Goal: Information Seeking & Learning: Check status

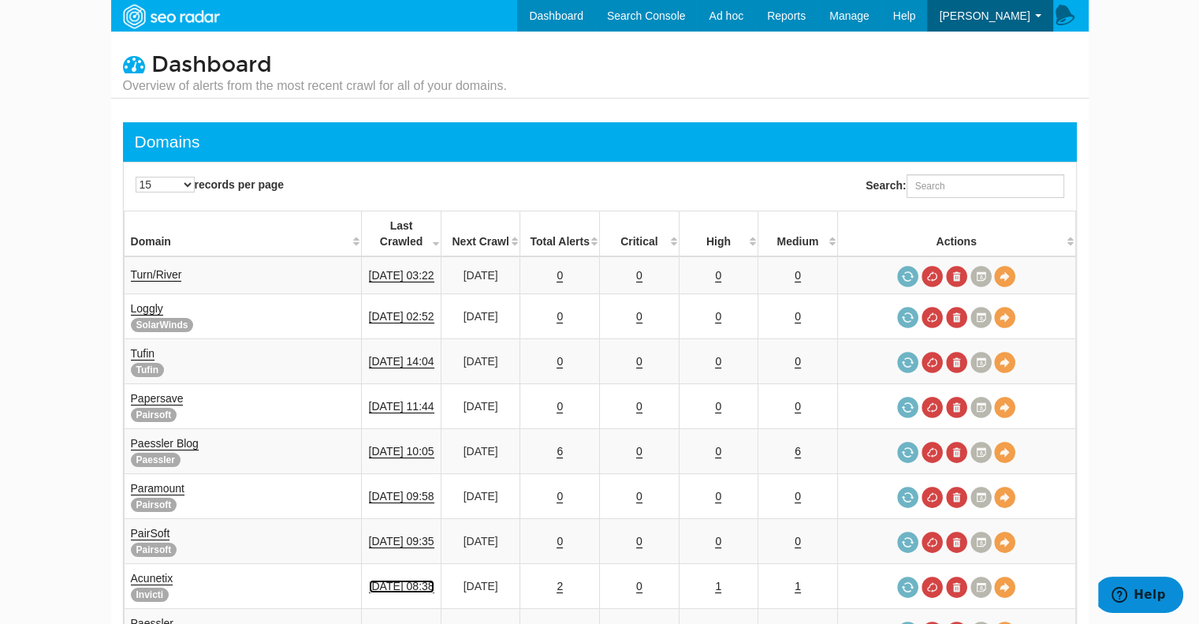
click at [410, 580] on link "[DATE] 08:38" at bounding box center [401, 586] width 65 height 13
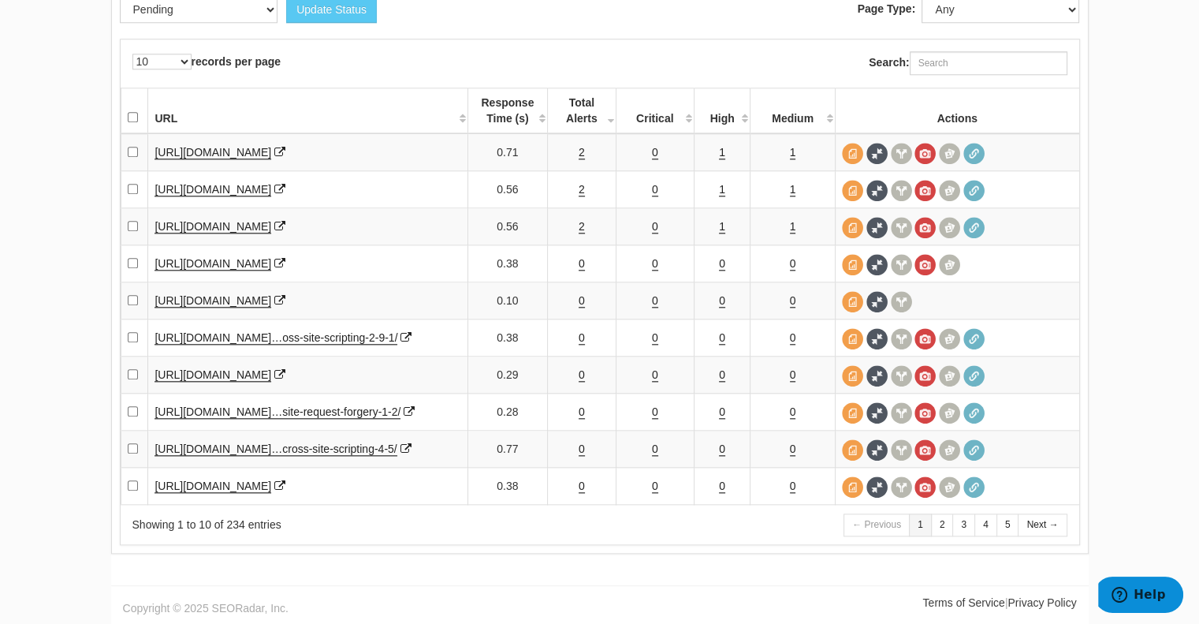
scroll to position [1708, 0]
click at [285, 147] on icon at bounding box center [279, 152] width 11 height 11
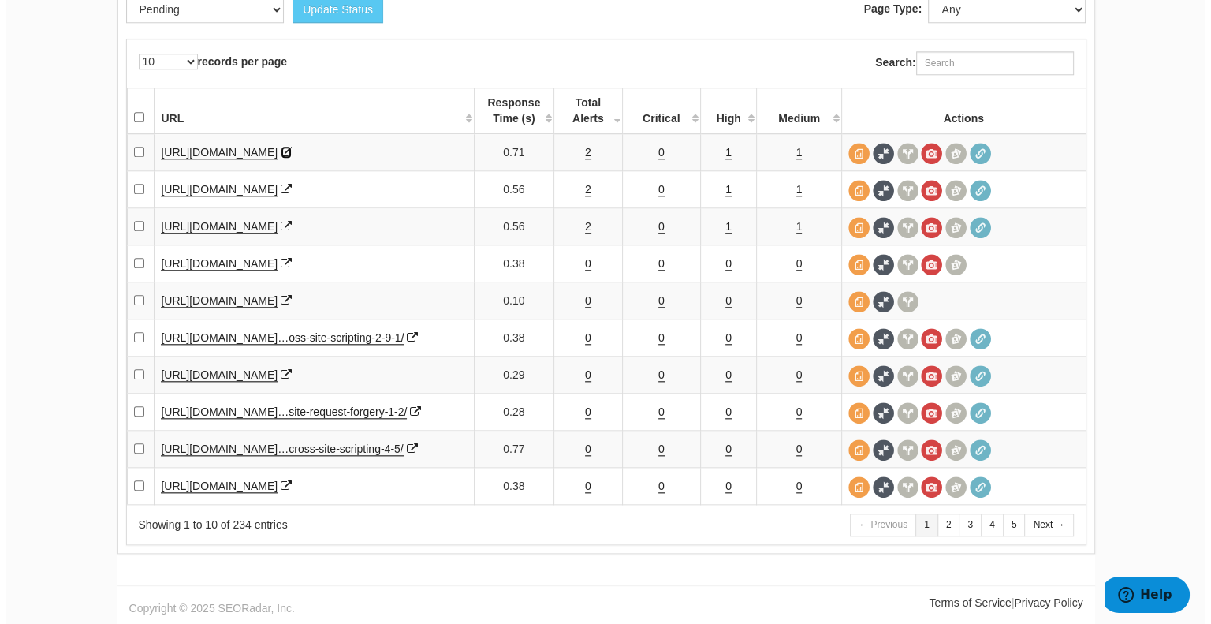
scroll to position [1718, 0]
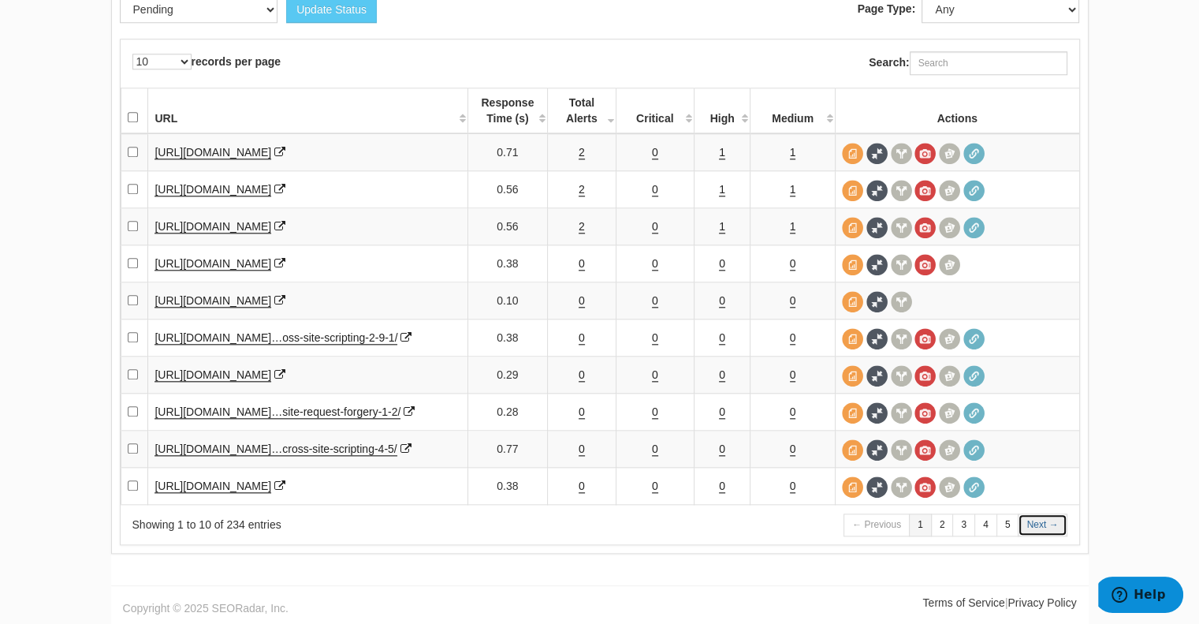
click at [1048, 523] on link "Next →" at bounding box center [1042, 524] width 49 height 23
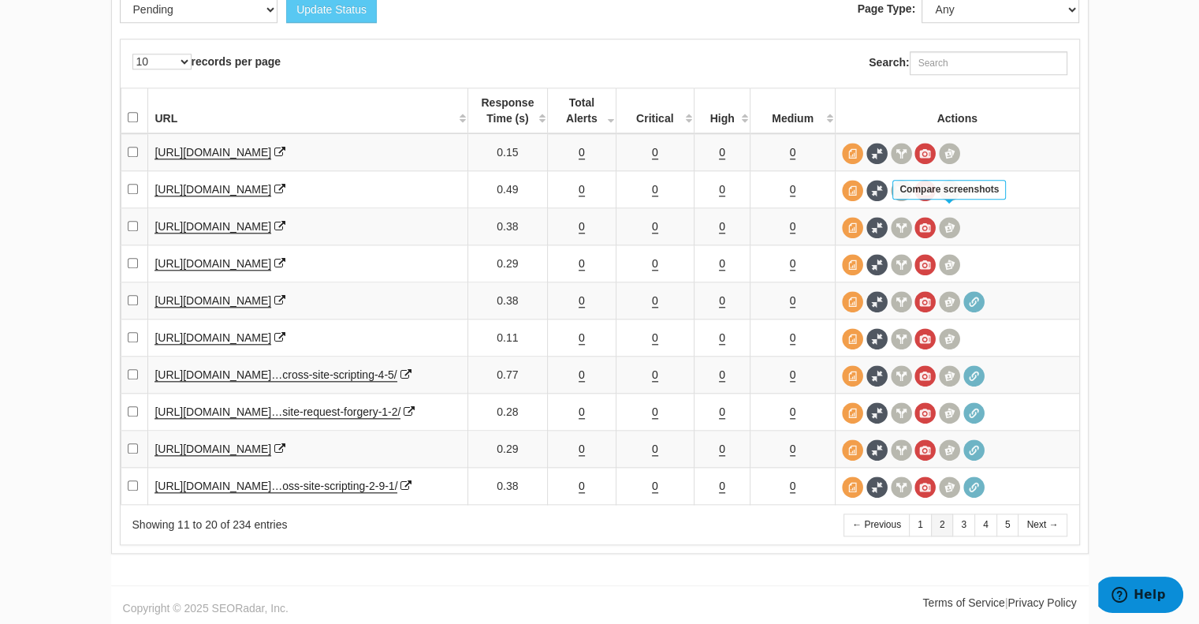
click at [952, 180] on span at bounding box center [949, 190] width 21 height 21
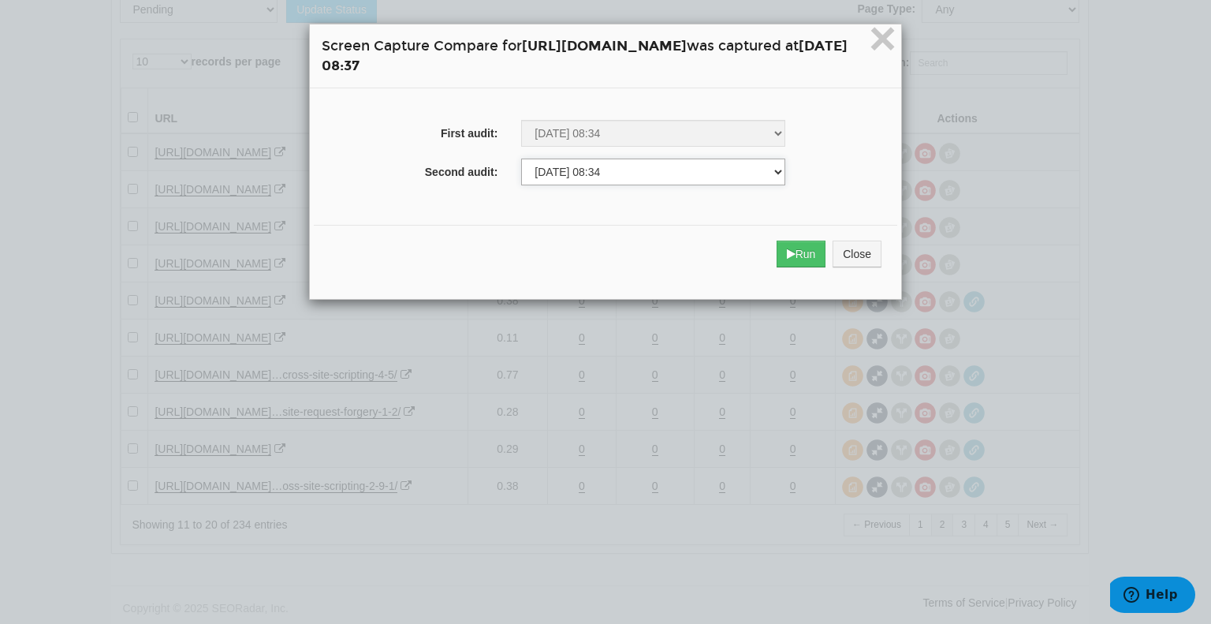
click at [664, 168] on select "03/03/2025 07:33 03/10/2025 08:34 03/17/2025 08:34 03/24/2025 08:33 03/31/2025 …" at bounding box center [653, 172] width 264 height 27
select select "272525813"
click at [521, 159] on select "03/03/2025 07:33 03/10/2025 08:34 03/17/2025 08:34 03/24/2025 08:33 03/31/2025 …" at bounding box center [653, 172] width 264 height 27
click at [826, 254] on button "Run" at bounding box center [802, 254] width 50 height 27
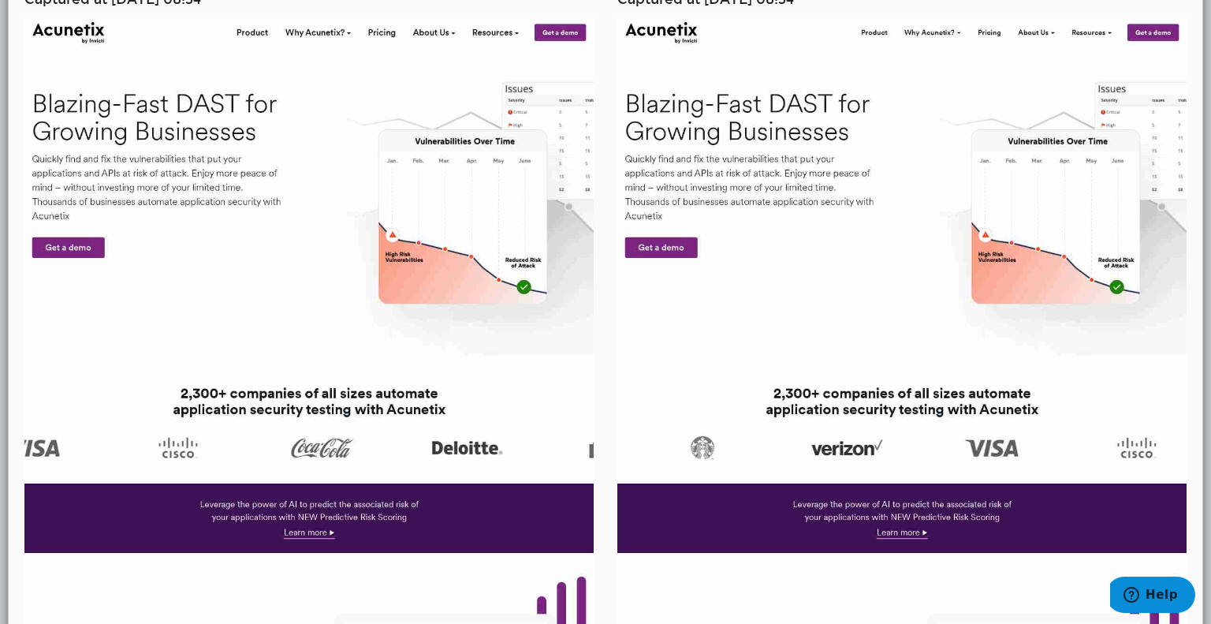
scroll to position [0, 0]
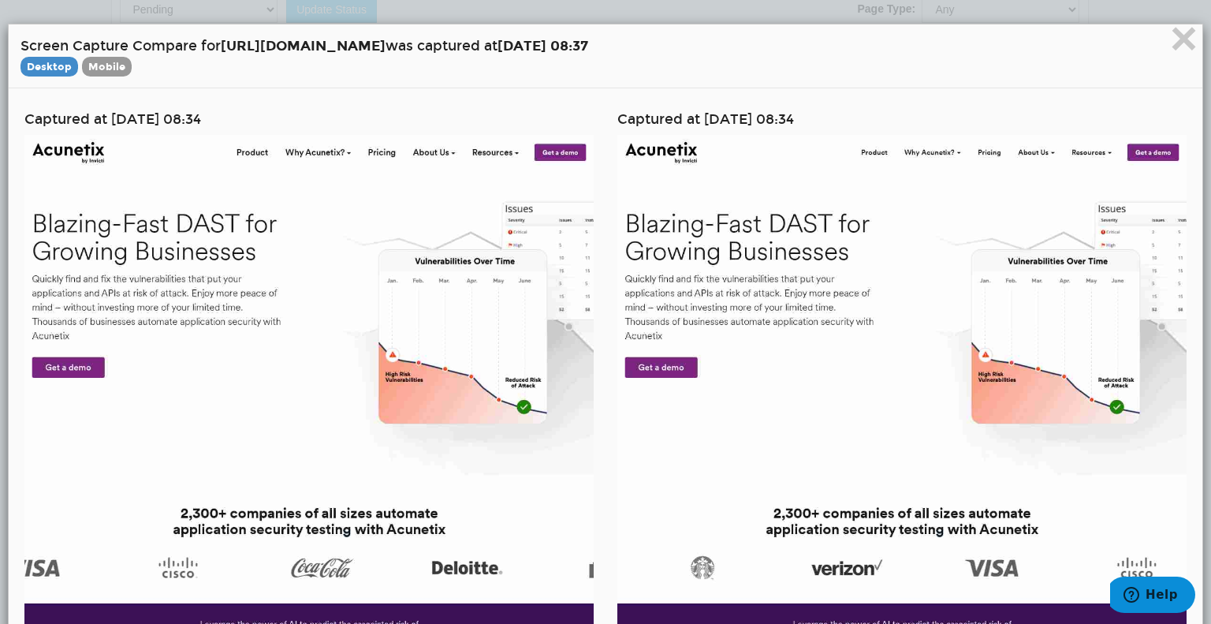
click at [107, 73] on span "Mobile" at bounding box center [107, 67] width 50 height 20
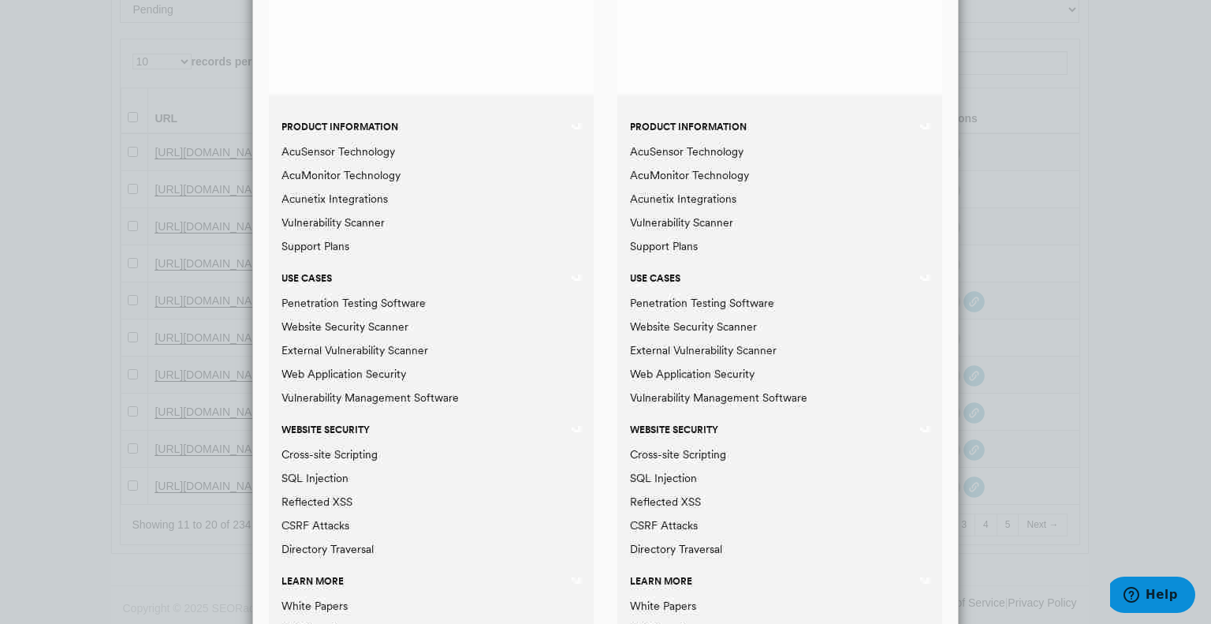
scroll to position [7636, 0]
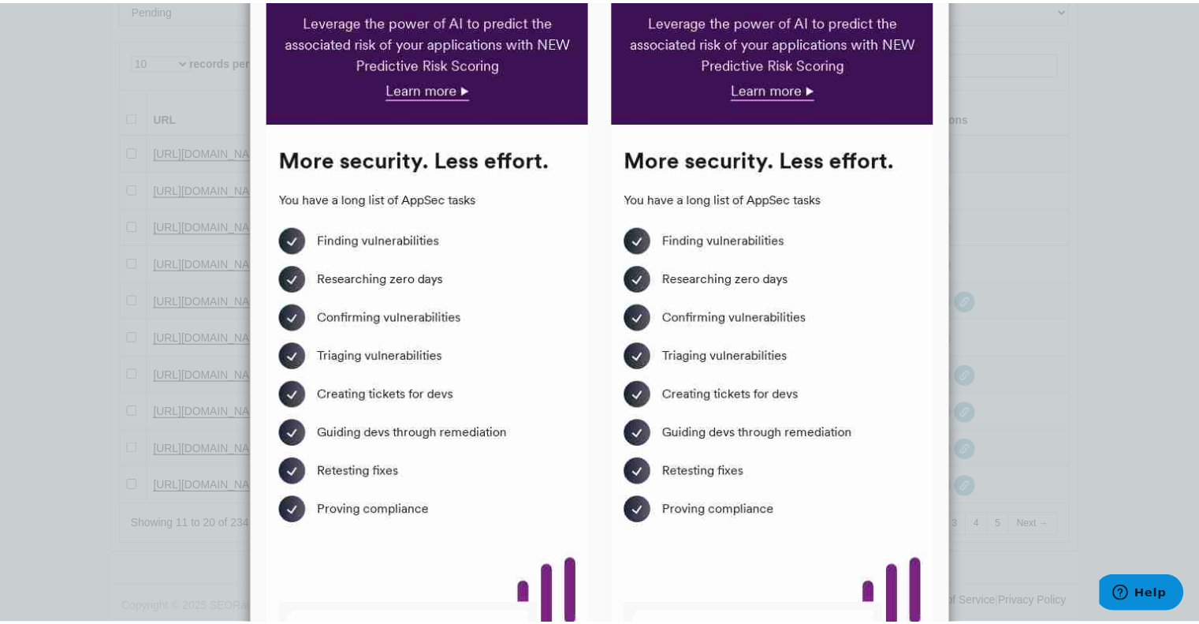
scroll to position [0, 0]
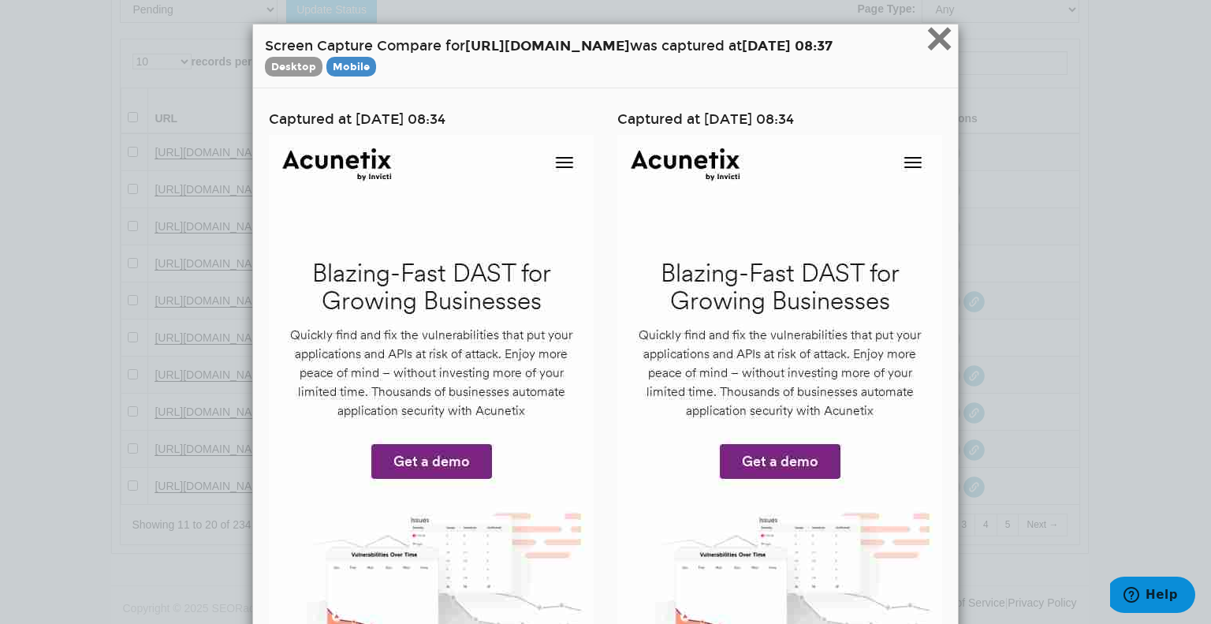
click at [929, 28] on span "×" at bounding box center [940, 38] width 28 height 53
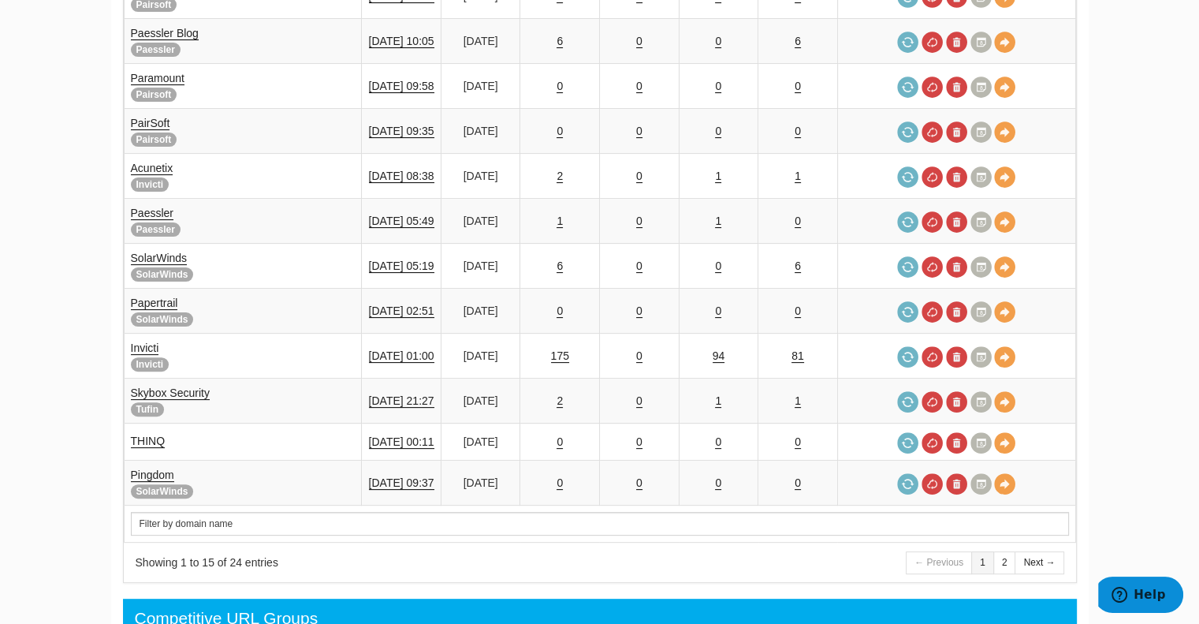
scroll to position [412, 0]
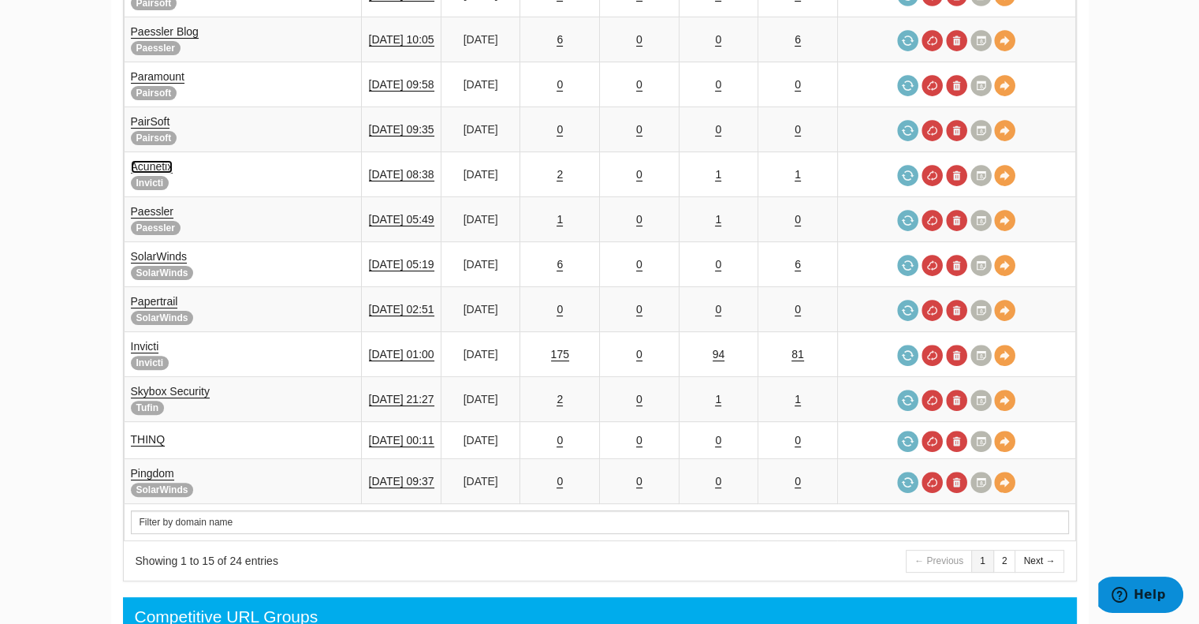
click at [167, 160] on link "Acunetix" at bounding box center [152, 166] width 43 height 13
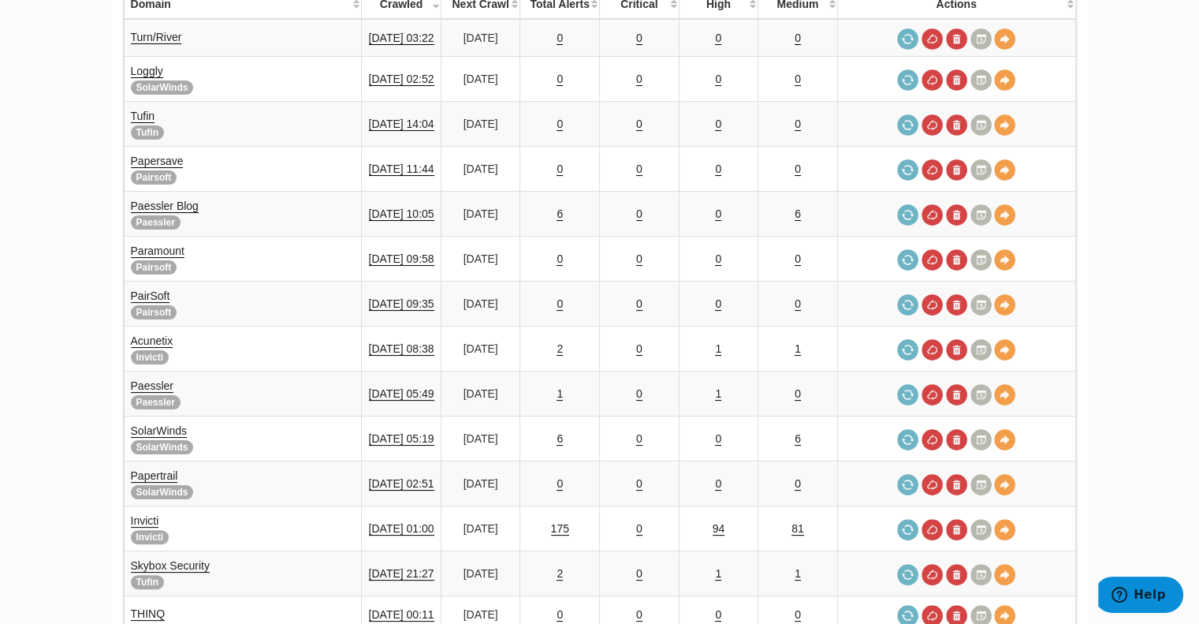
scroll to position [239, 0]
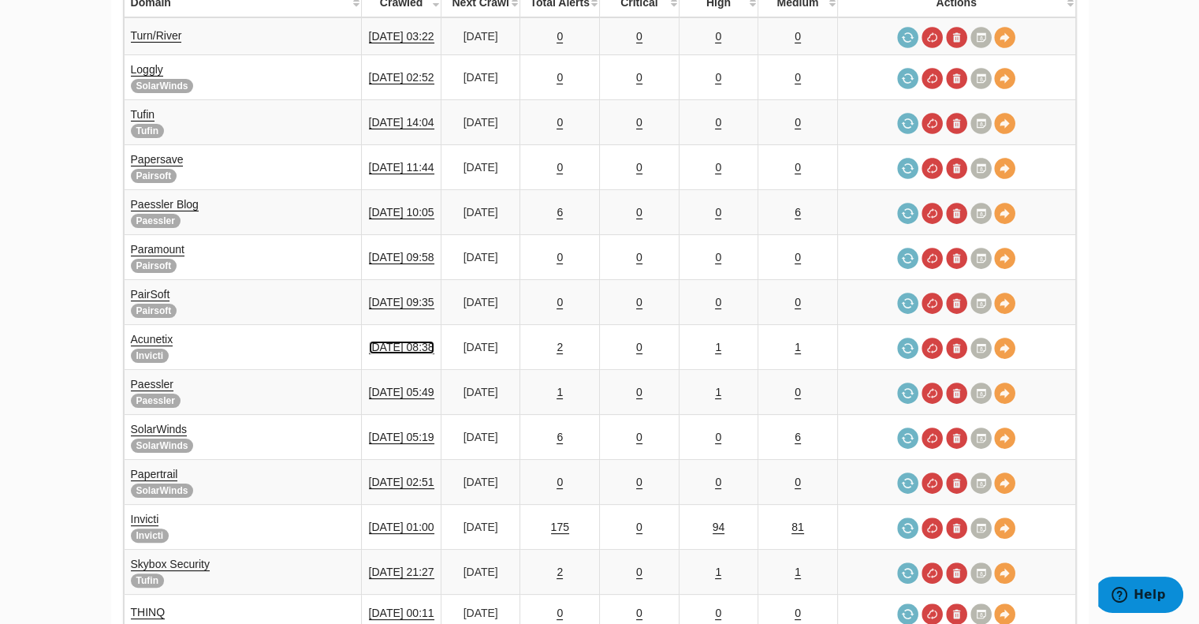
click at [409, 341] on link "[DATE] 08:38" at bounding box center [401, 347] width 65 height 13
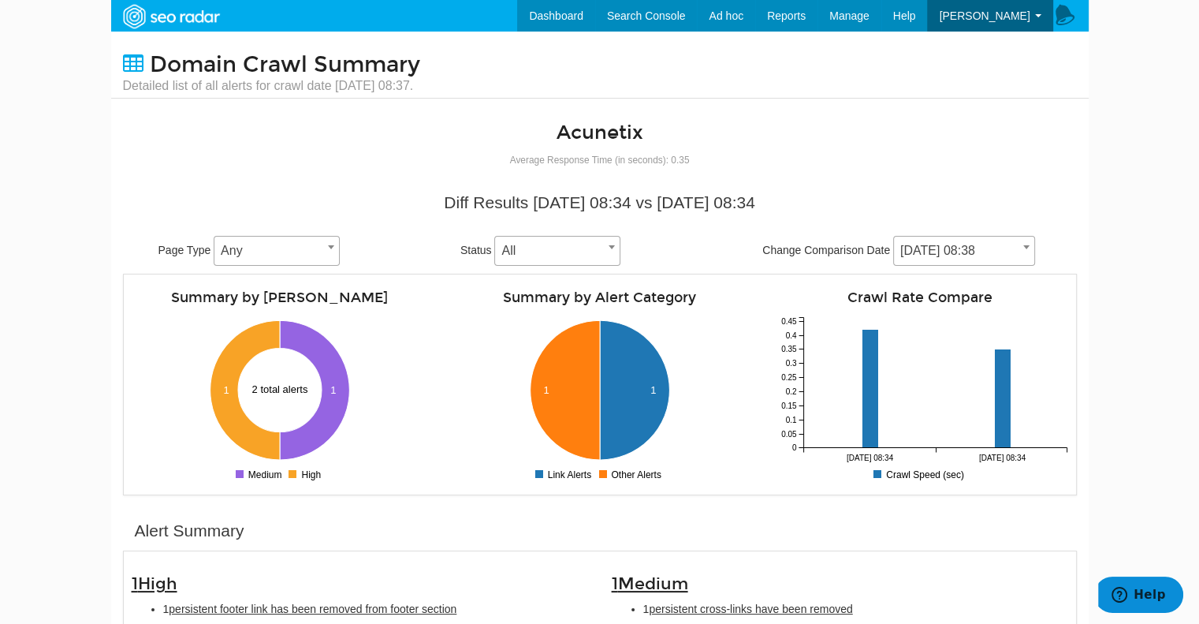
click at [933, 238] on span "[DATE] 08:38" at bounding box center [964, 251] width 142 height 30
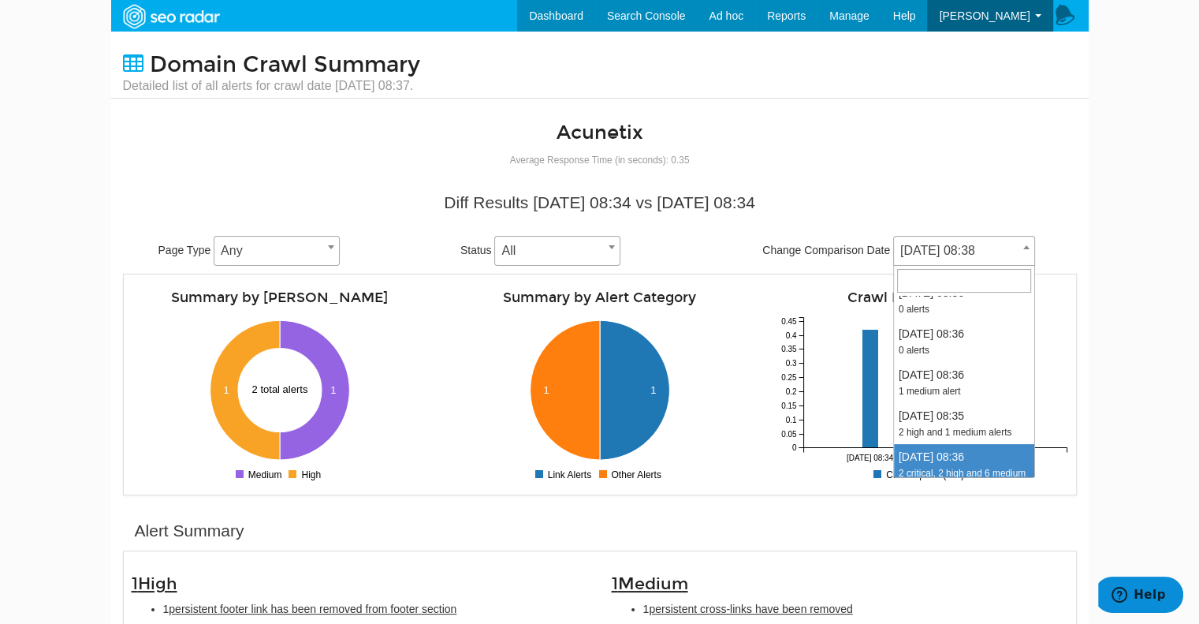
scroll to position [304, 0]
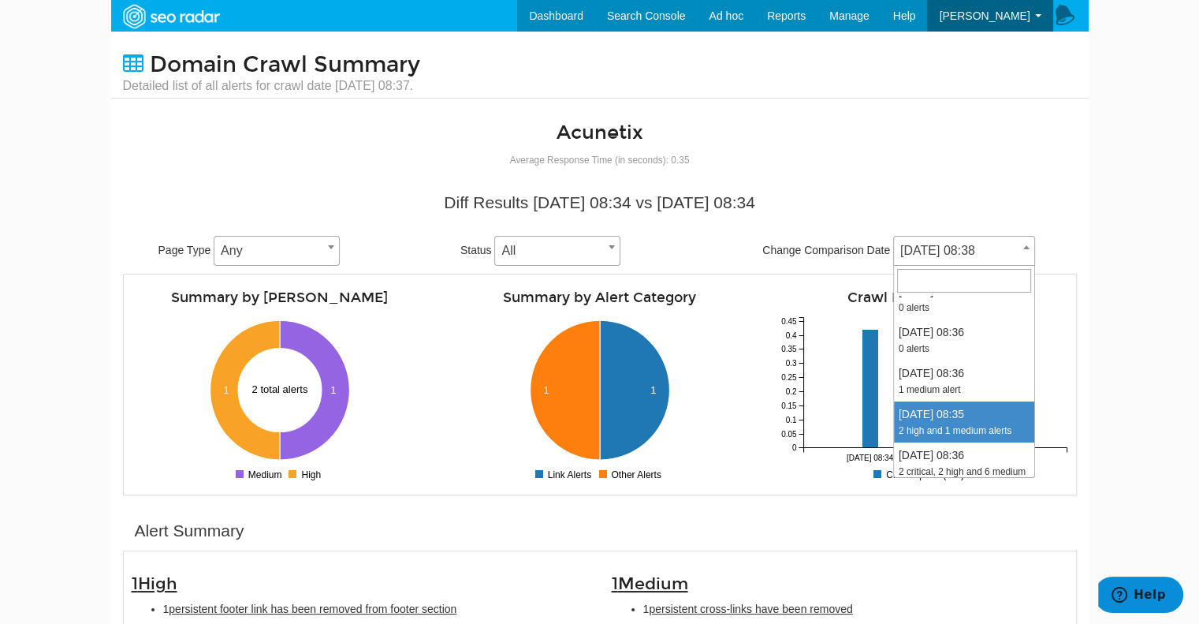
select select "1991672"
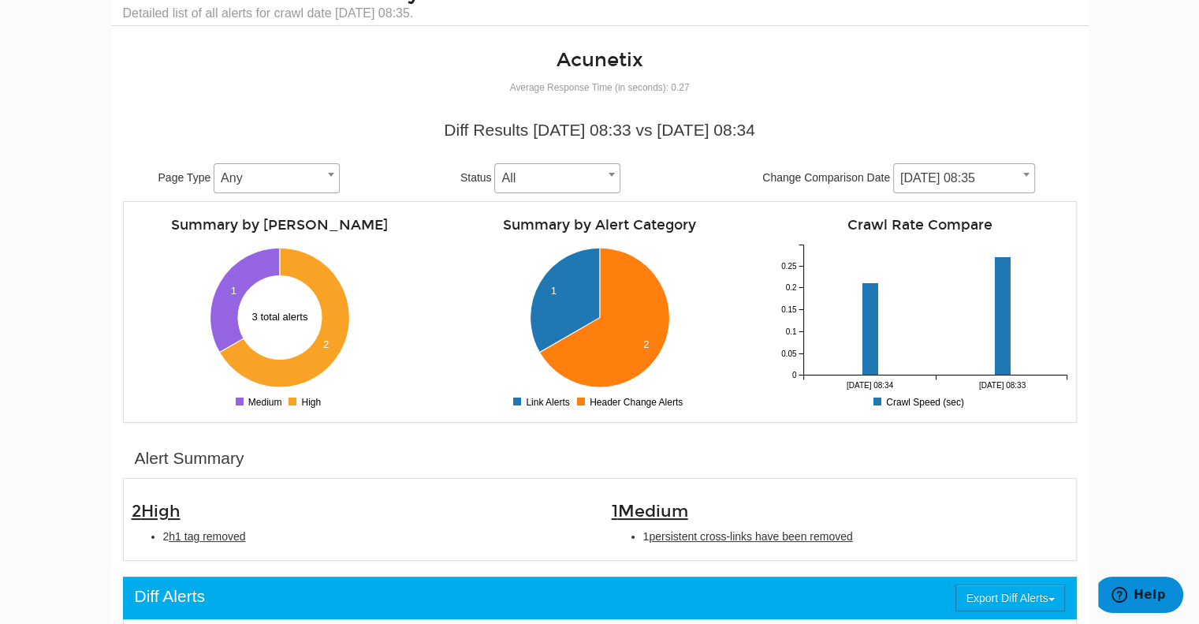
scroll to position [72, 0]
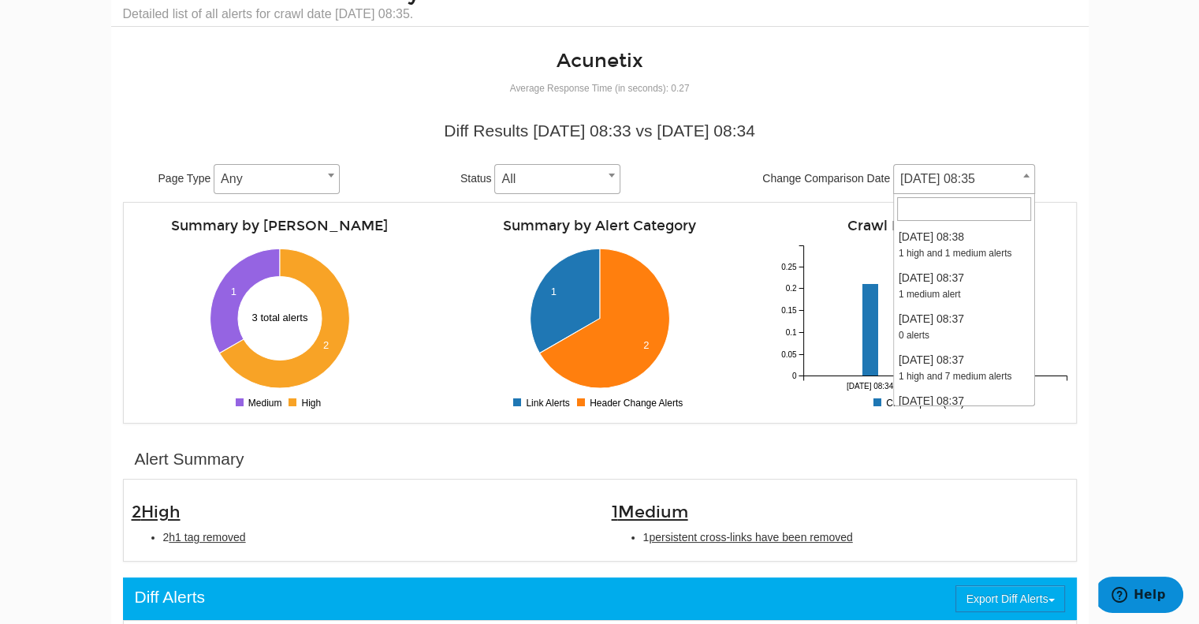
click at [927, 168] on span "[DATE] 08:35" at bounding box center [964, 179] width 140 height 22
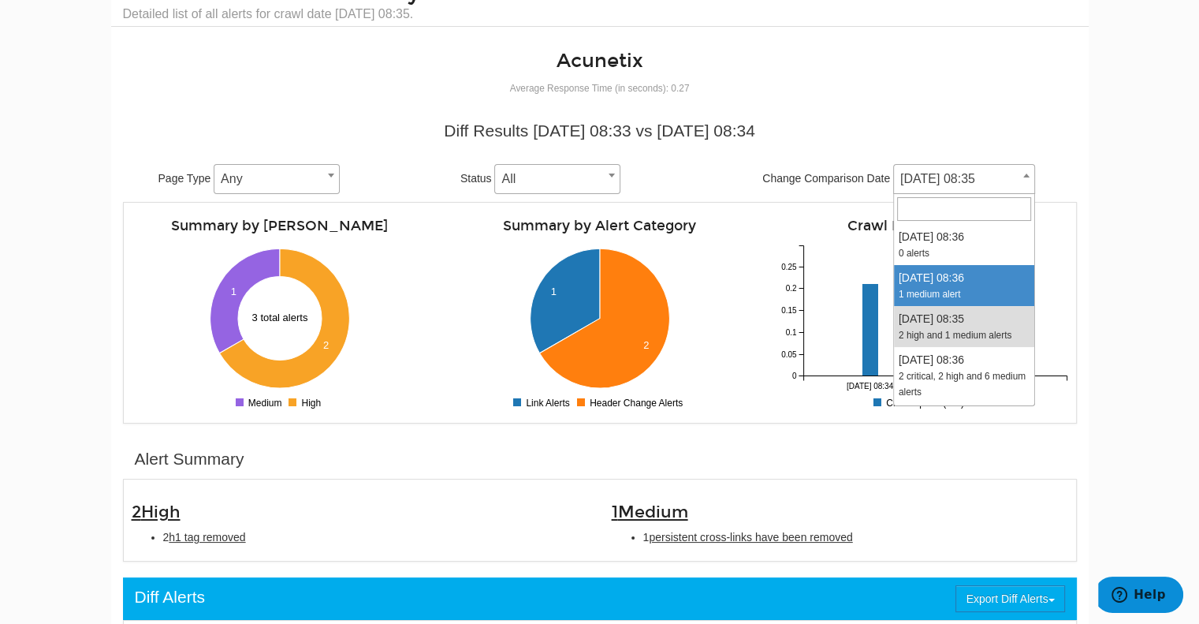
scroll to position [347, 0]
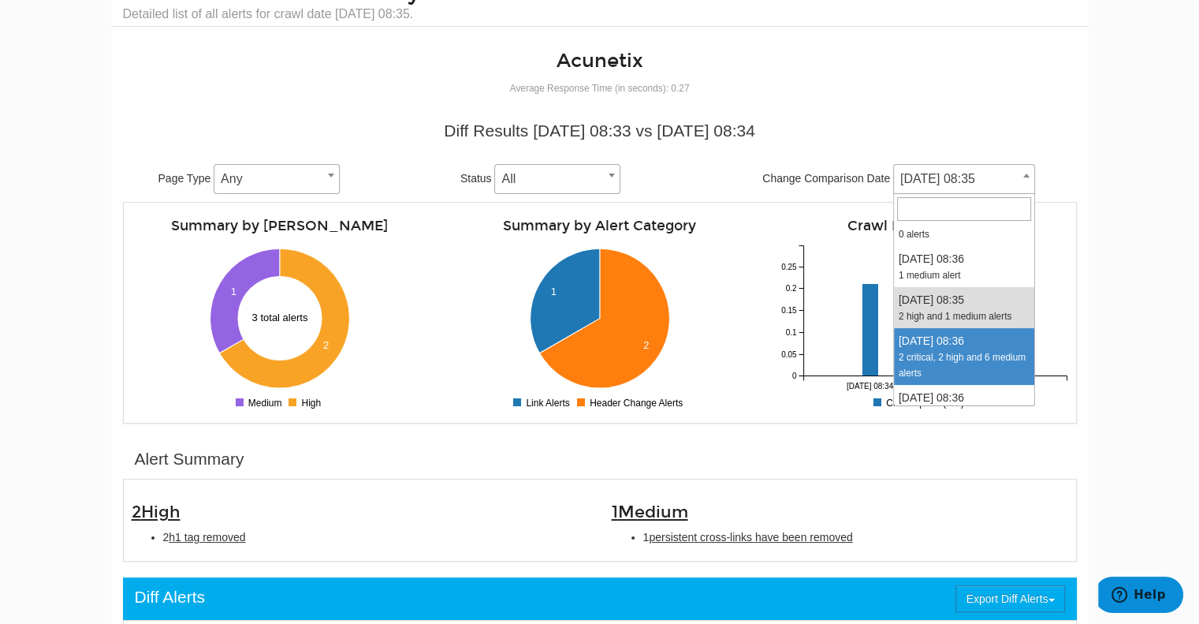
select select "1989045"
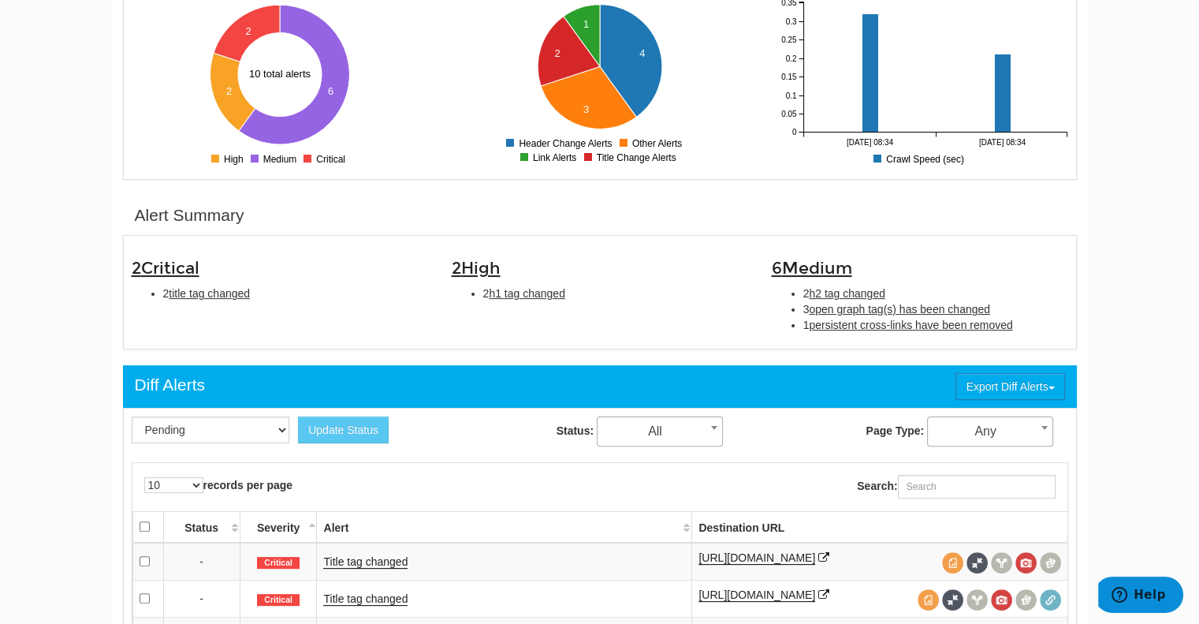
scroll to position [560, 0]
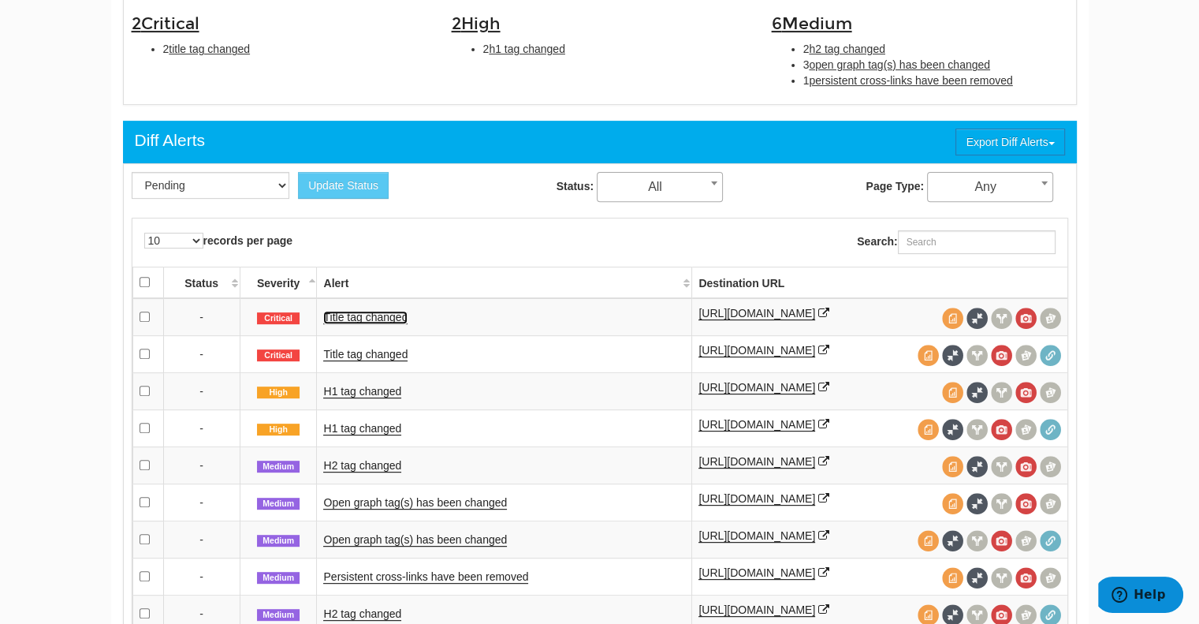
click at [379, 315] on link "Title tag changed" at bounding box center [365, 317] width 84 height 13
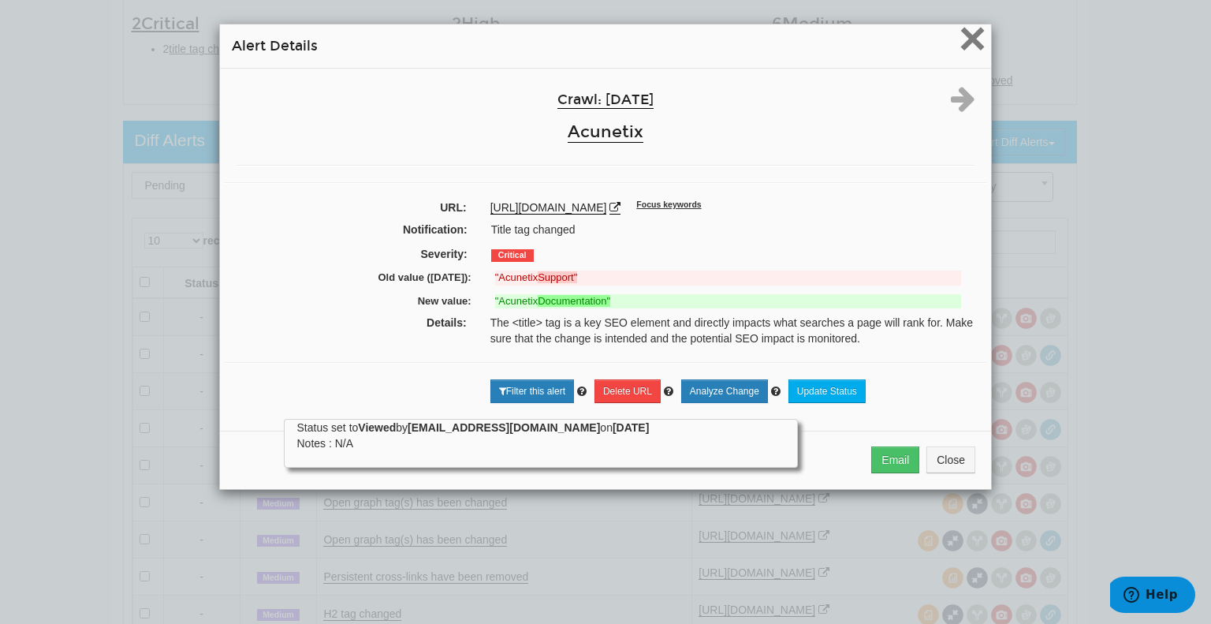
click at [961, 47] on span "×" at bounding box center [973, 38] width 28 height 53
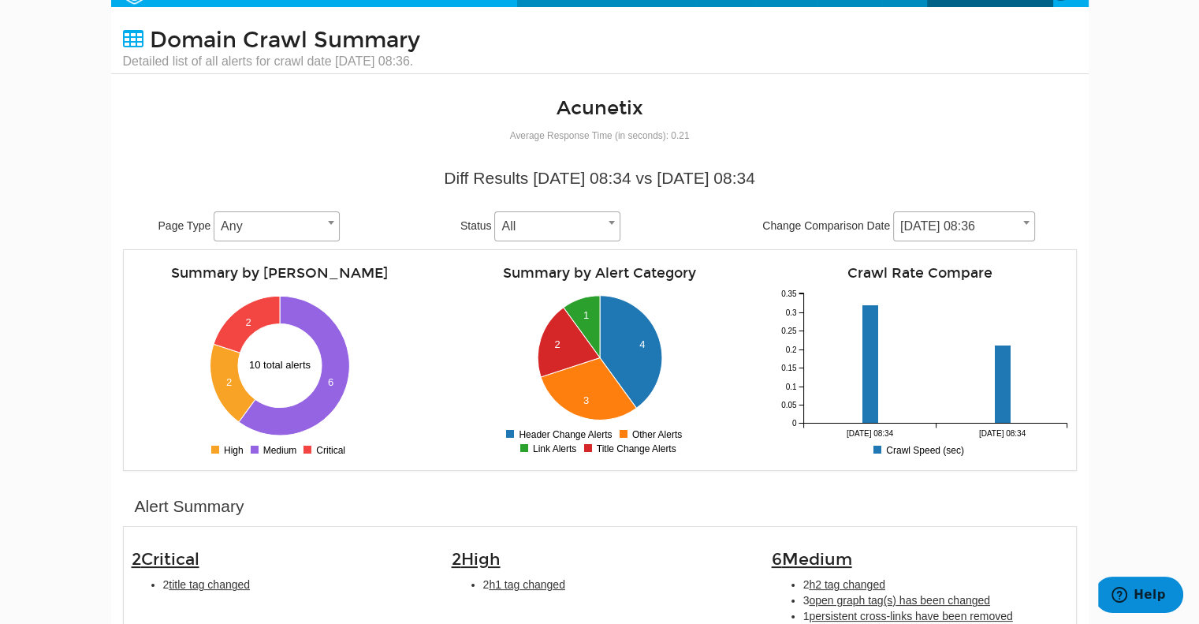
scroll to position [0, 0]
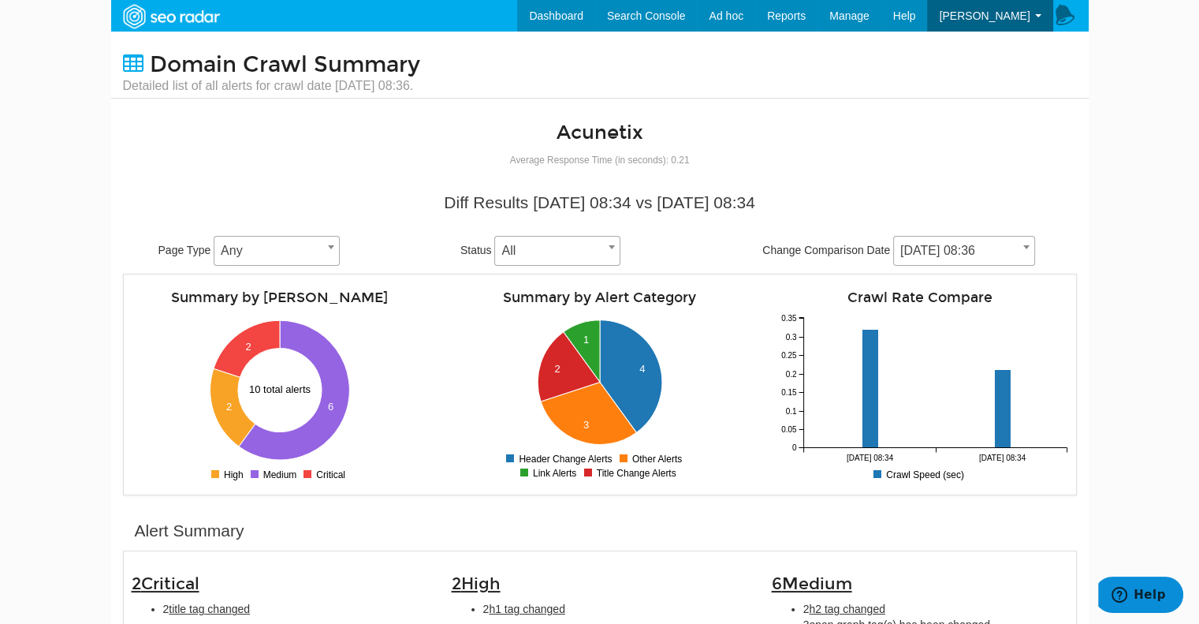
click at [912, 251] on span "[DATE] 08:36" at bounding box center [964, 251] width 140 height 22
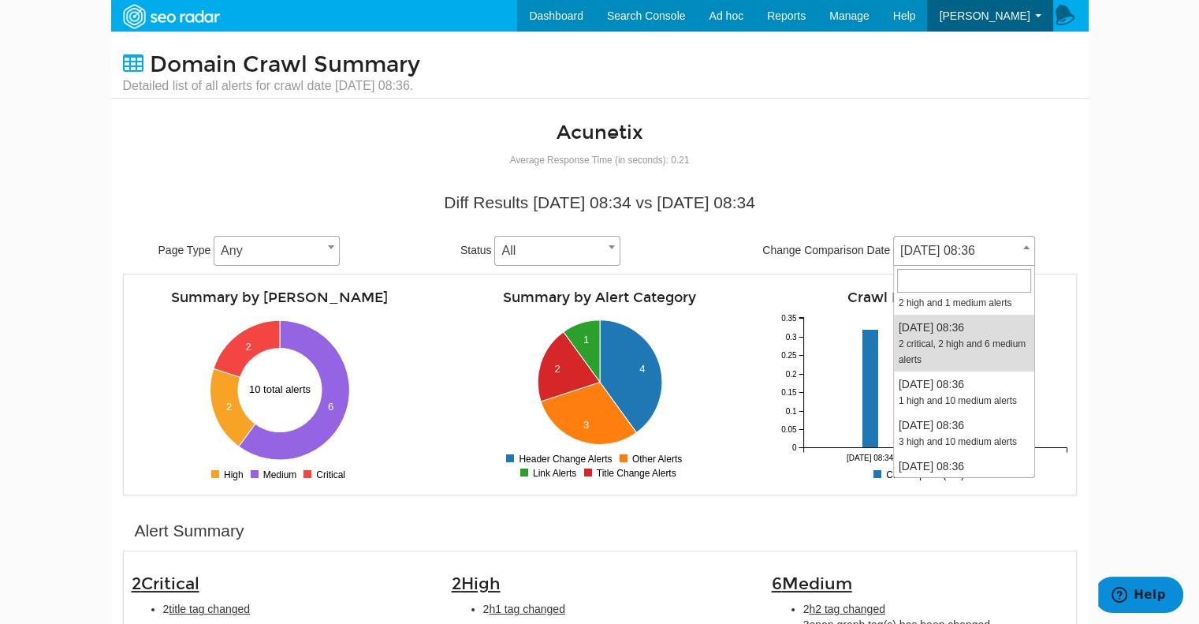
scroll to position [431, 0]
select select "1983771"
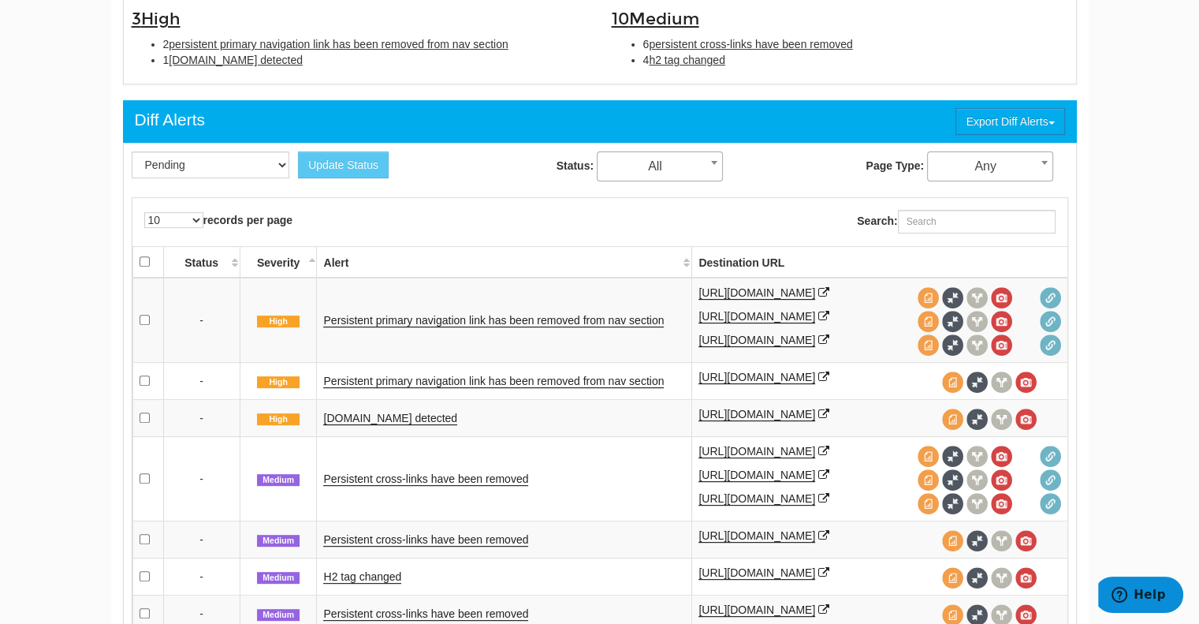
scroll to position [549, 0]
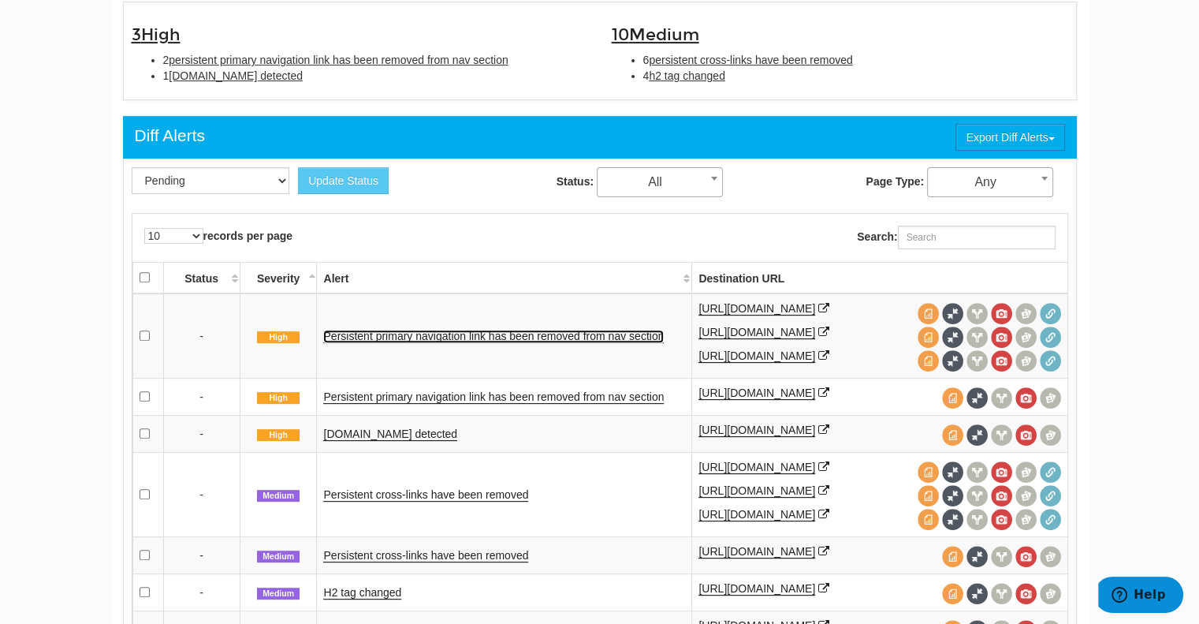
click at [565, 343] on link "Persistent primary navigation link has been removed from nav section" at bounding box center [493, 336] width 341 height 13
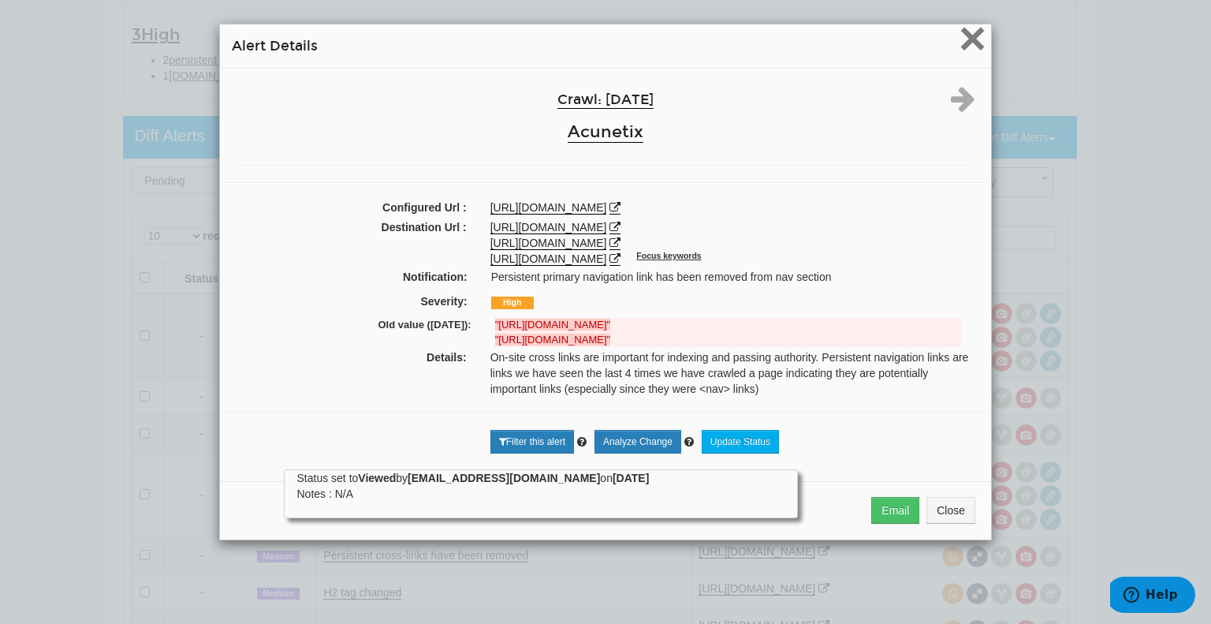
click at [974, 47] on span "×" at bounding box center [973, 38] width 28 height 53
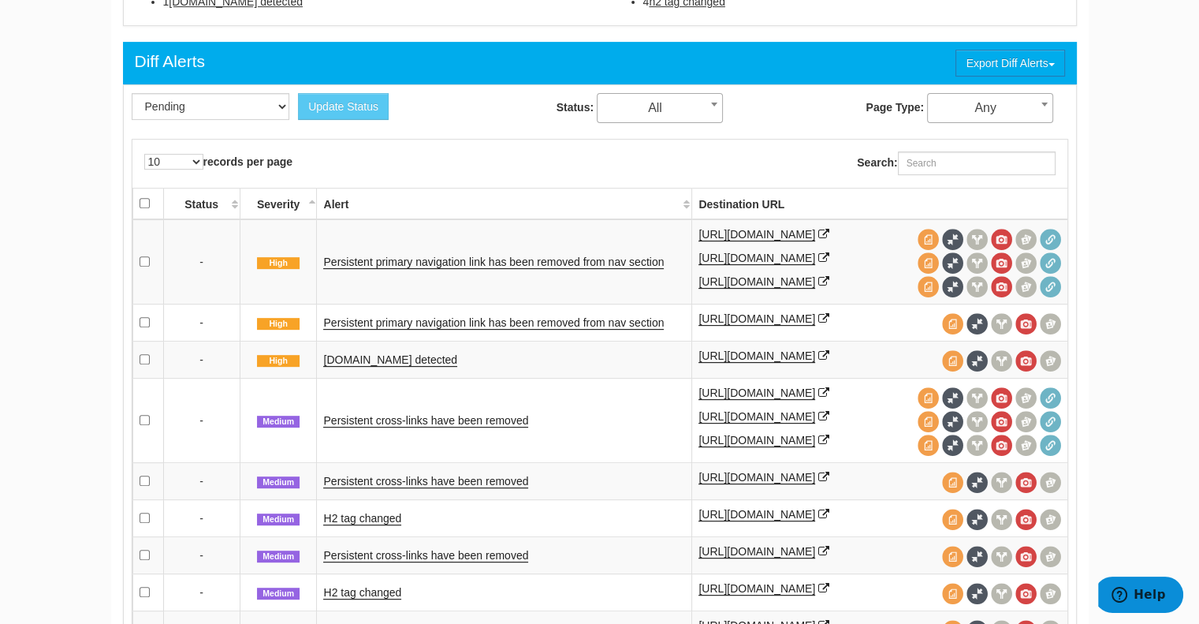
scroll to position [625, 0]
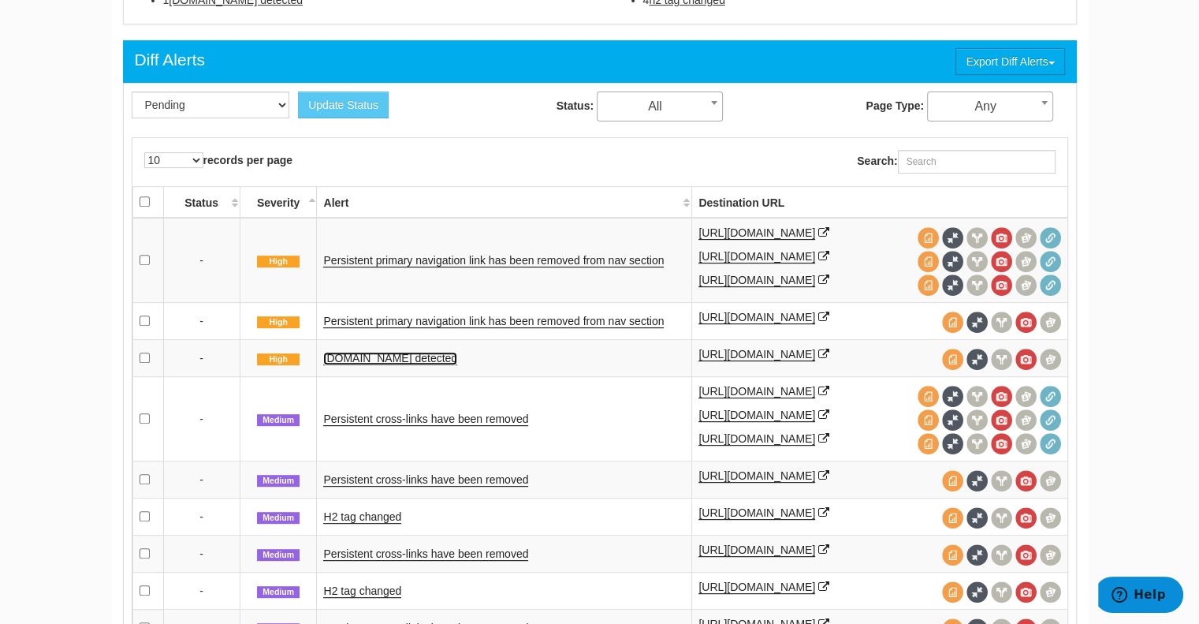
click at [378, 365] on link "Schema.org detected" at bounding box center [390, 358] width 134 height 13
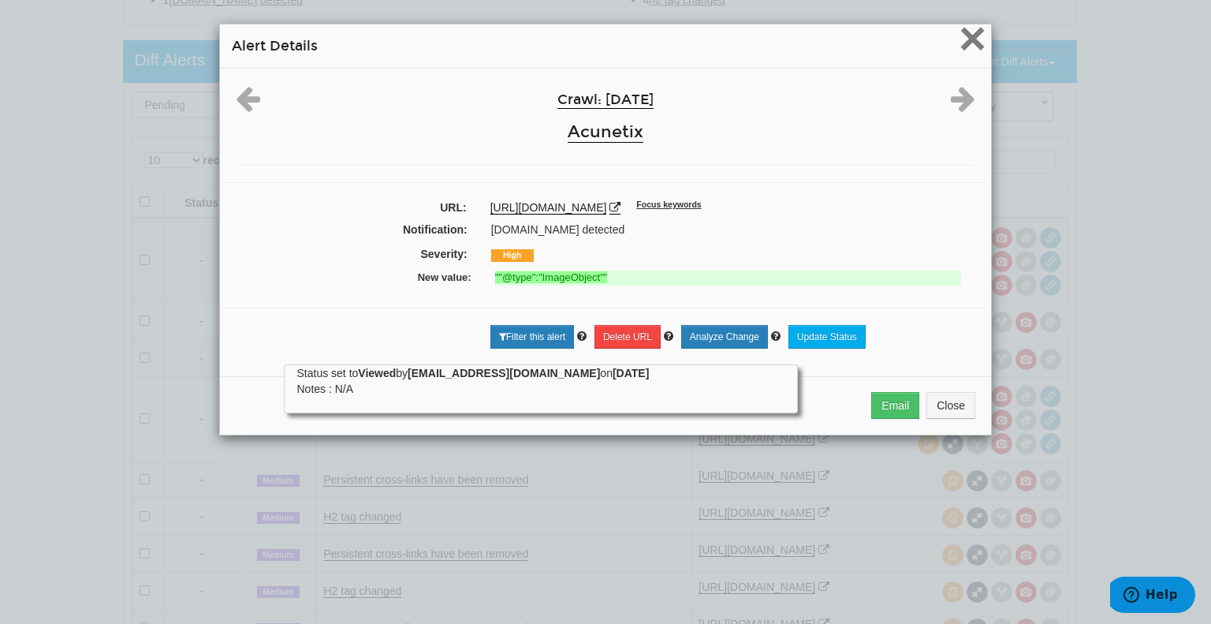
click at [974, 44] on span "×" at bounding box center [973, 38] width 28 height 53
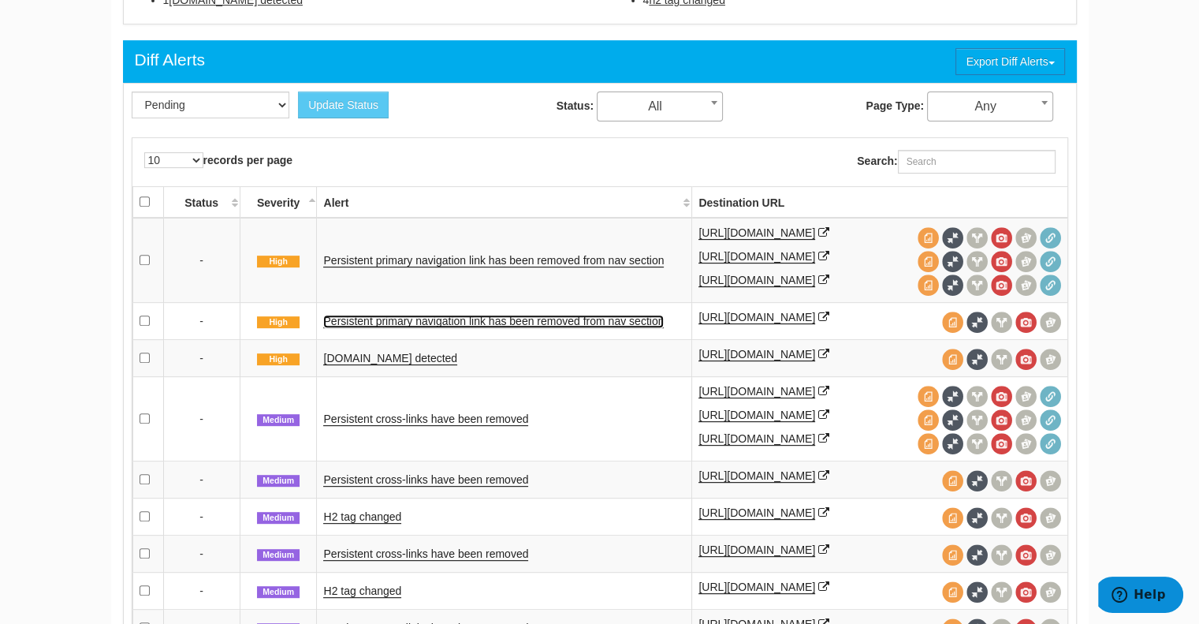
click at [420, 328] on link "Persistent primary navigation link has been removed from nav section" at bounding box center [493, 321] width 341 height 13
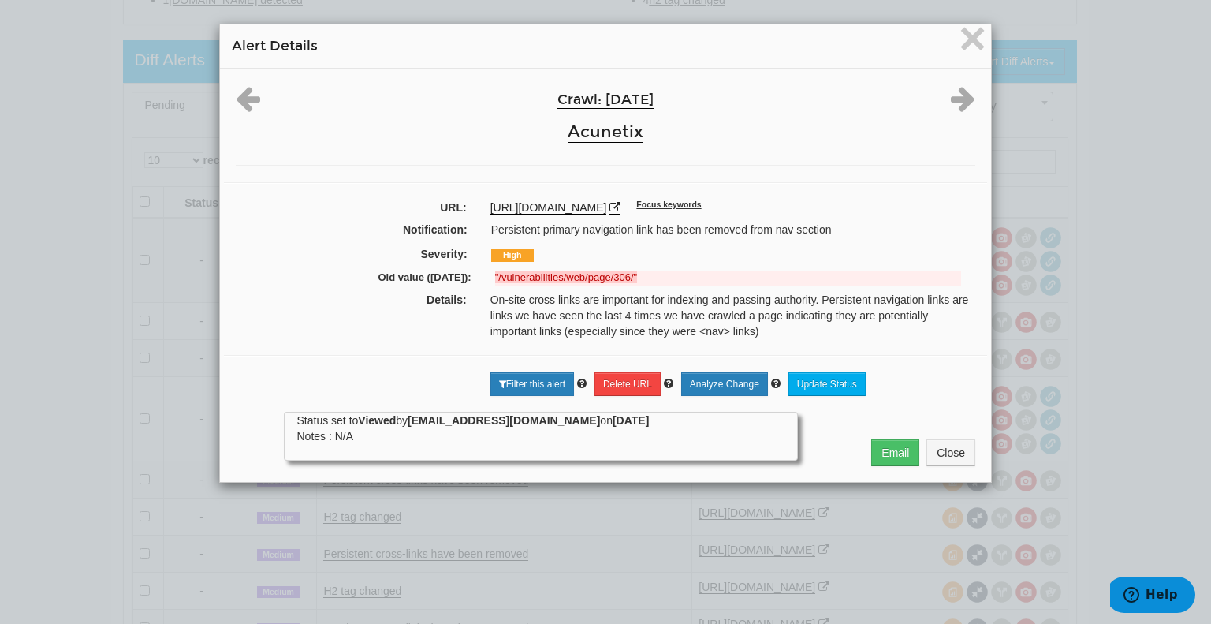
click at [990, 31] on div "× Alert Details Crawl: 06/02/2025 Acunetix URL: https://www.acunetix.com/vulner…" at bounding box center [605, 253] width 789 height 506
click at [959, 41] on span "×" at bounding box center [973, 38] width 28 height 53
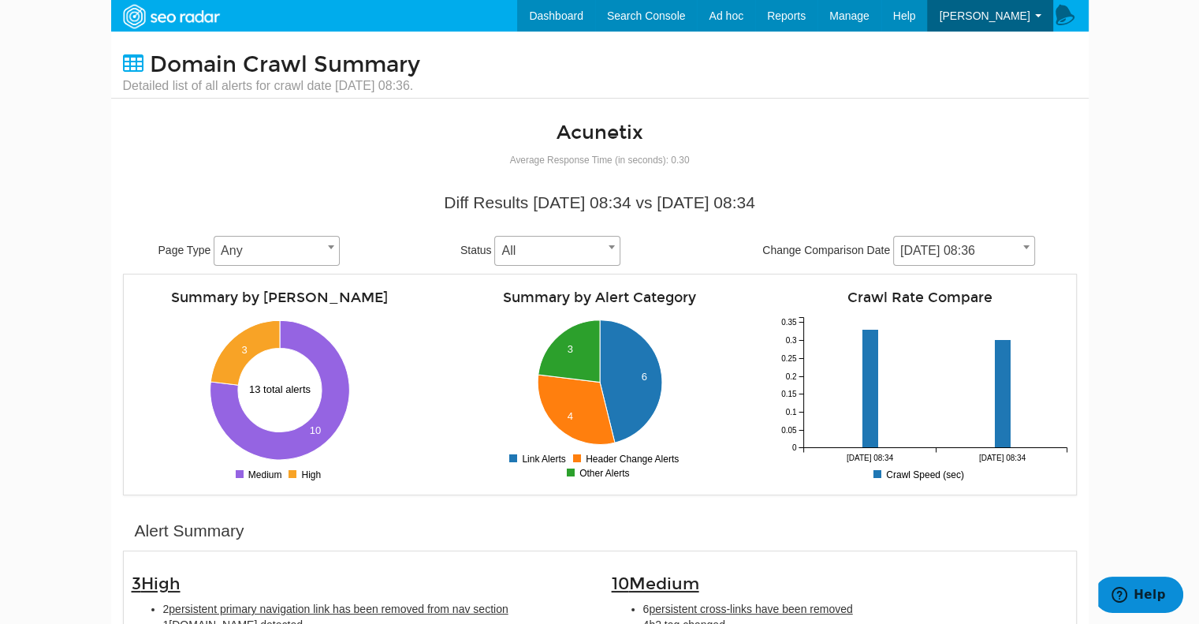
scroll to position [0, 0]
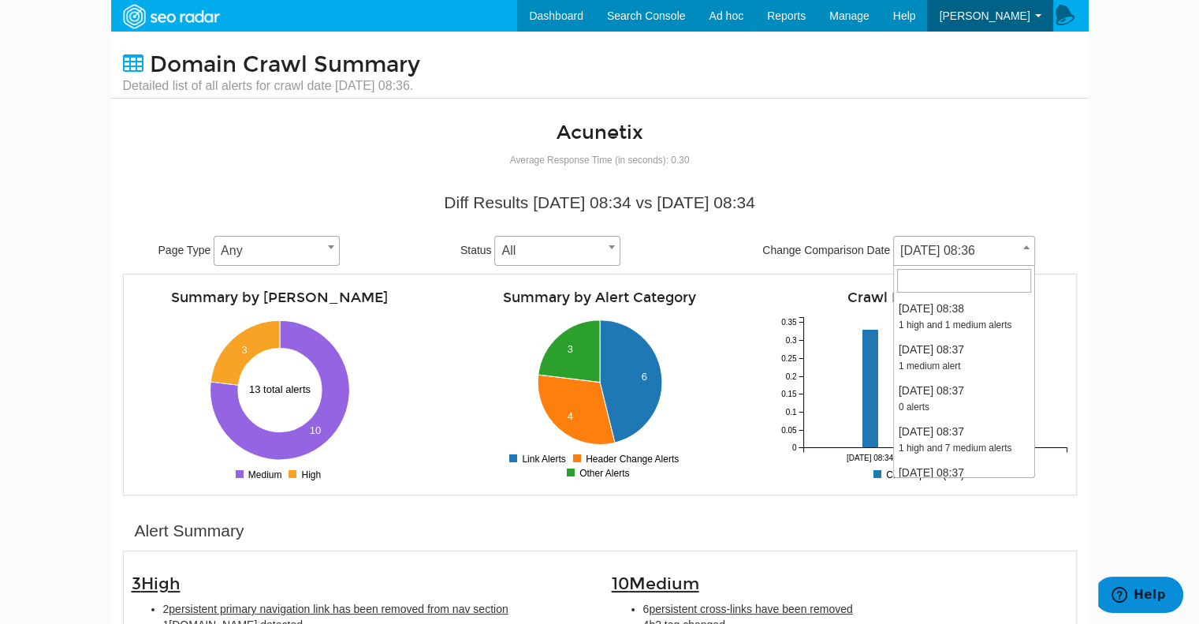
click at [968, 248] on span "[DATE] 08:36" at bounding box center [964, 251] width 140 height 22
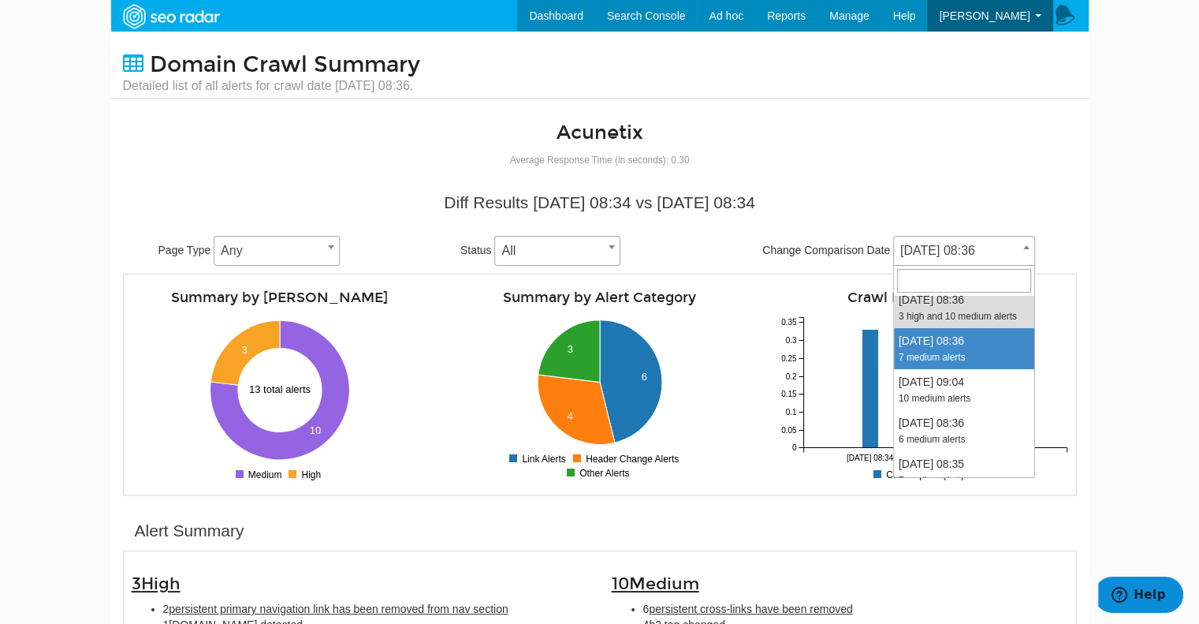
scroll to position [558, 0]
select select "1981127"
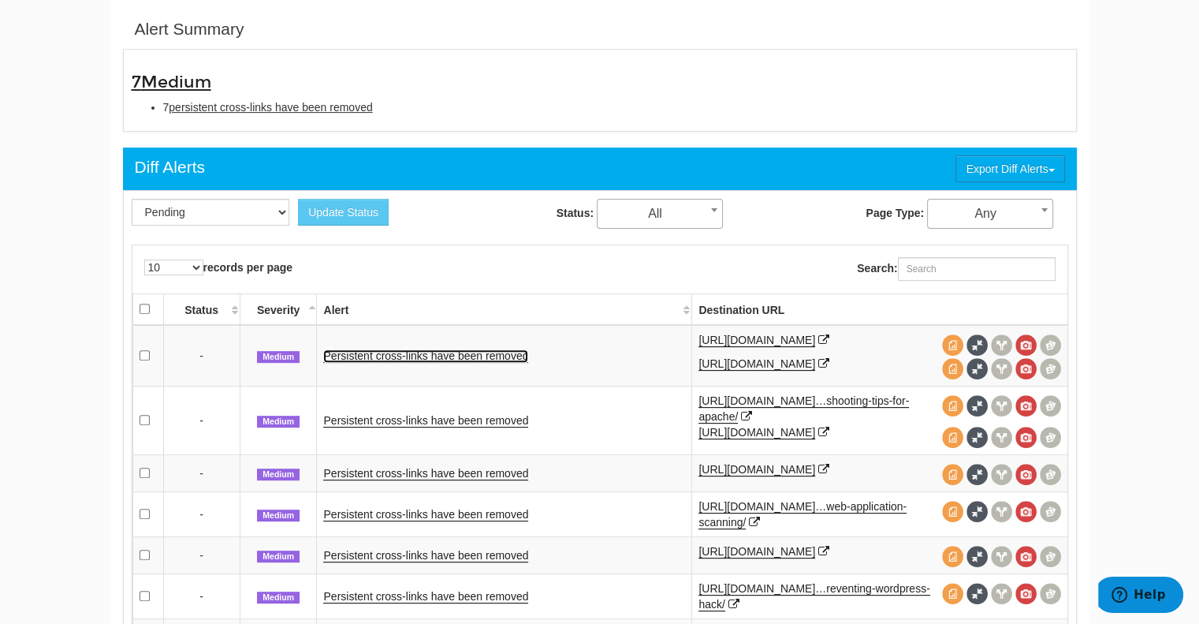
click at [447, 362] on link "Persistent cross-links have been removed" at bounding box center [425, 355] width 205 height 13
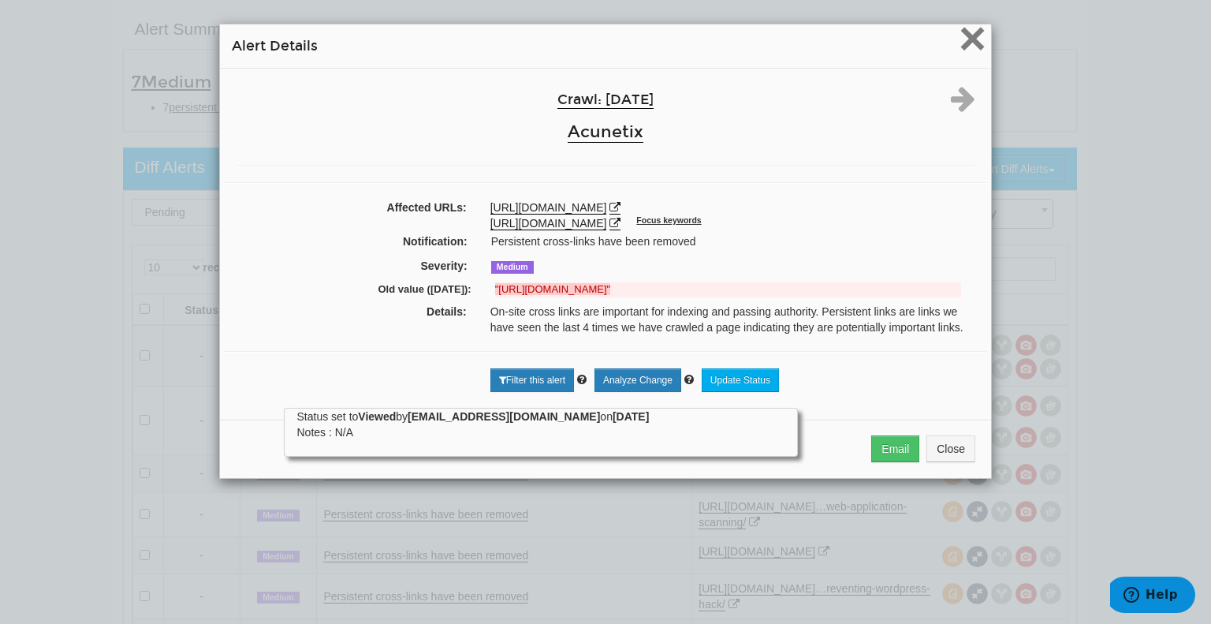
click at [972, 51] on span "×" at bounding box center [973, 38] width 28 height 53
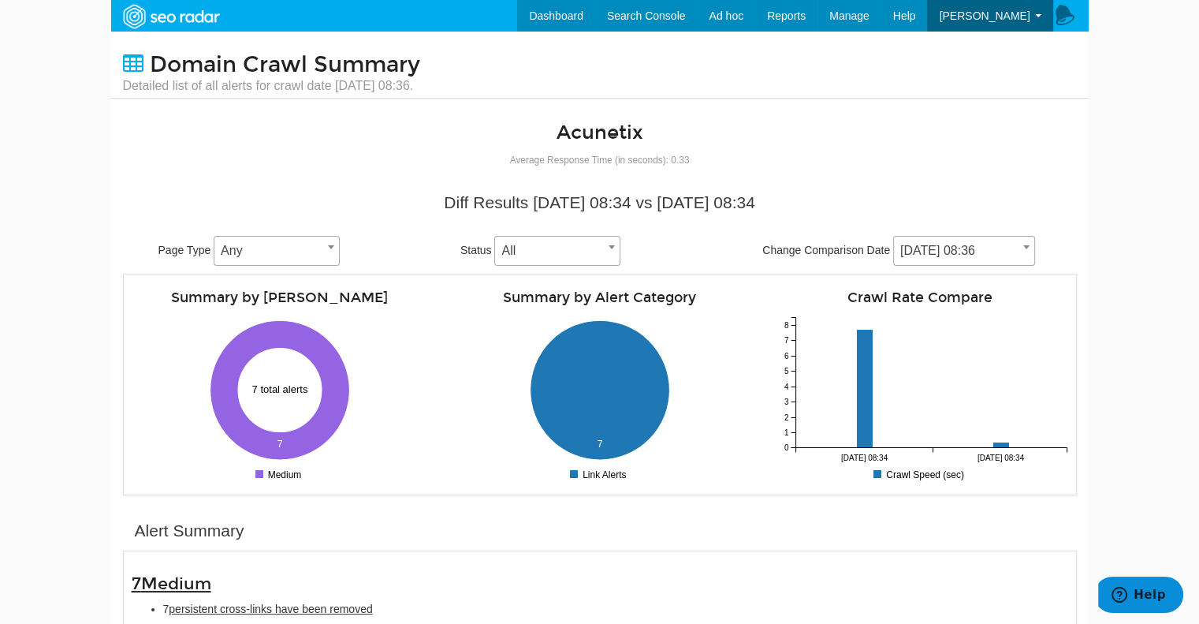
click at [946, 256] on span "[DATE] 08:36" at bounding box center [964, 251] width 140 height 22
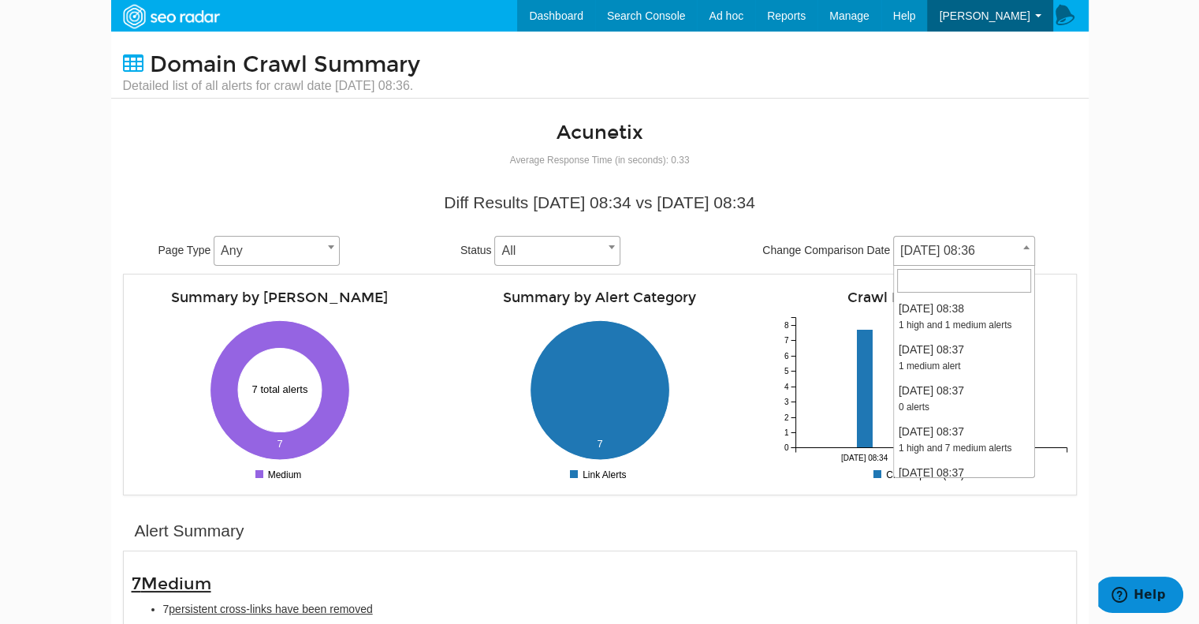
scroll to position [508, 0]
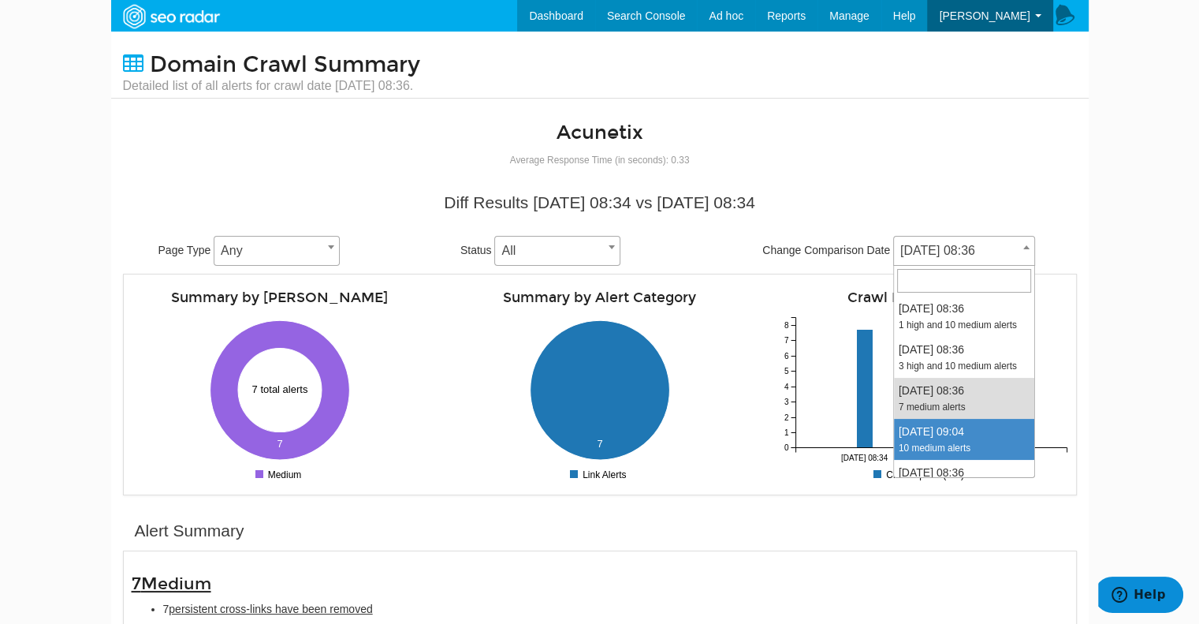
select select "1978486"
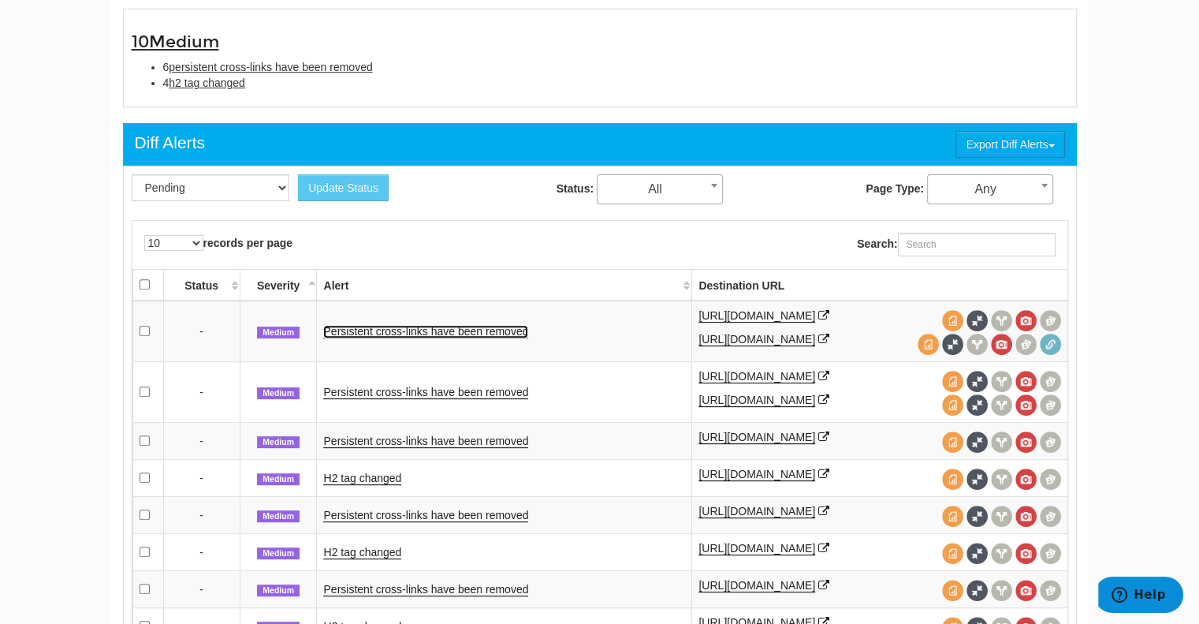
click at [481, 327] on link "Persistent cross-links have been removed" at bounding box center [425, 331] width 205 height 13
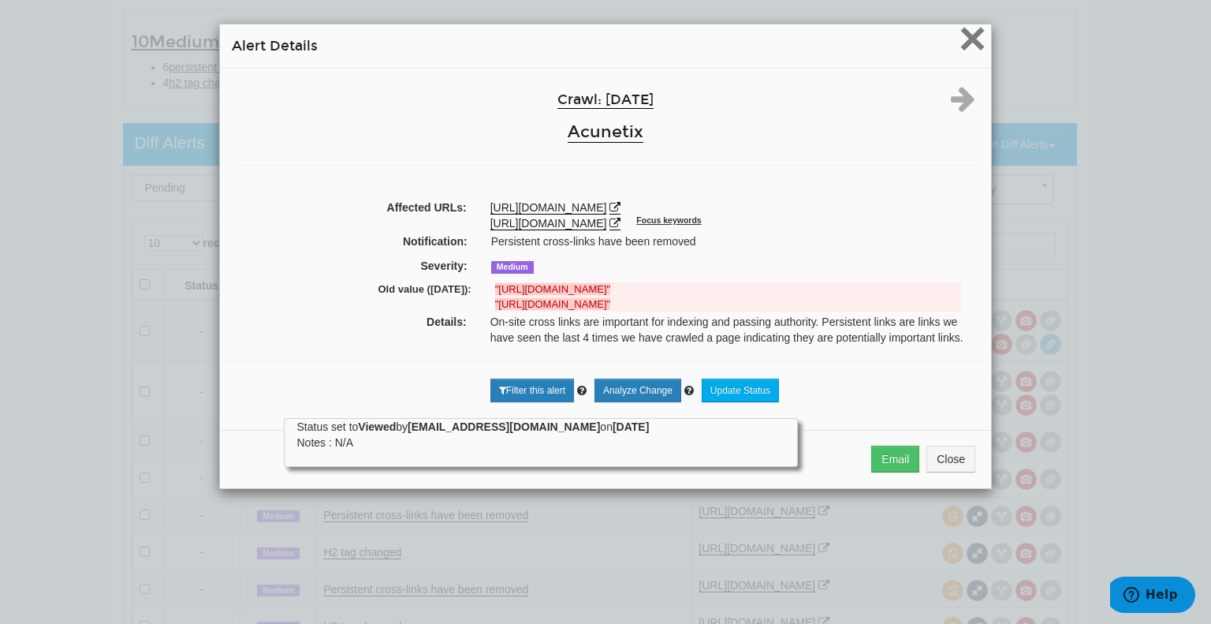
click at [963, 32] on span "×" at bounding box center [973, 38] width 28 height 53
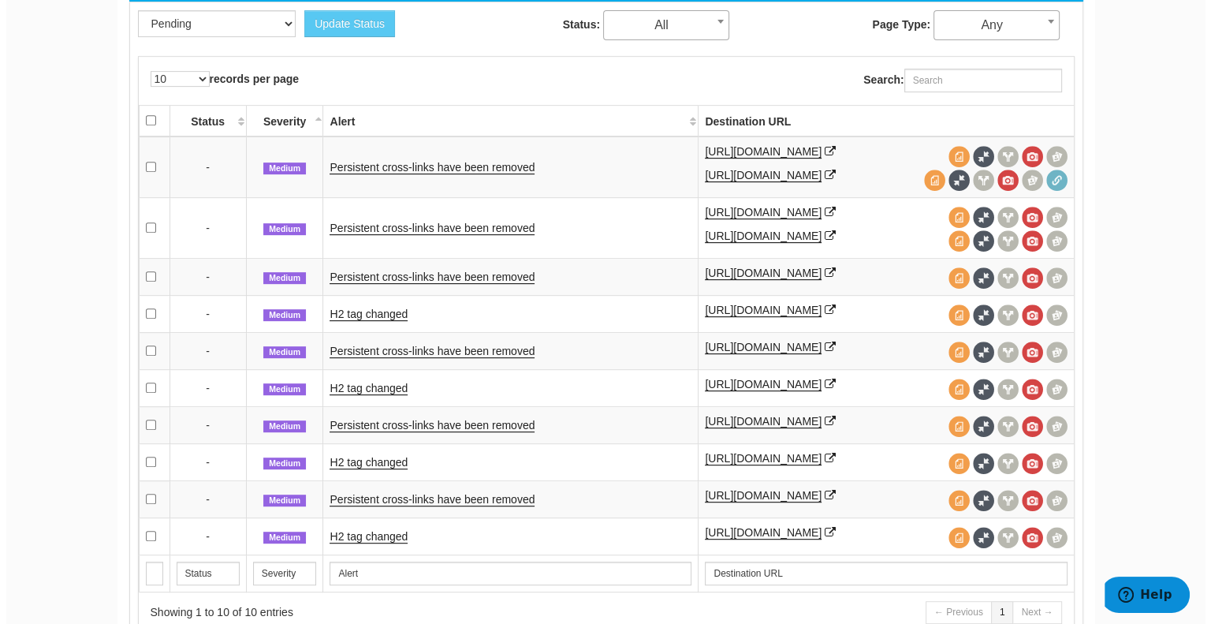
scroll to position [707, 0]
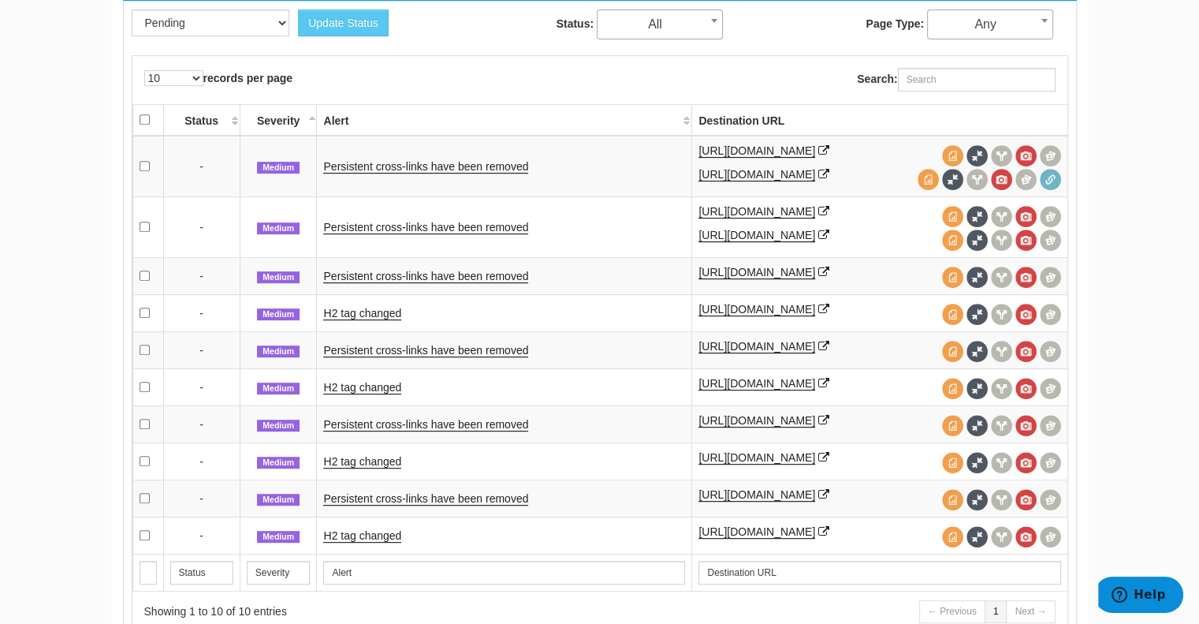
click at [416, 277] on td "Persistent cross-links have been removed" at bounding box center [504, 275] width 375 height 37
click at [411, 283] on link "Persistent cross-links have been removed" at bounding box center [425, 276] width 205 height 13
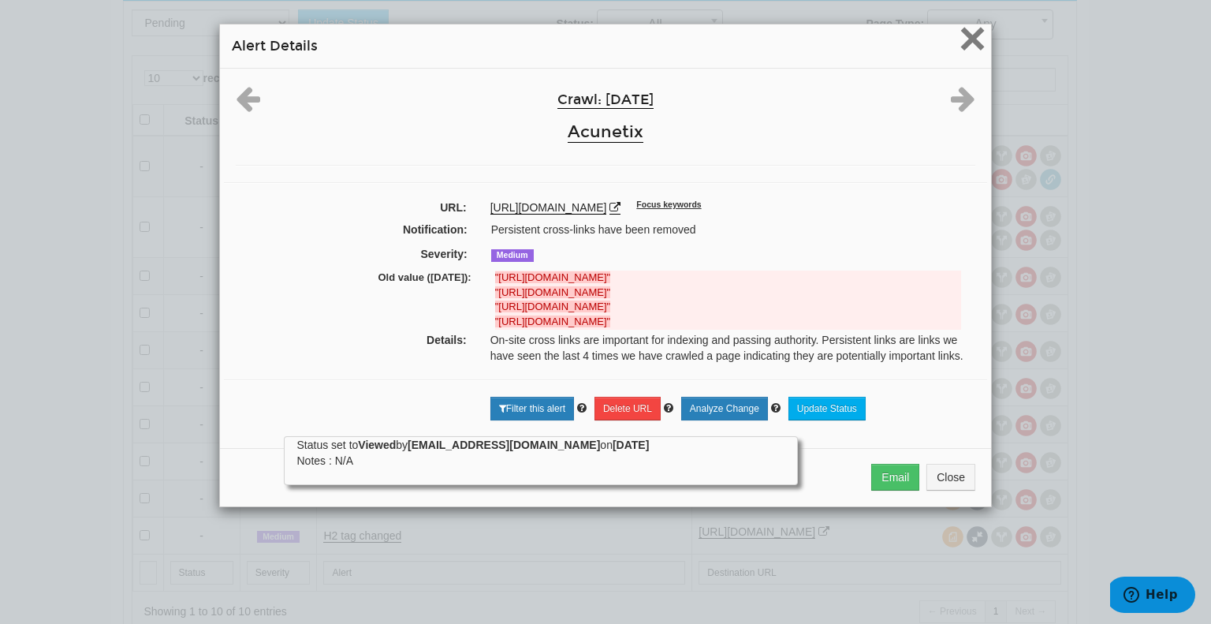
click at [972, 26] on span "×" at bounding box center [973, 38] width 28 height 53
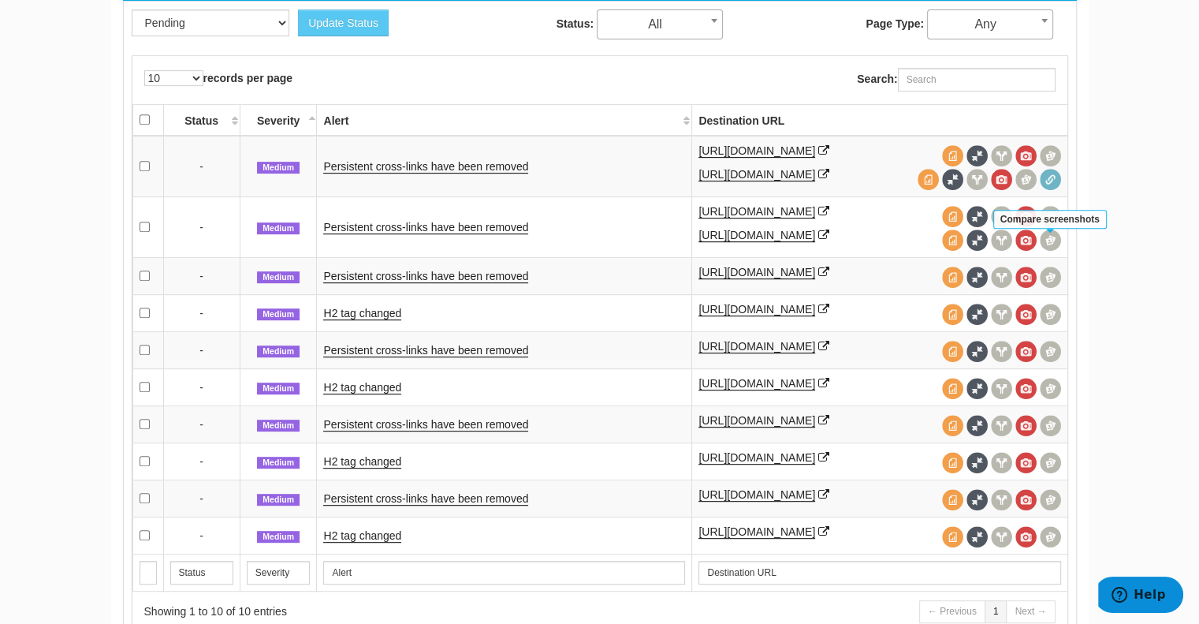
click at [1050, 241] on span at bounding box center [1050, 239] width 21 height 21
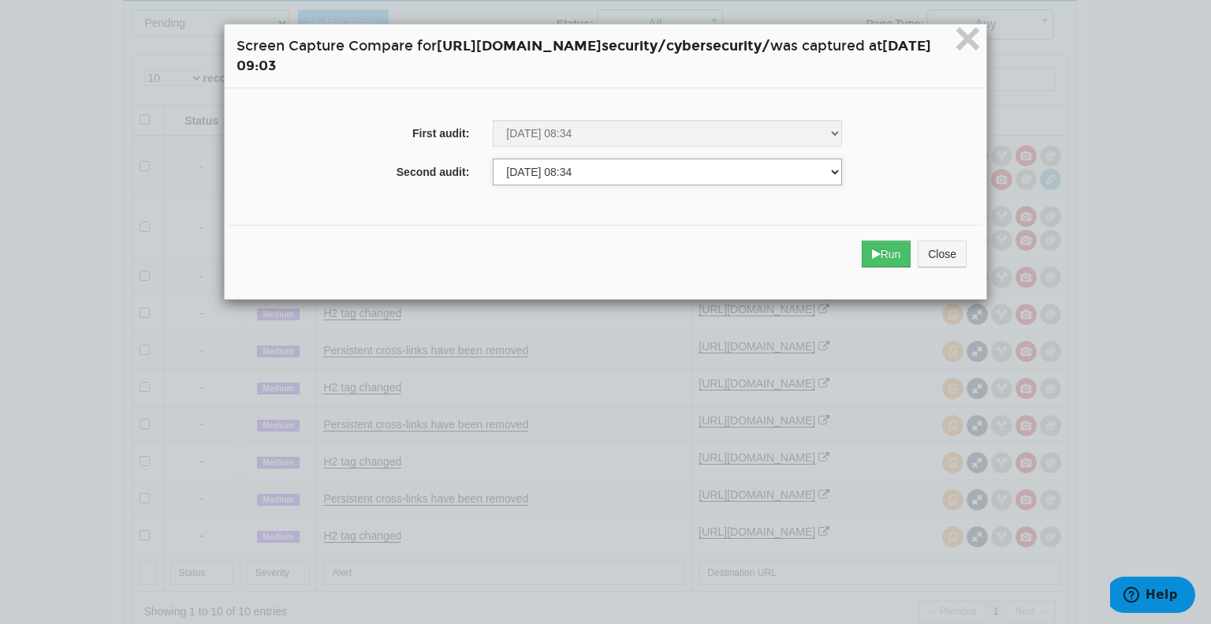
click at [839, 185] on select "03/03/2025 07:33 03/10/2025 08:34 03/17/2025 08:34 03/24/2025 08:33 03/31/2025 …" at bounding box center [667, 172] width 349 height 27
select select "280214346"
click at [493, 159] on select "03/03/2025 07:33 03/10/2025 08:34 03/17/2025 08:34 03/24/2025 08:33 03/31/2025 …" at bounding box center [667, 172] width 349 height 27
click at [881, 248] on icon "submit" at bounding box center [876, 253] width 9 height 11
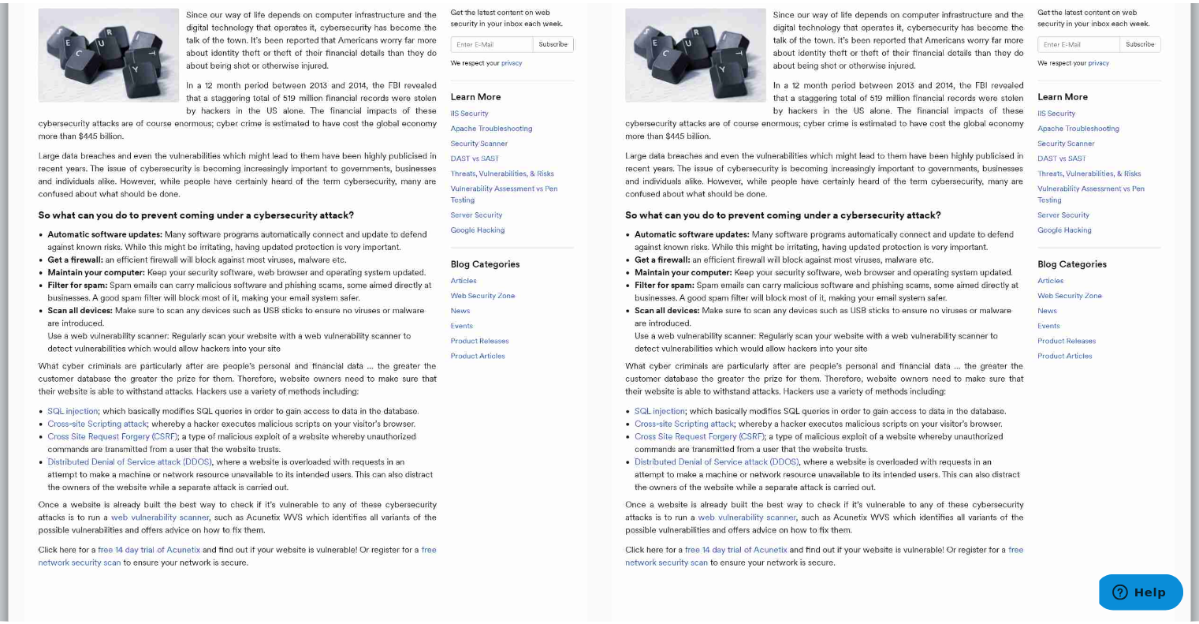
scroll to position [0, 0]
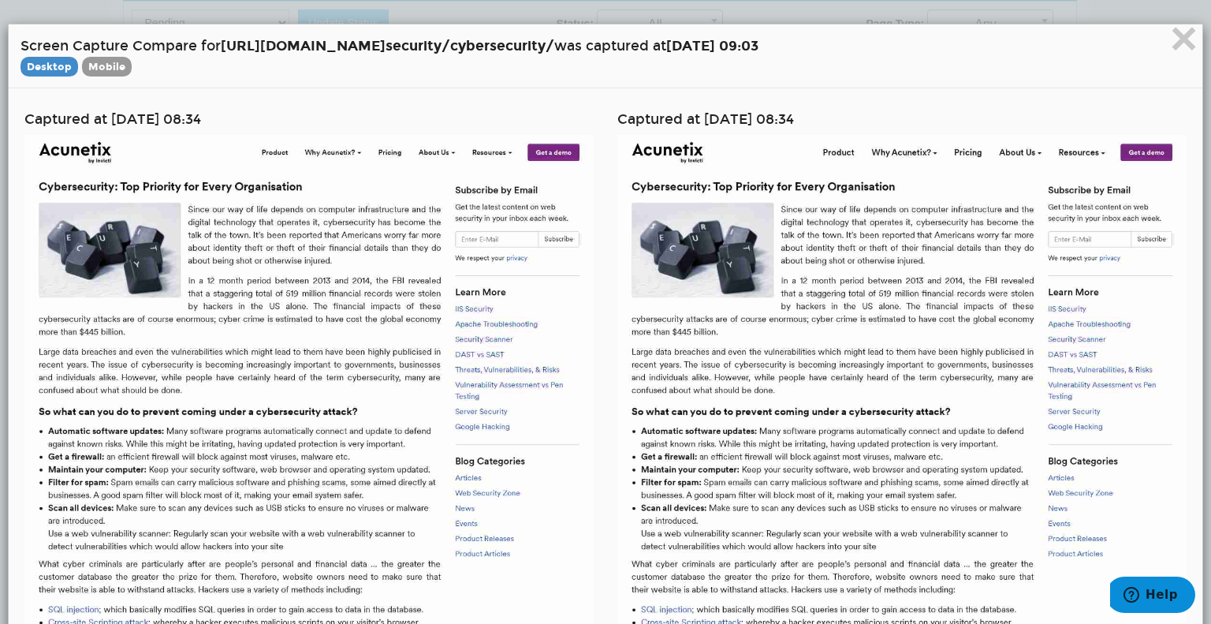
click at [1153, 36] on h4 "Screen Capture Compare for https://www.acunetix.com/website security/cybersecur…" at bounding box center [606, 55] width 1170 height 39
click at [1174, 40] on span "×" at bounding box center [1184, 38] width 28 height 53
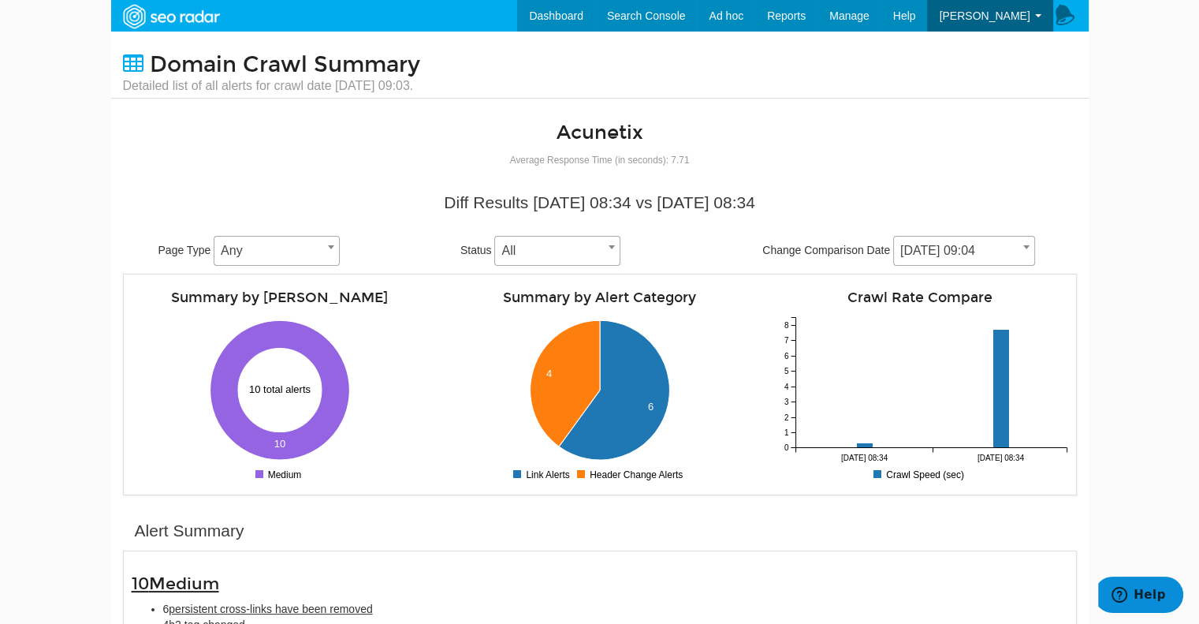
click at [938, 245] on span "05/19/2025 09:04" at bounding box center [964, 251] width 140 height 22
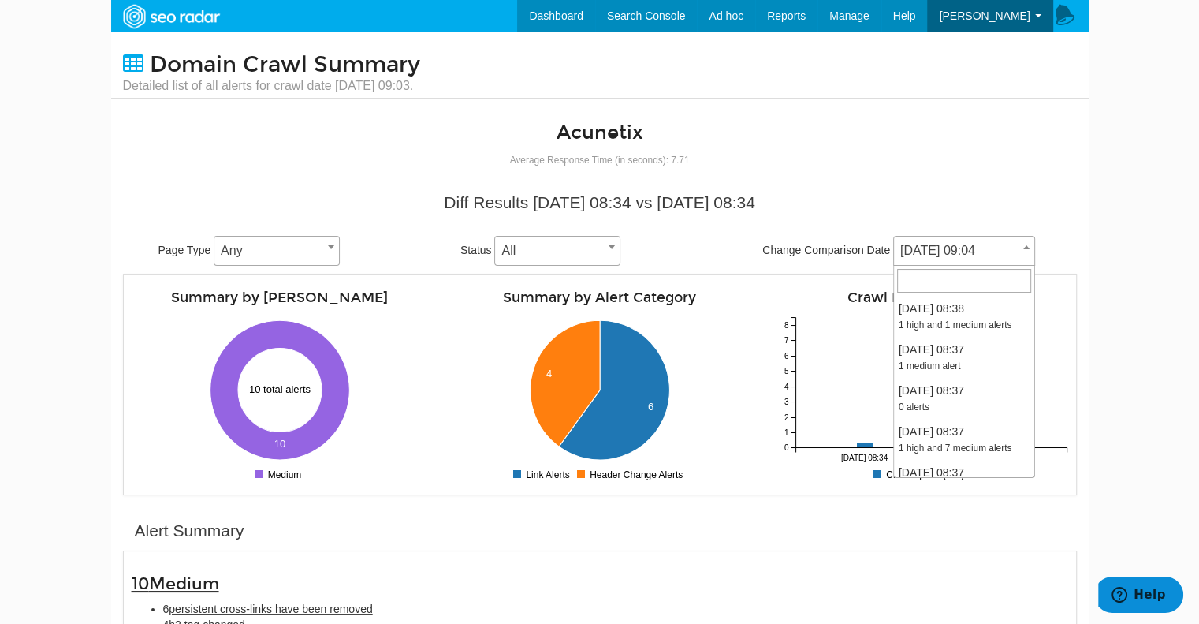
scroll to position [549, 0]
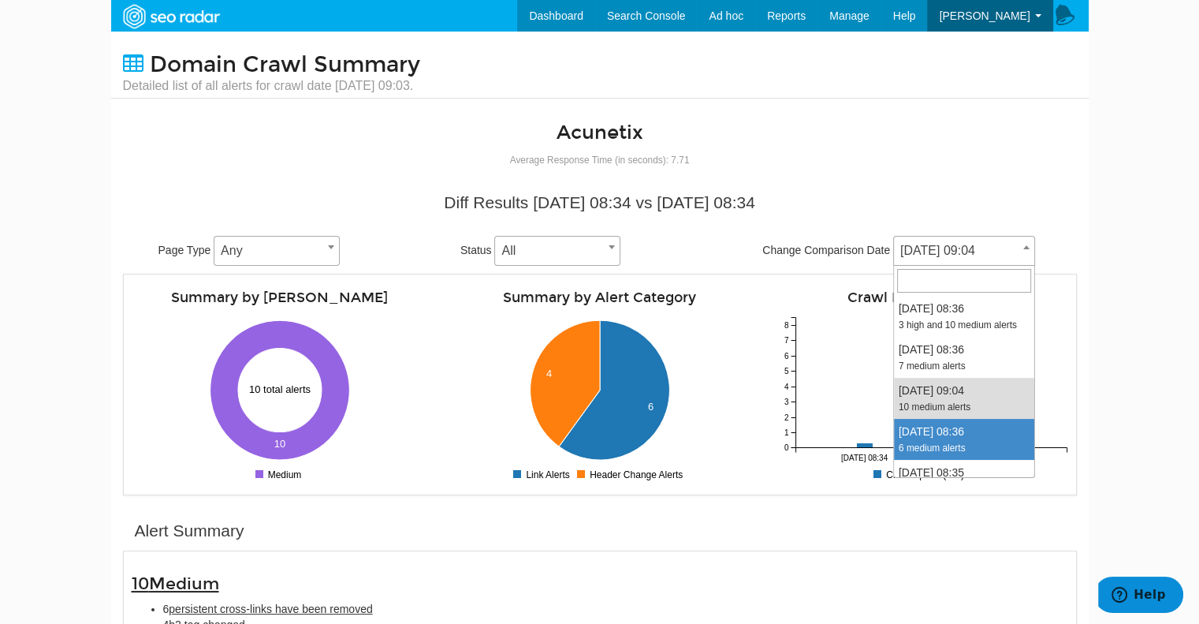
select select "1975867"
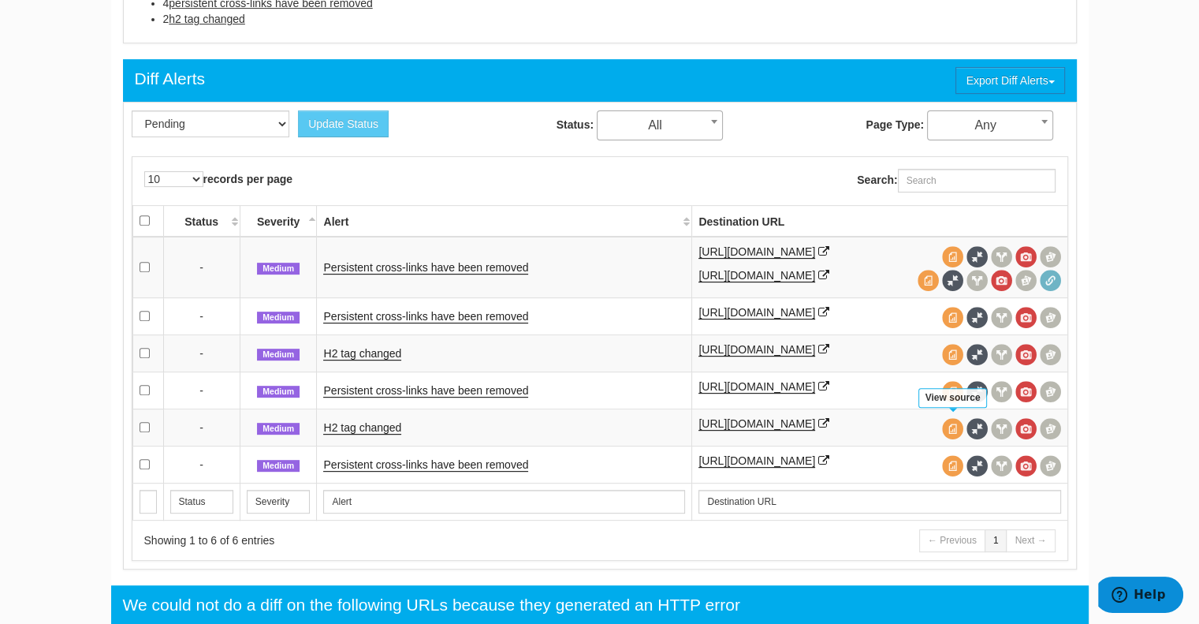
scroll to position [611, 0]
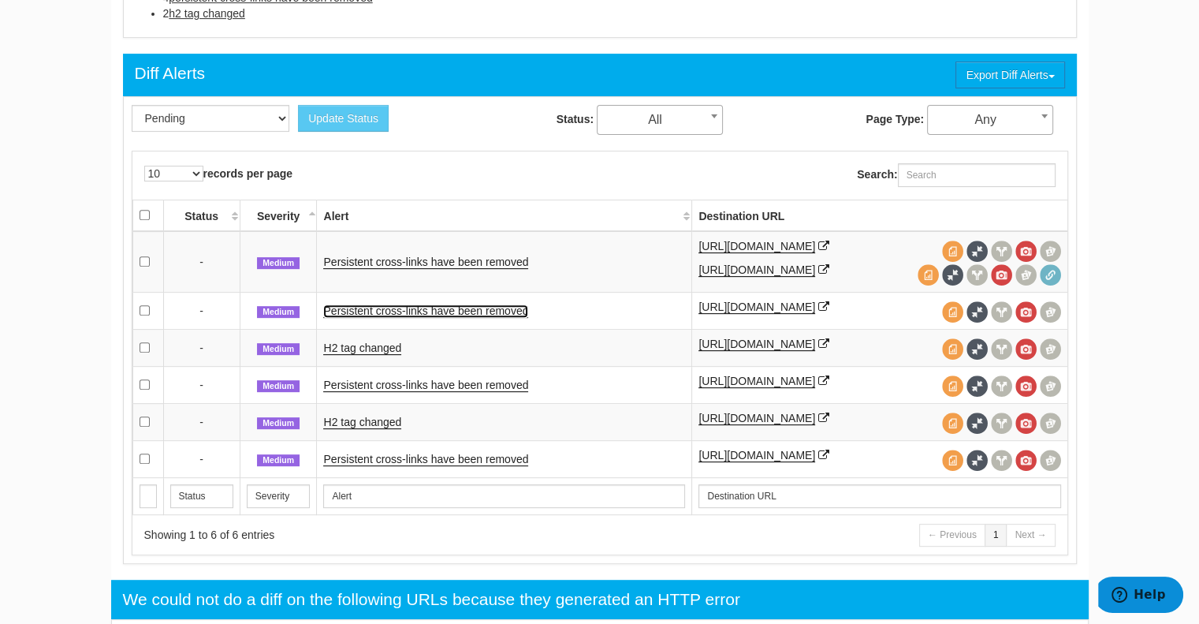
click at [473, 307] on link "Persistent cross-links have been removed" at bounding box center [425, 310] width 205 height 13
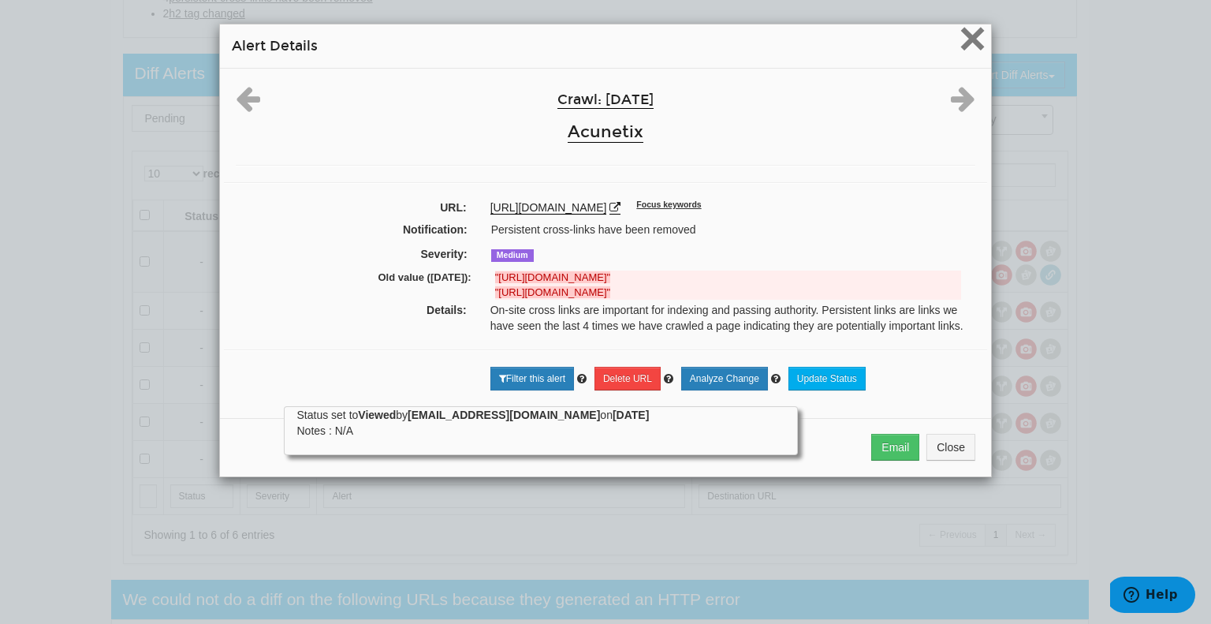
click at [962, 43] on span "×" at bounding box center [973, 38] width 28 height 53
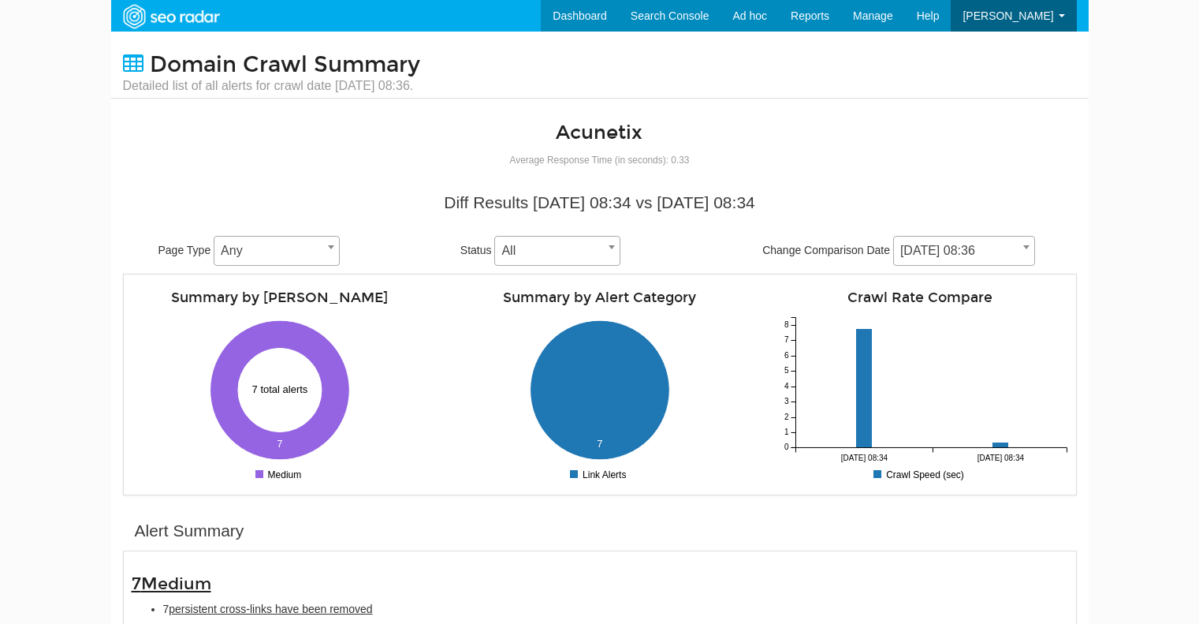
select select "1978486"
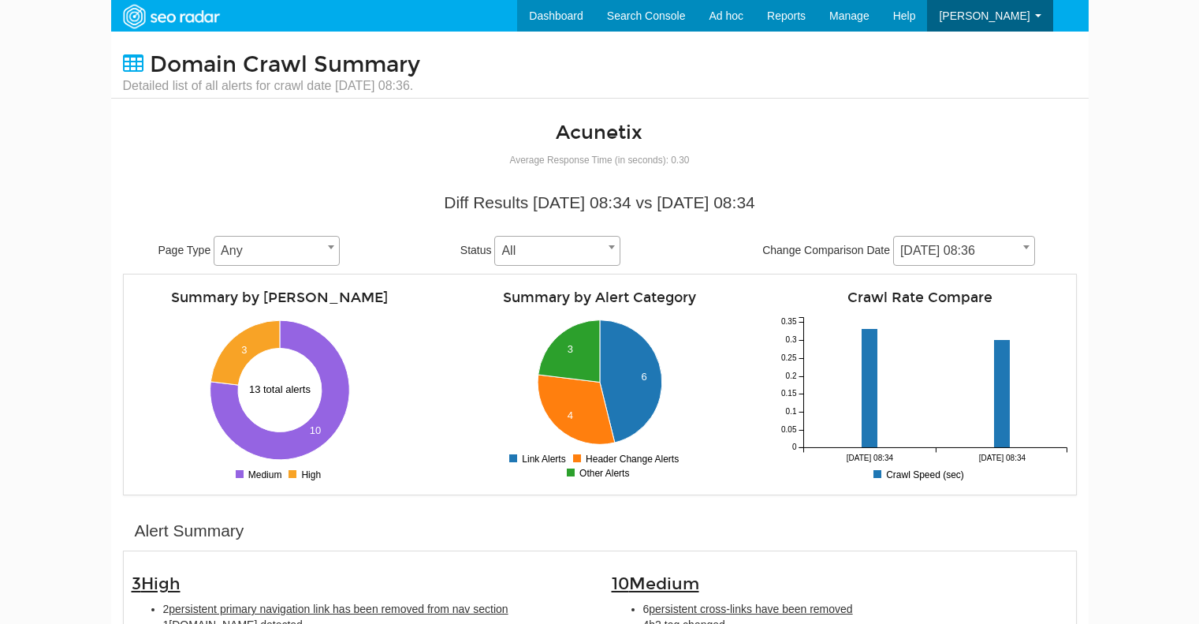
select select "1981127"
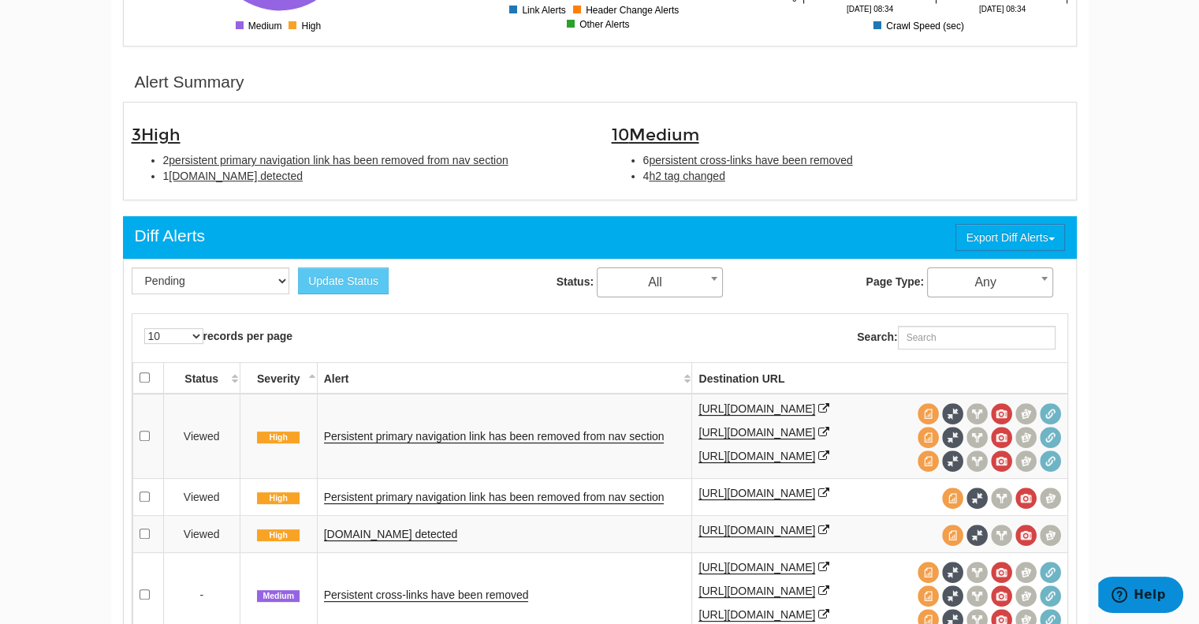
scroll to position [454, 0]
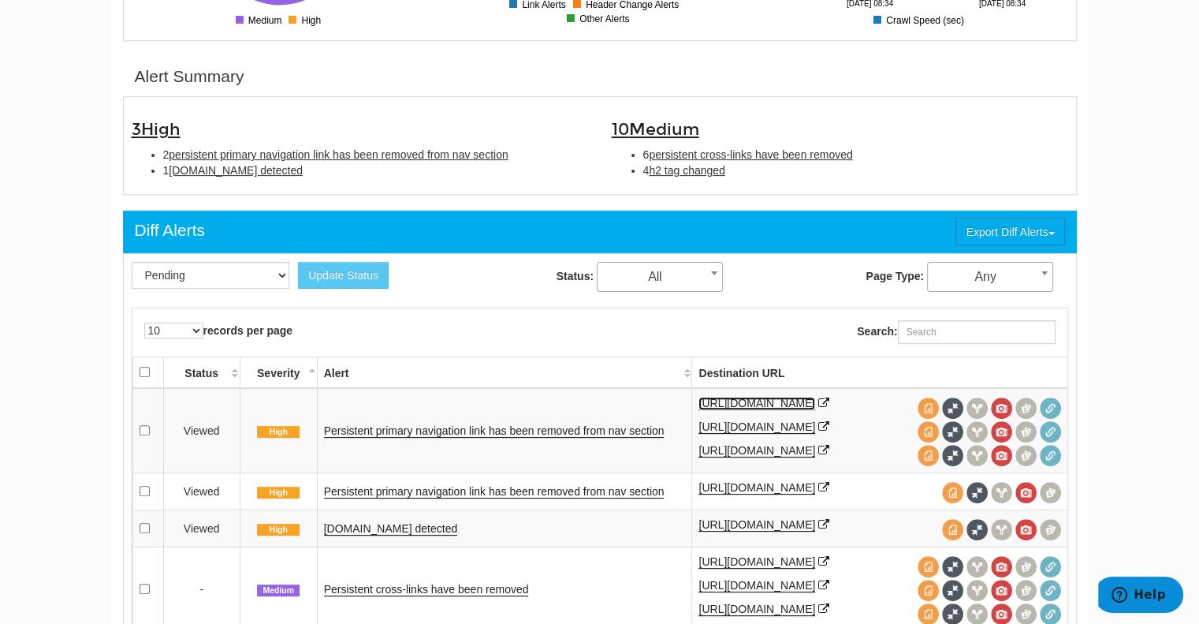
click at [810, 404] on link "https://www.invicti.com/compliance/privacy-policy/" at bounding box center [757, 403] width 117 height 13
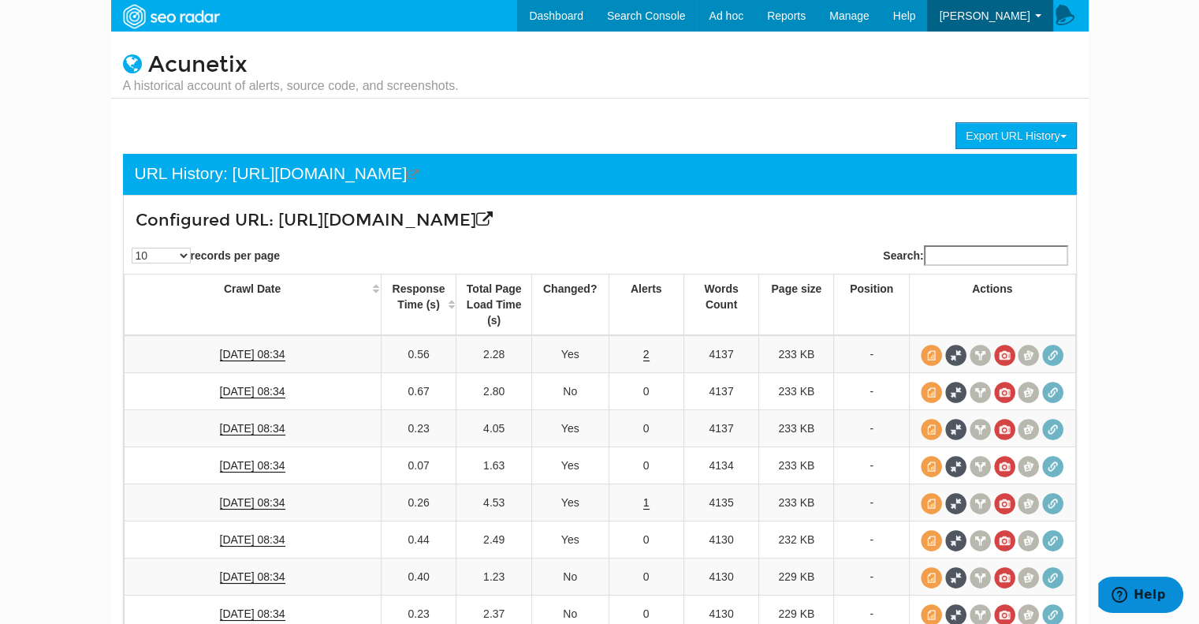
scroll to position [196, 0]
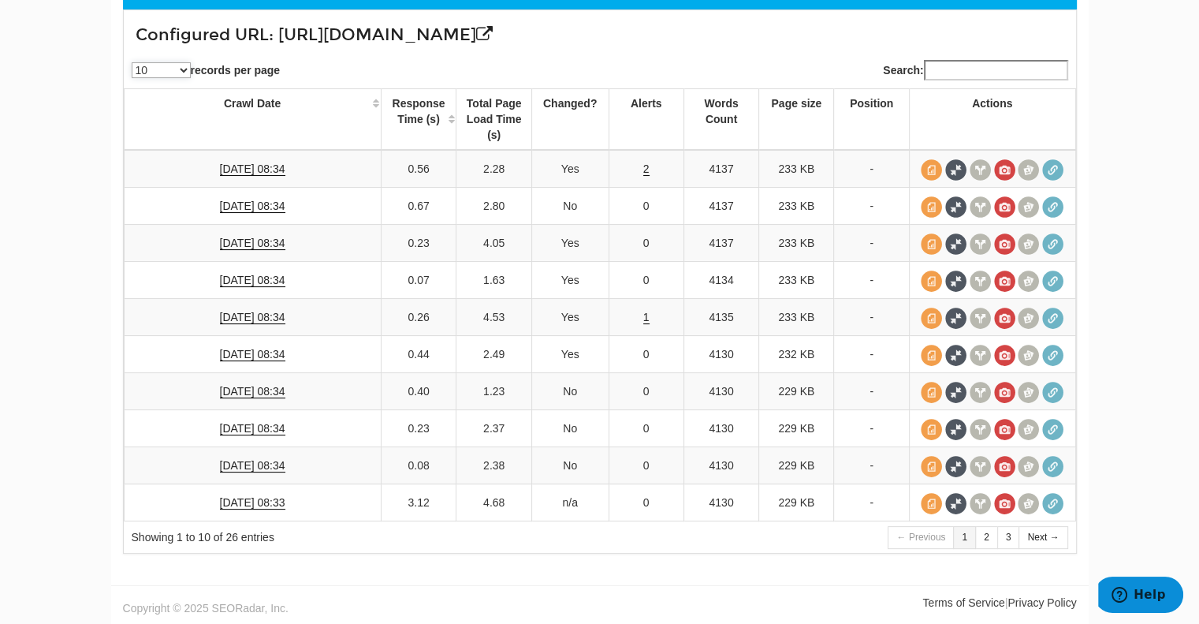
click at [146, 74] on select "10 25 50 100" at bounding box center [161, 70] width 59 height 16
select select "50"
click at [132, 69] on select "10 25 50 100" at bounding box center [161, 70] width 59 height 16
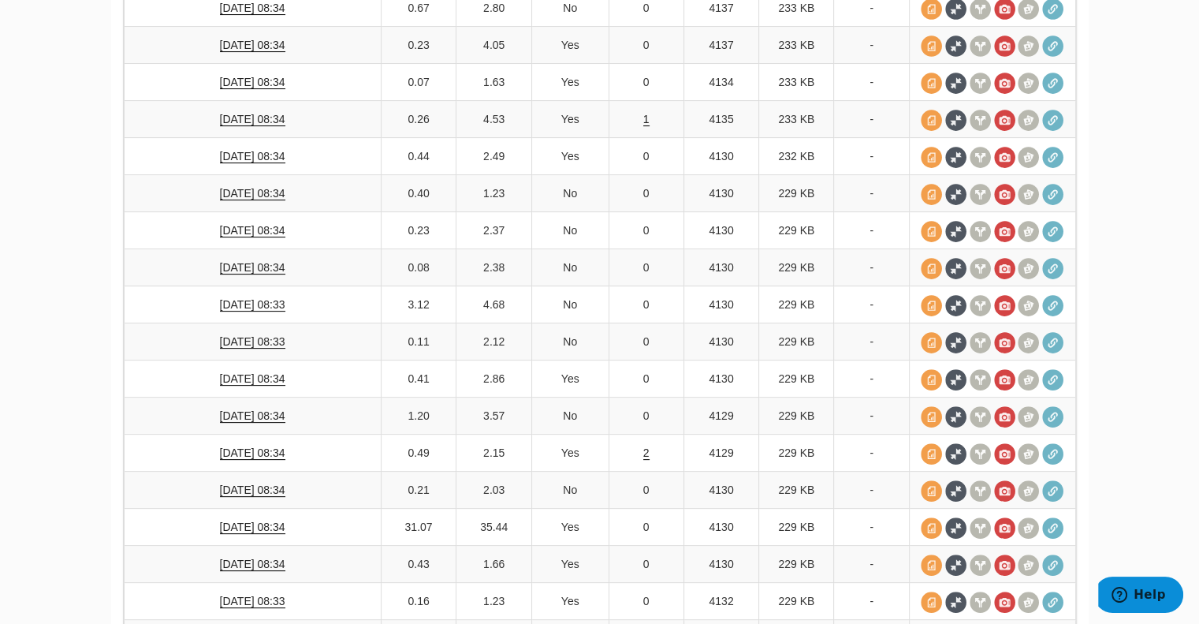
scroll to position [382, 0]
click at [247, 382] on link "[DATE] 08:34" at bounding box center [252, 379] width 65 height 13
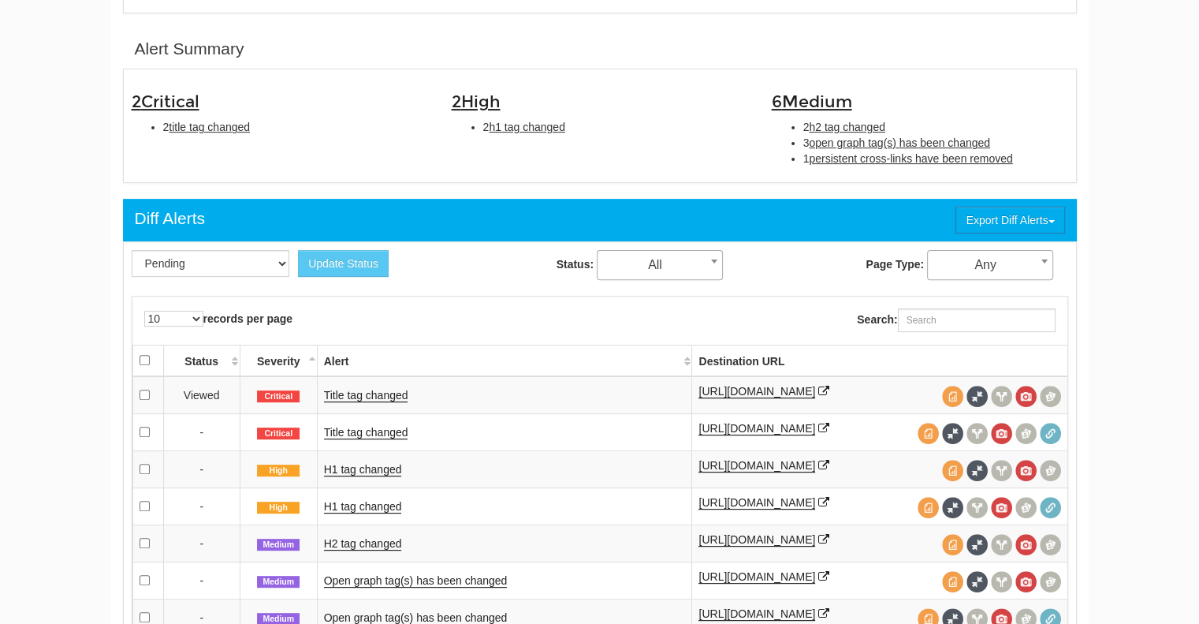
scroll to position [481, 0]
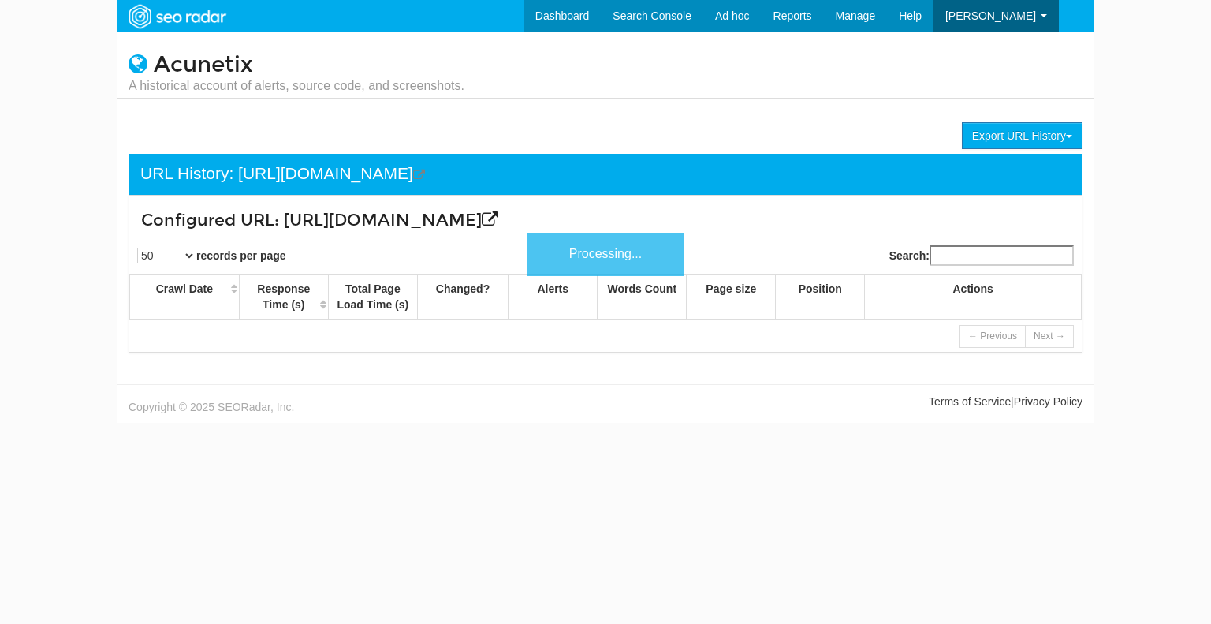
select select "50"
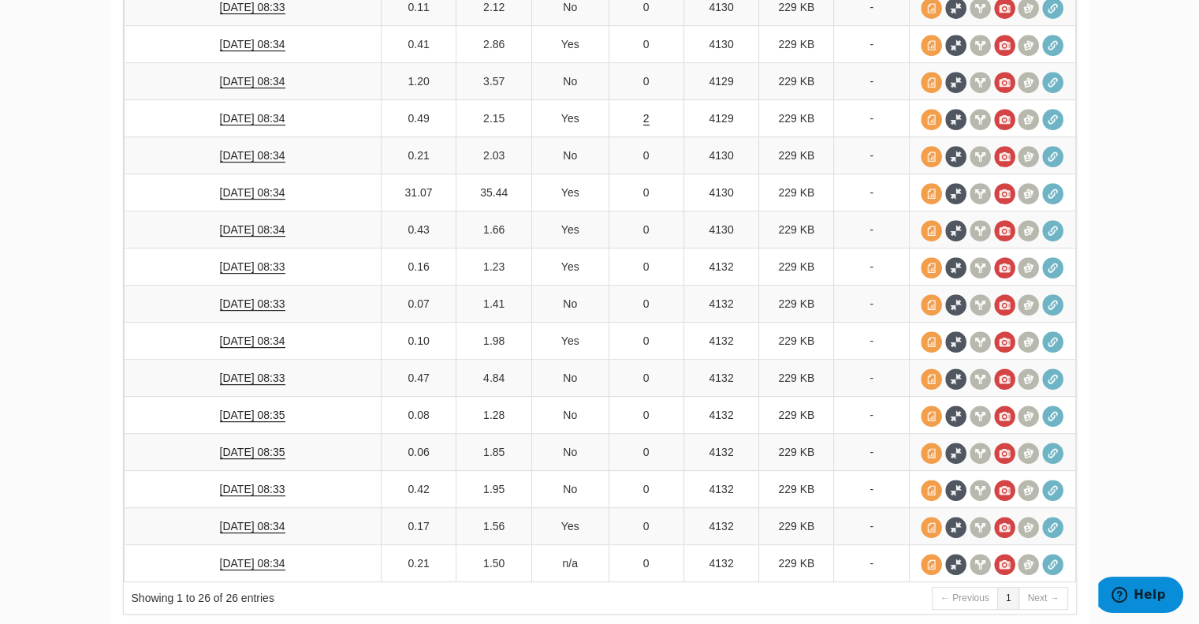
scroll to position [718, 0]
click at [246, 558] on link "[DATE] 08:34" at bounding box center [252, 562] width 65 height 13
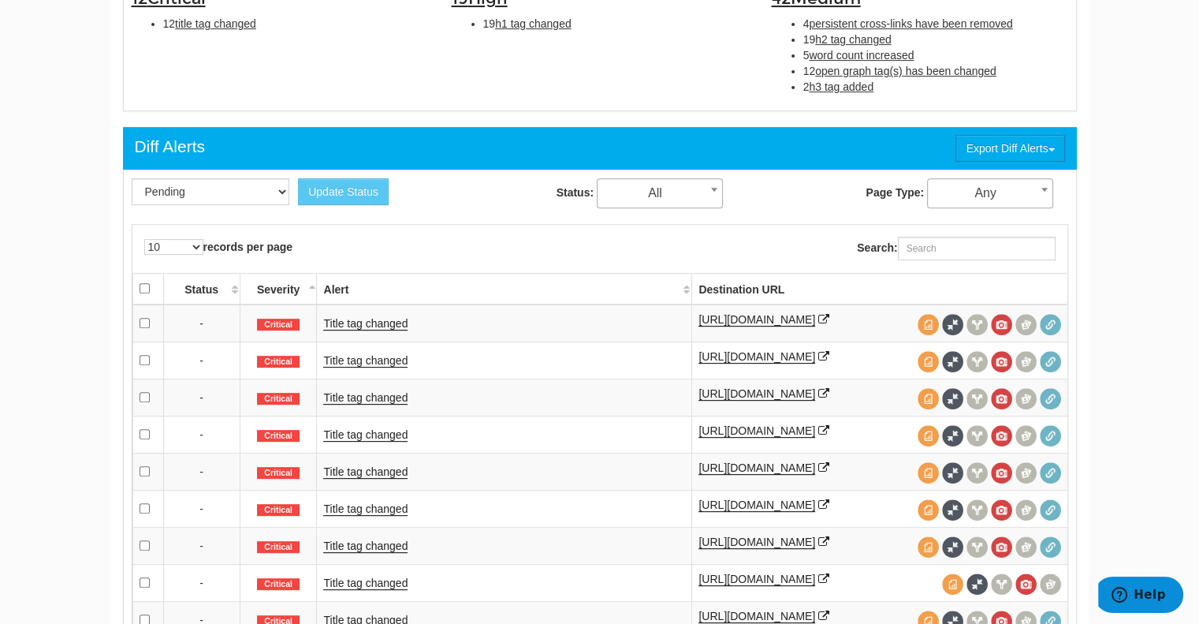
scroll to position [587, 0]
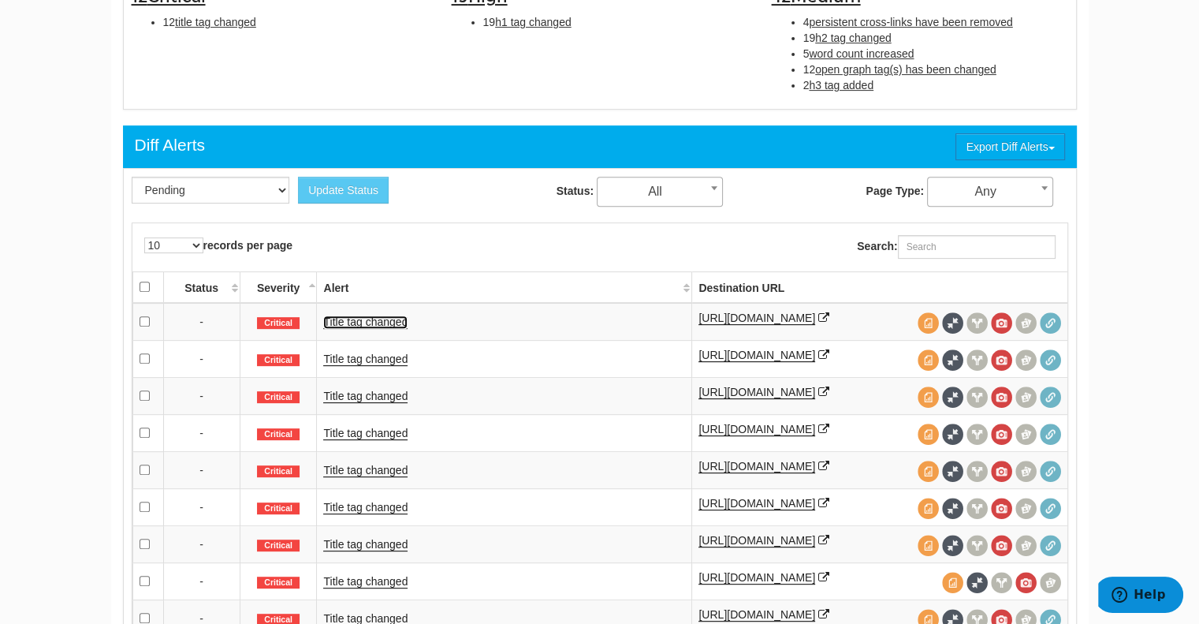
click at [363, 329] on link "Title tag changed" at bounding box center [365, 321] width 84 height 13
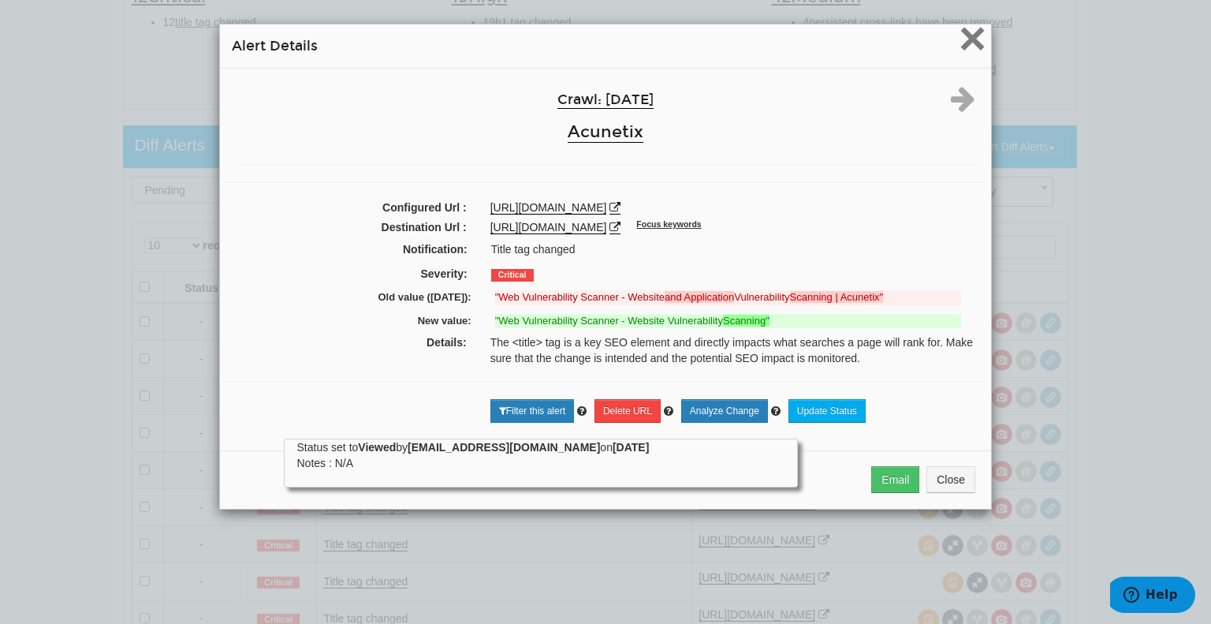
click at [959, 33] on span "×" at bounding box center [973, 38] width 28 height 53
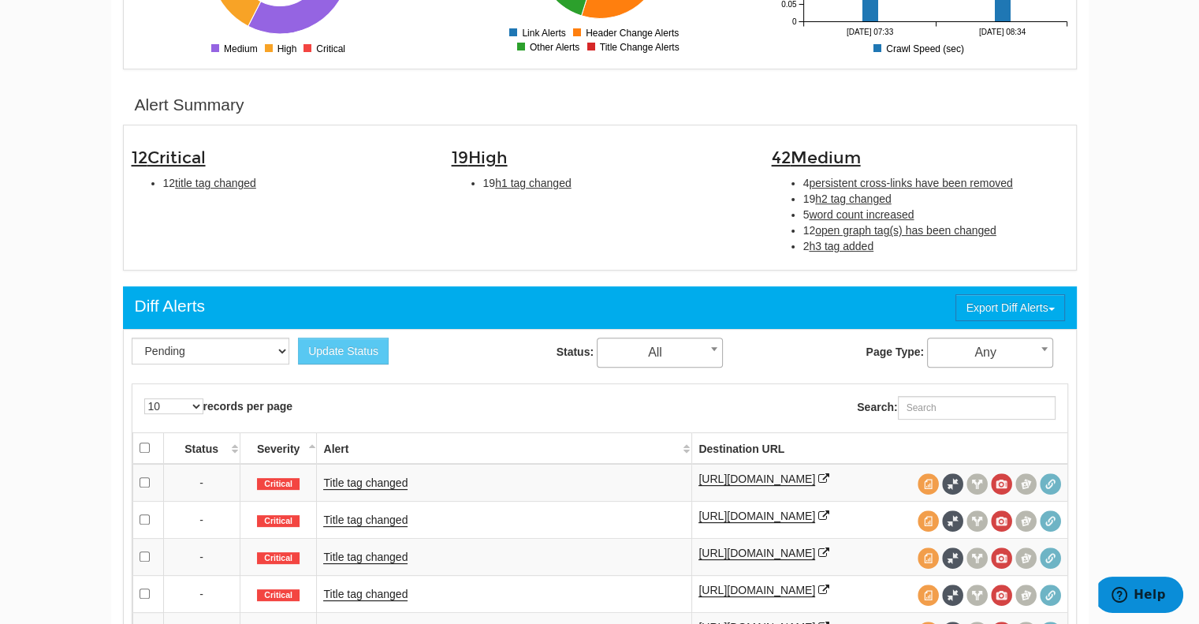
scroll to position [532, 0]
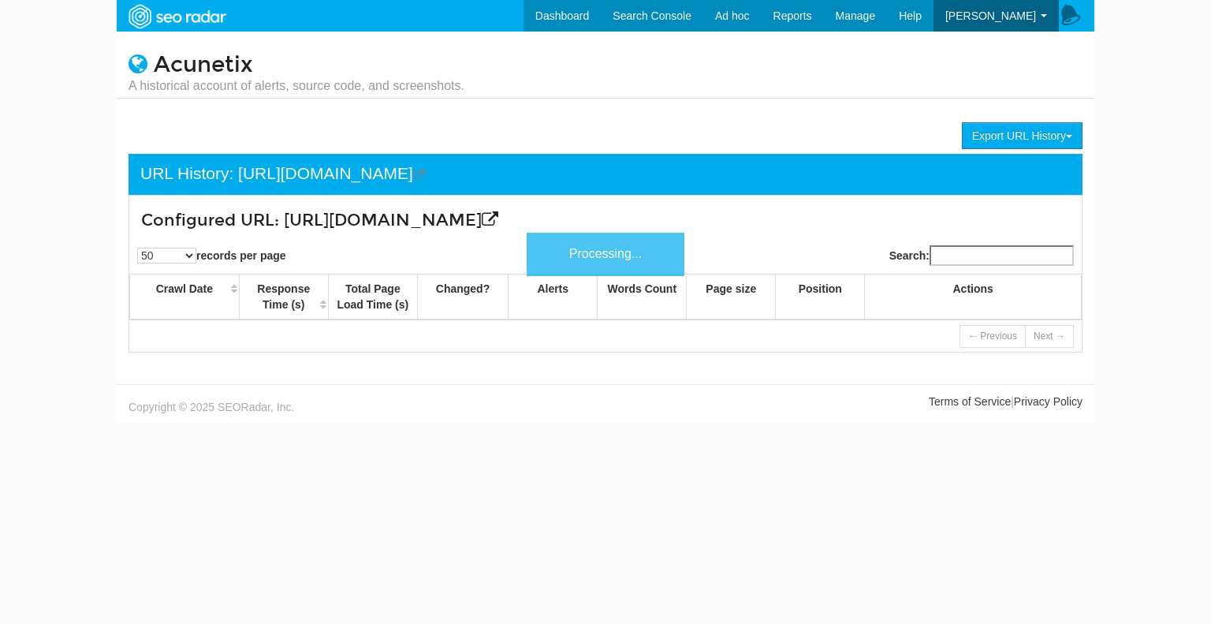
select select "50"
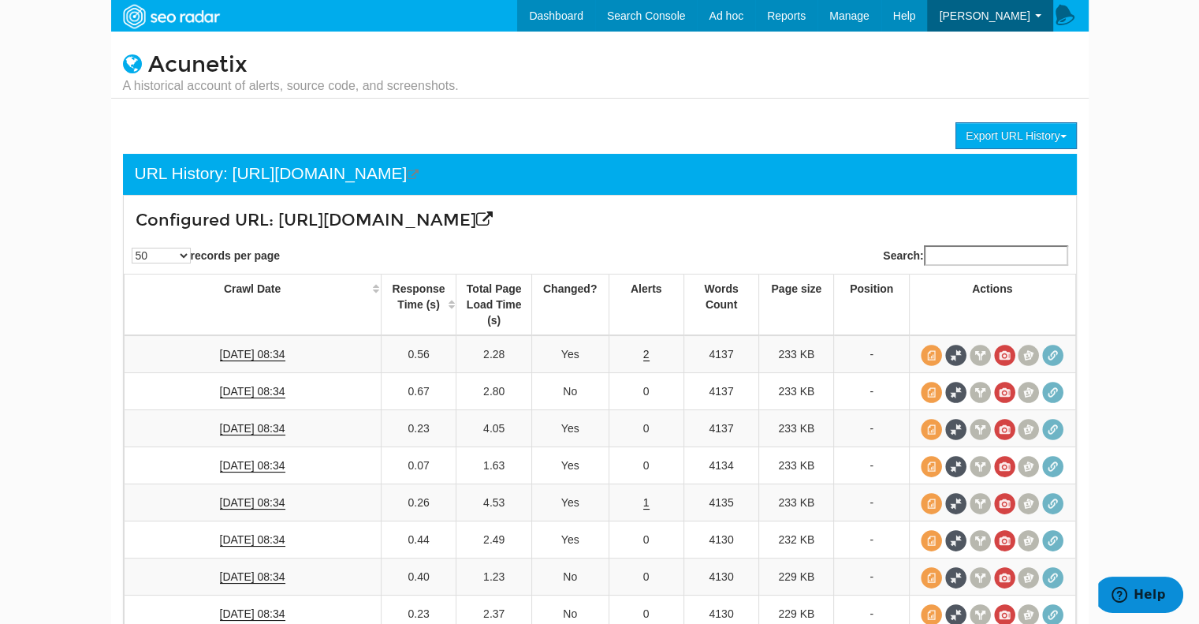
drag, startPoint x: 274, startPoint y: 218, endPoint x: 218, endPoint y: 233, distance: 58.0
click at [218, 229] on h3 "Configured URL: [URL][DOMAIN_NAME]" at bounding box center [521, 220] width 770 height 18
copy h3 "[URL][DOMAIN_NAME]"
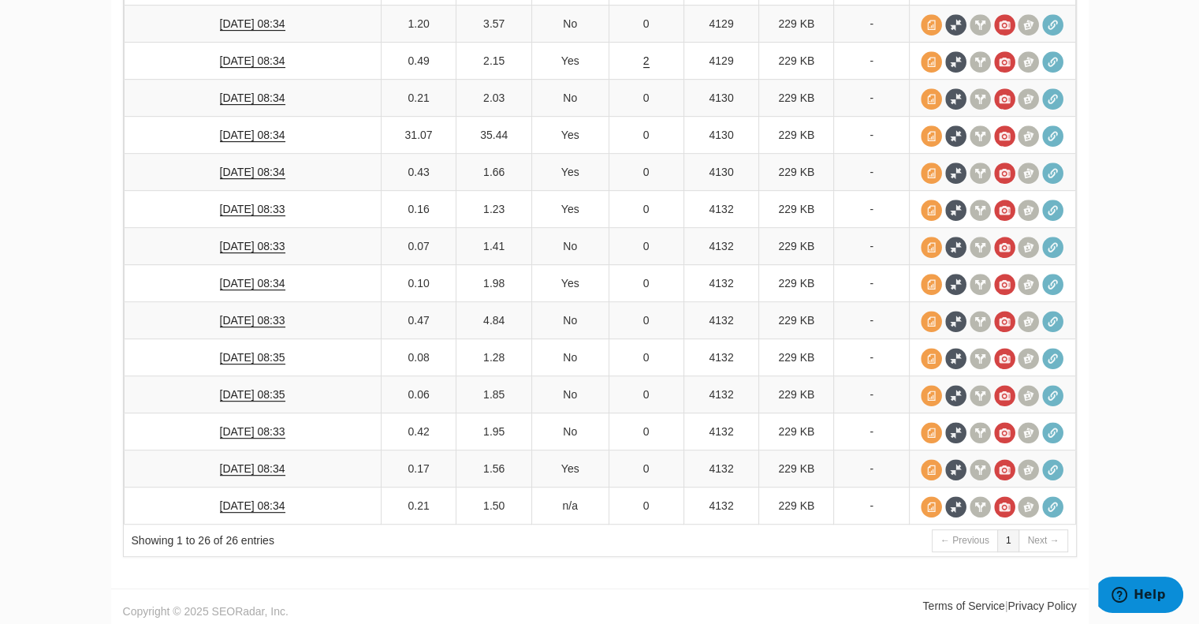
scroll to position [776, 0]
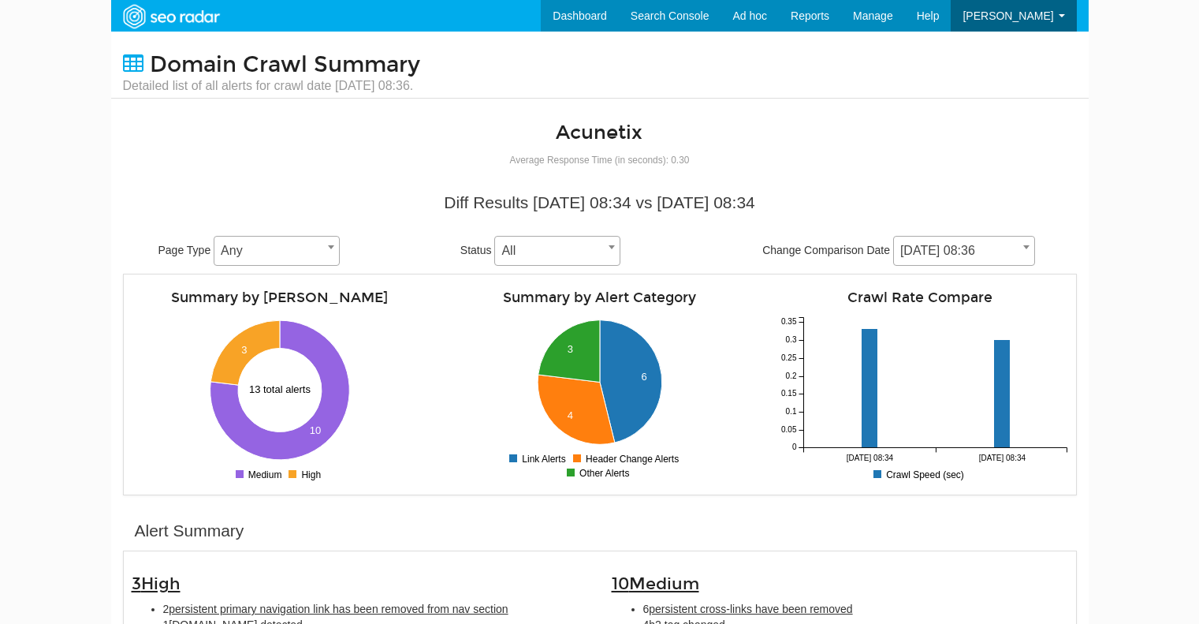
select select "1981127"
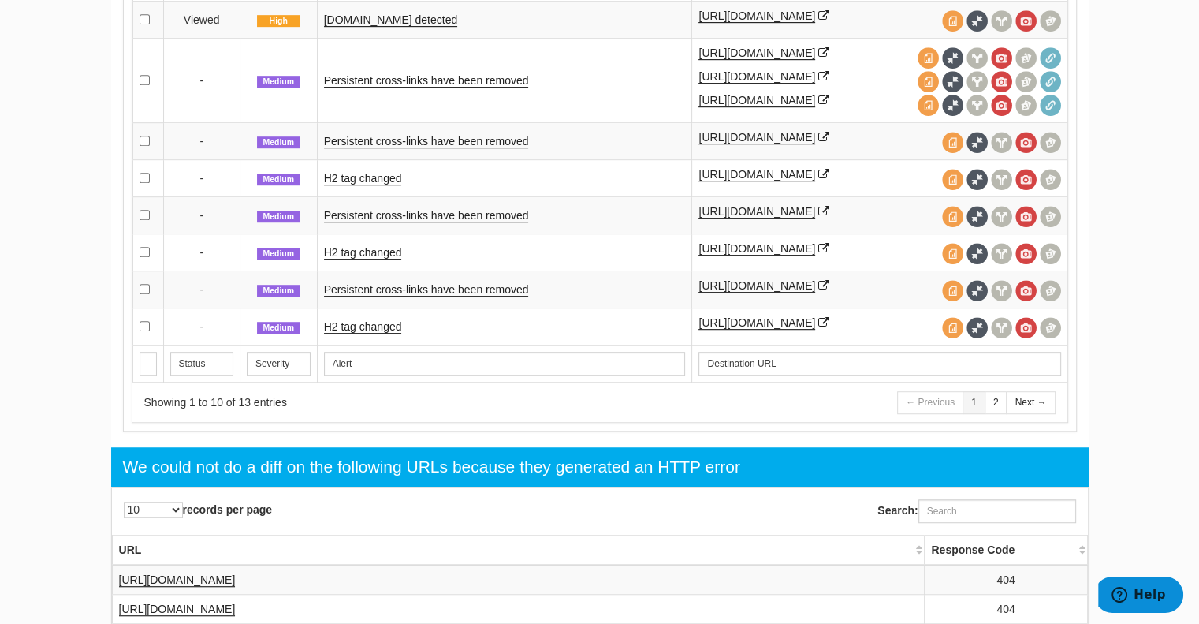
scroll to position [662, 0]
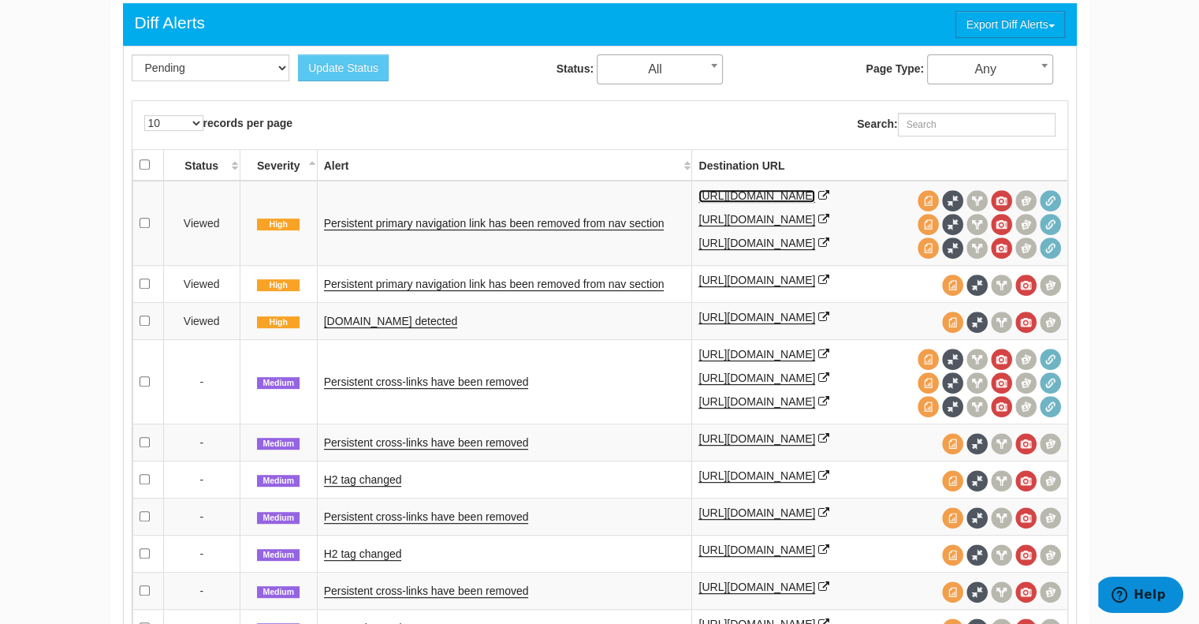
click at [790, 191] on link "[URL][DOMAIN_NAME]" at bounding box center [757, 195] width 117 height 13
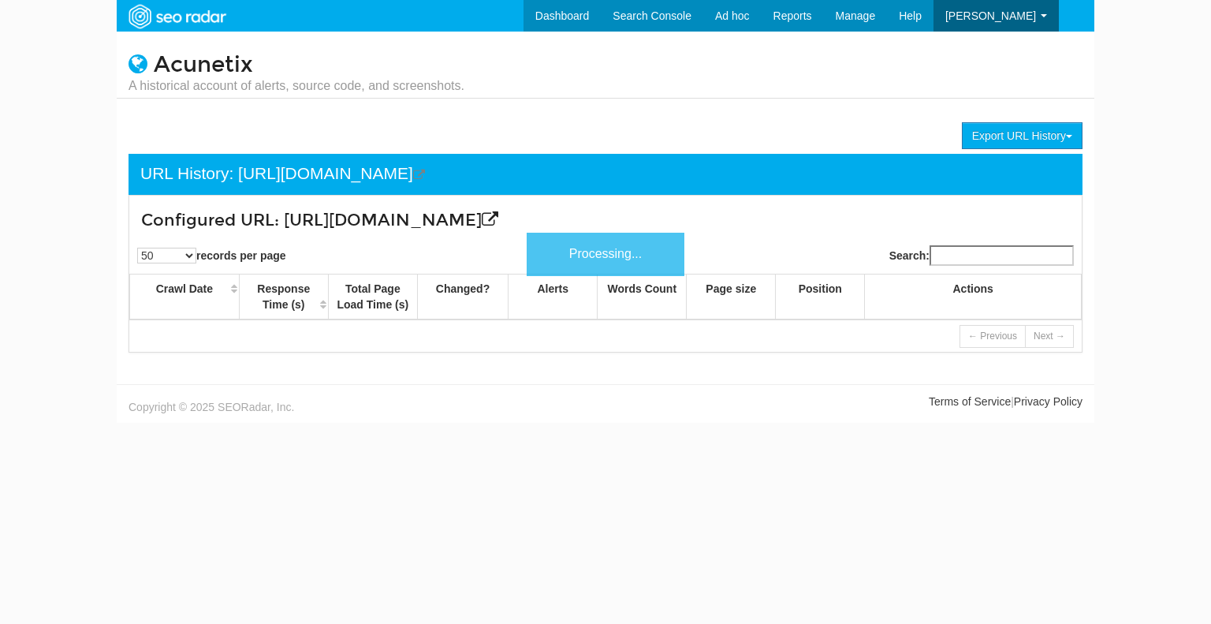
select select "50"
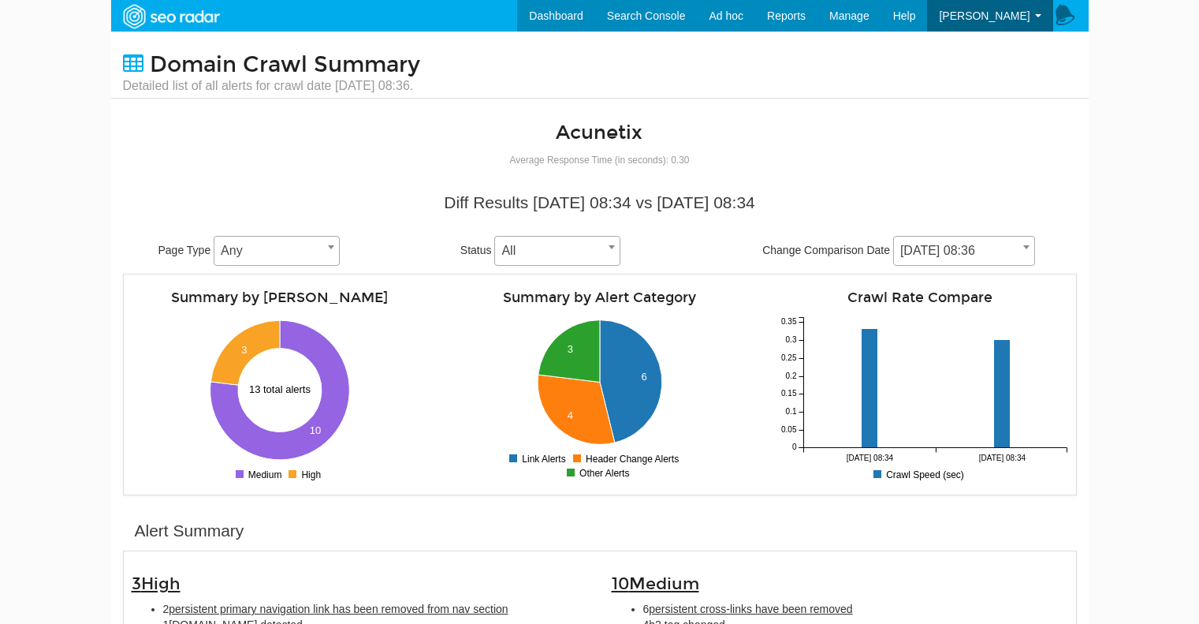
select select "1981127"
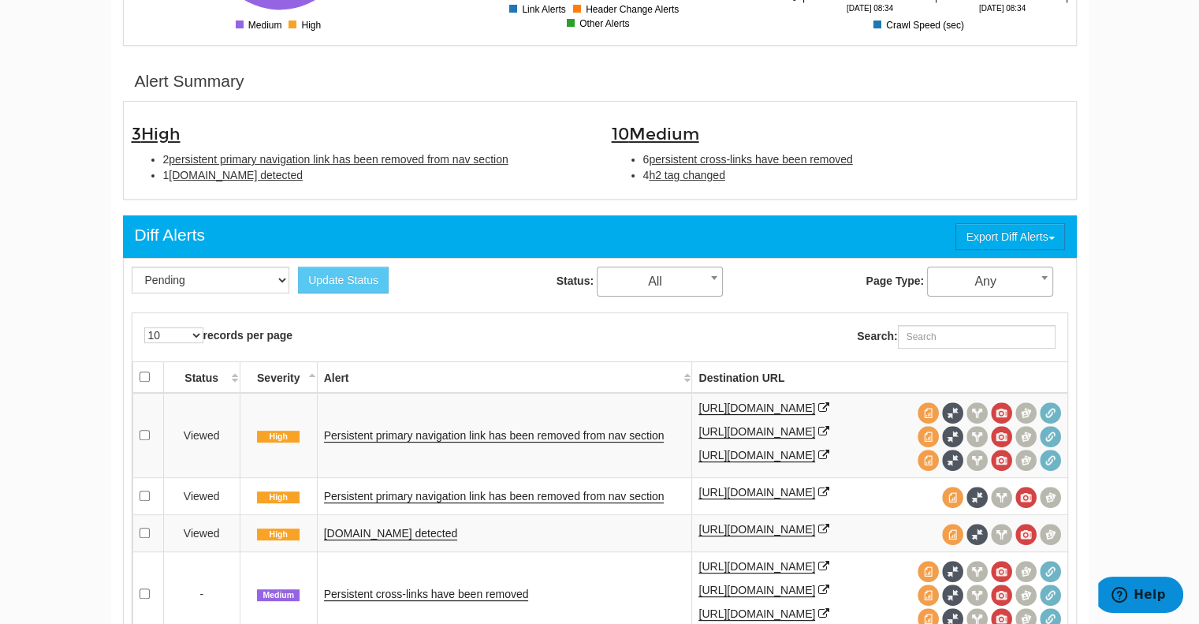
scroll to position [450, 0]
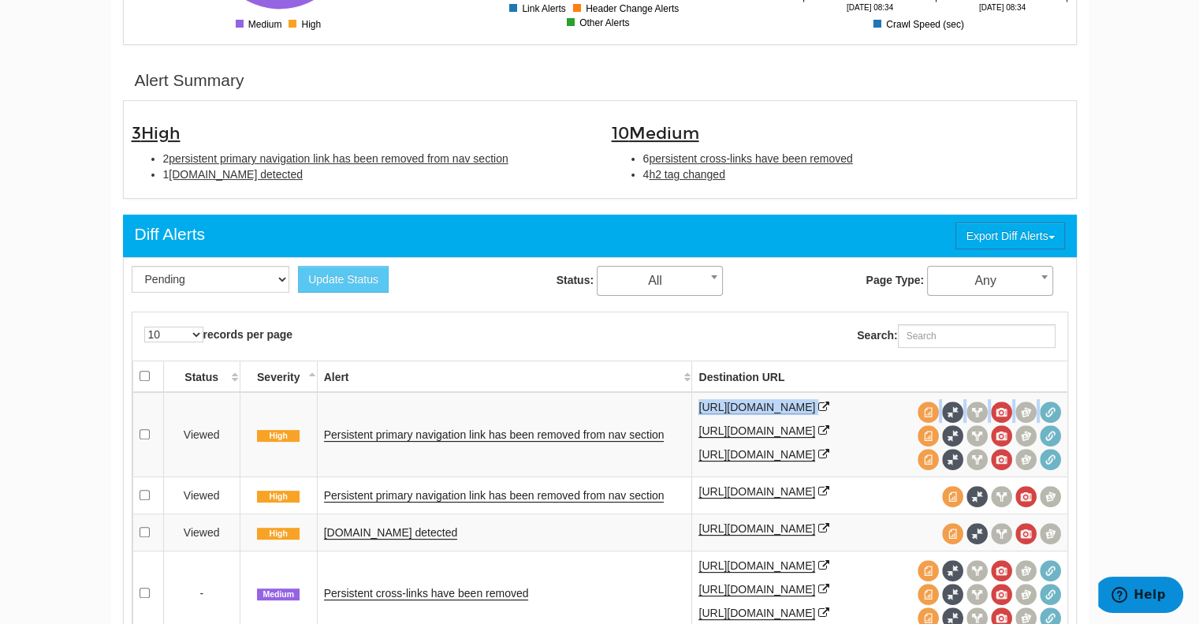
drag, startPoint x: 748, startPoint y: 419, endPoint x: 687, endPoint y: 401, distance: 63.9
click at [687, 401] on tr "Viewed High Persistent primary navigation link has been removed from nav sectio…" at bounding box center [599, 434] width 935 height 85
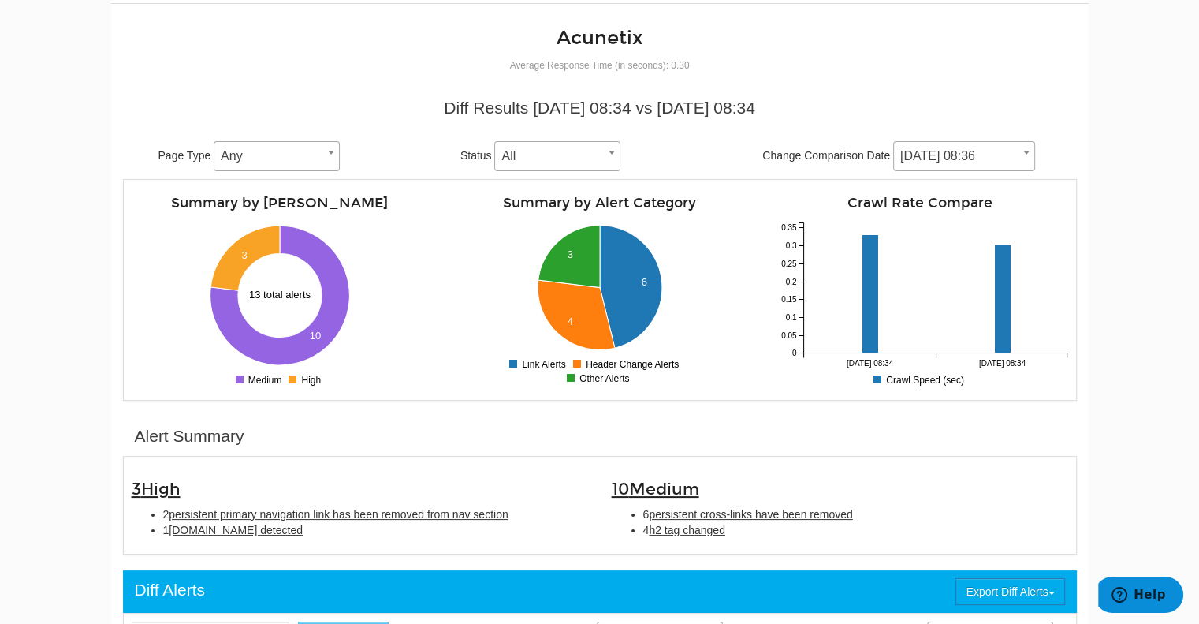
scroll to position [95, 0]
click at [252, 161] on span "Any" at bounding box center [277, 156] width 125 height 22
click at [259, 157] on span "Any" at bounding box center [277, 156] width 125 height 22
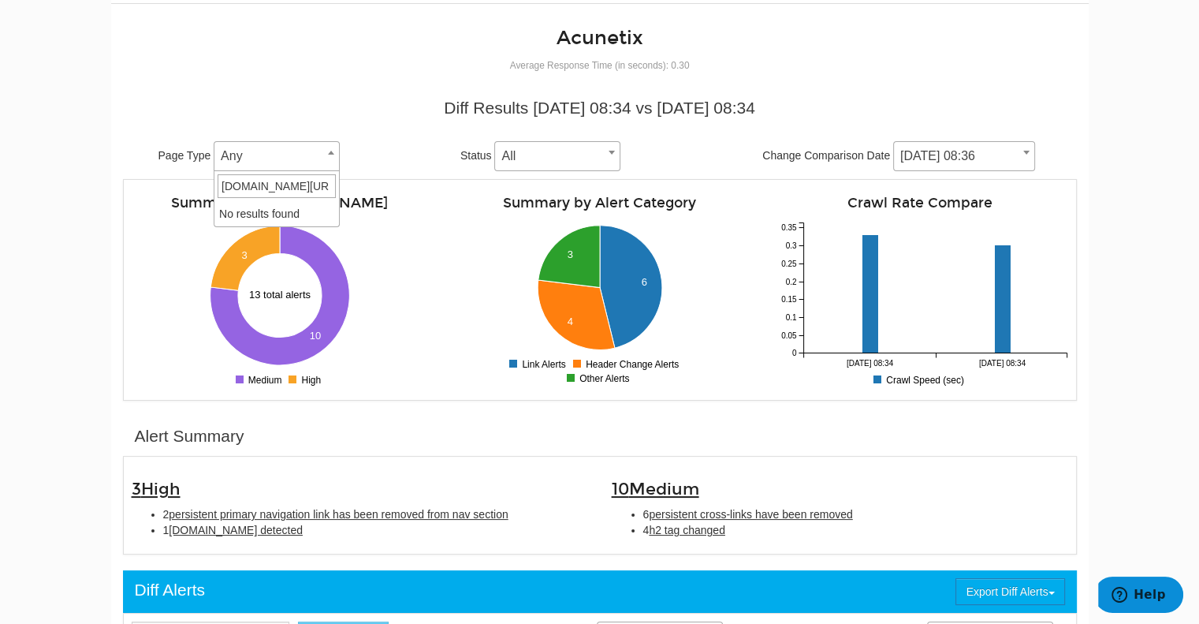
type input "/compliance/privacy-policy/"
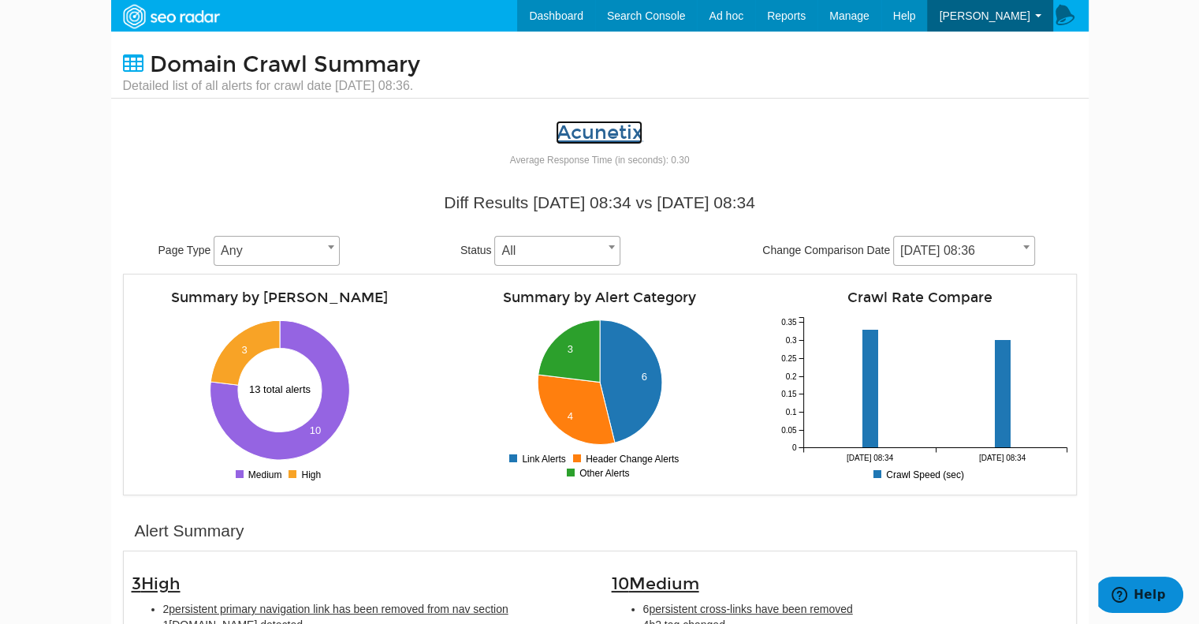
click at [576, 137] on link "Acunetix" at bounding box center [599, 133] width 87 height 24
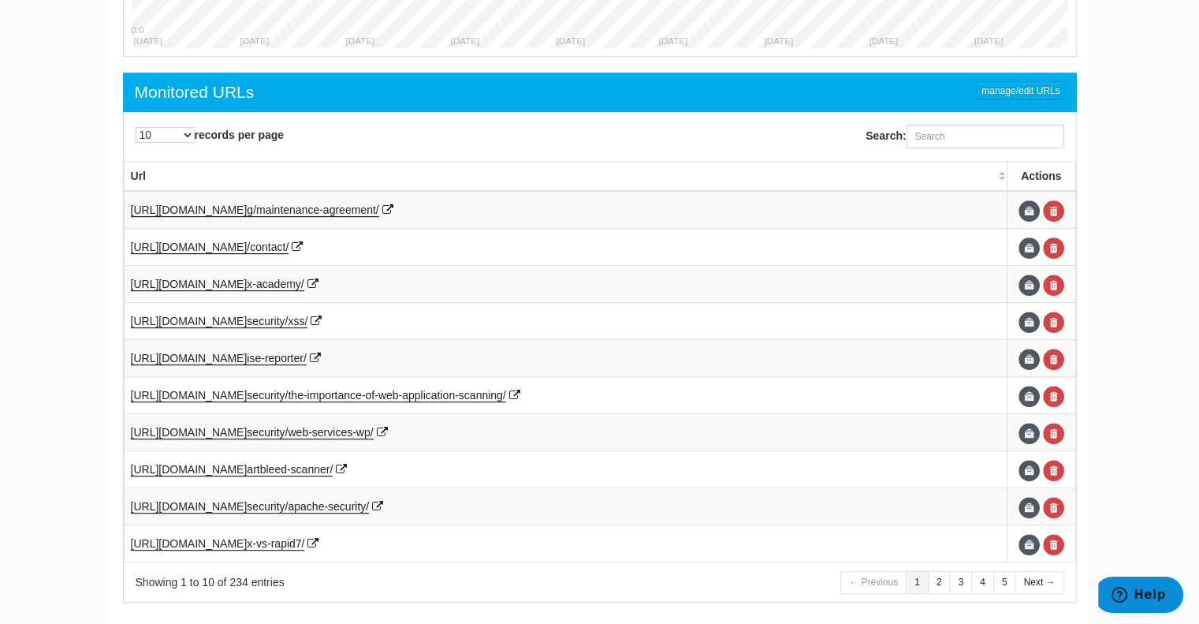
scroll to position [820, 0]
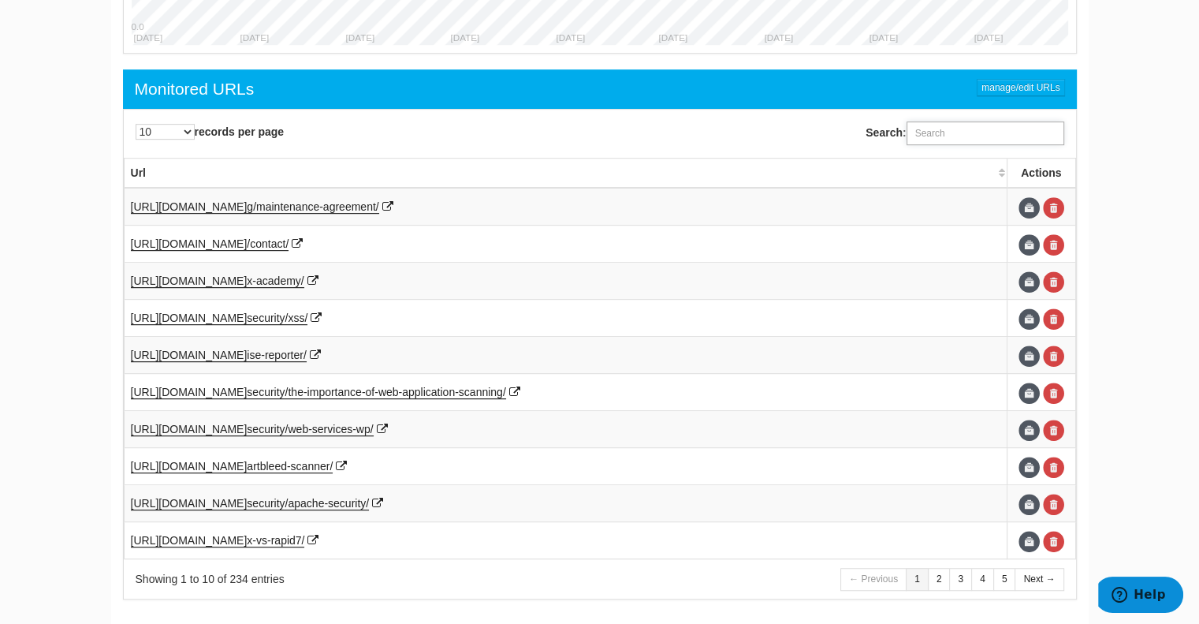
click at [1000, 141] on input "Search:" at bounding box center [986, 133] width 158 height 24
paste input "/compliance/privacy-policy/"
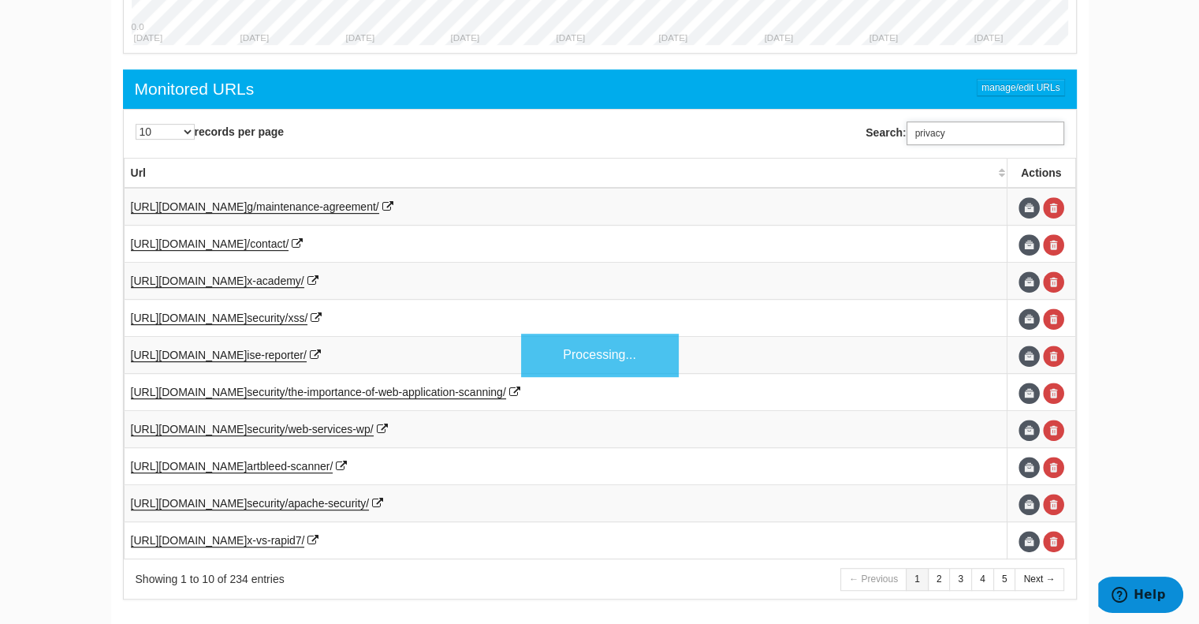
scroll to position [528, 0]
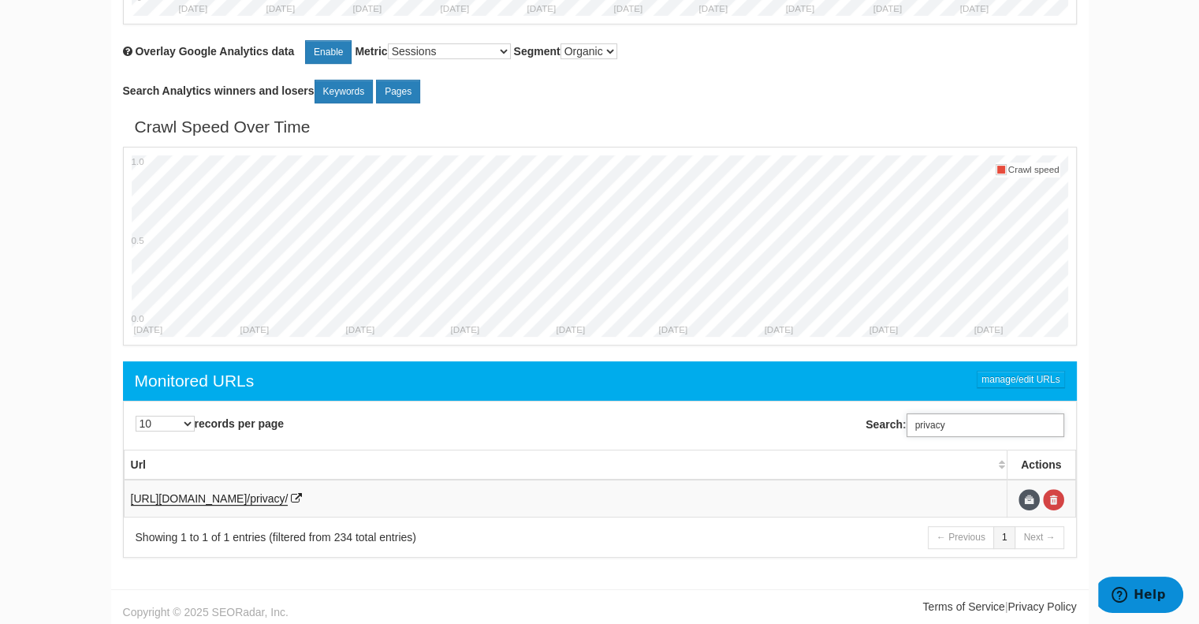
type input "privacy"
click at [248, 498] on span "https://www.acunetix.com/company" at bounding box center [189, 498] width 117 height 13
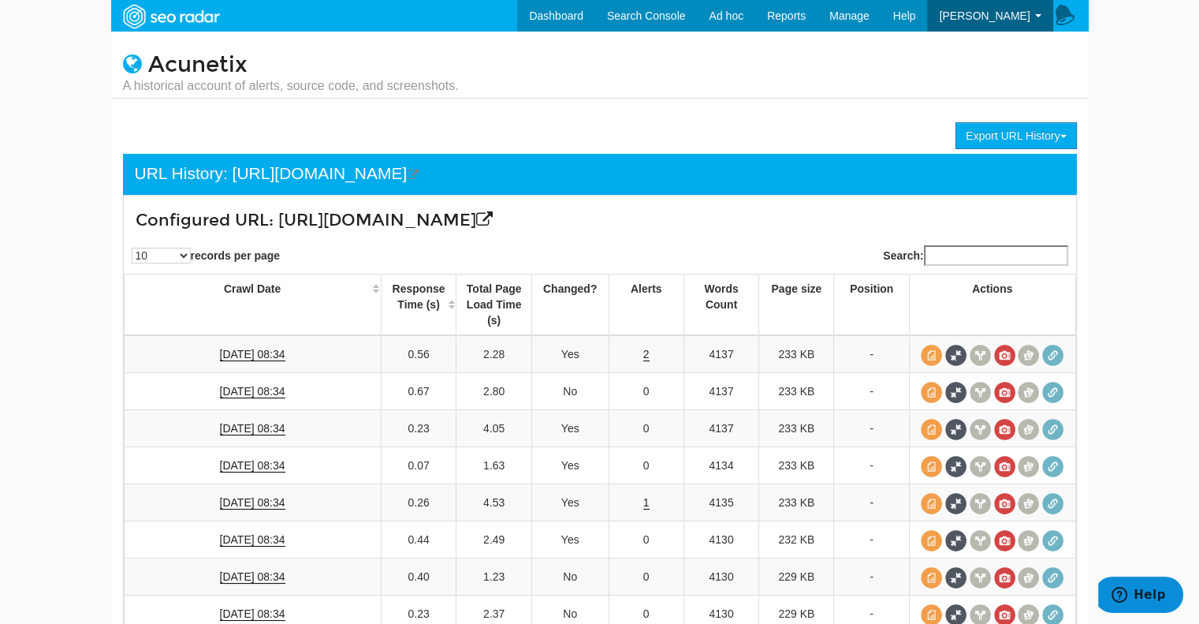
scroll to position [177, 0]
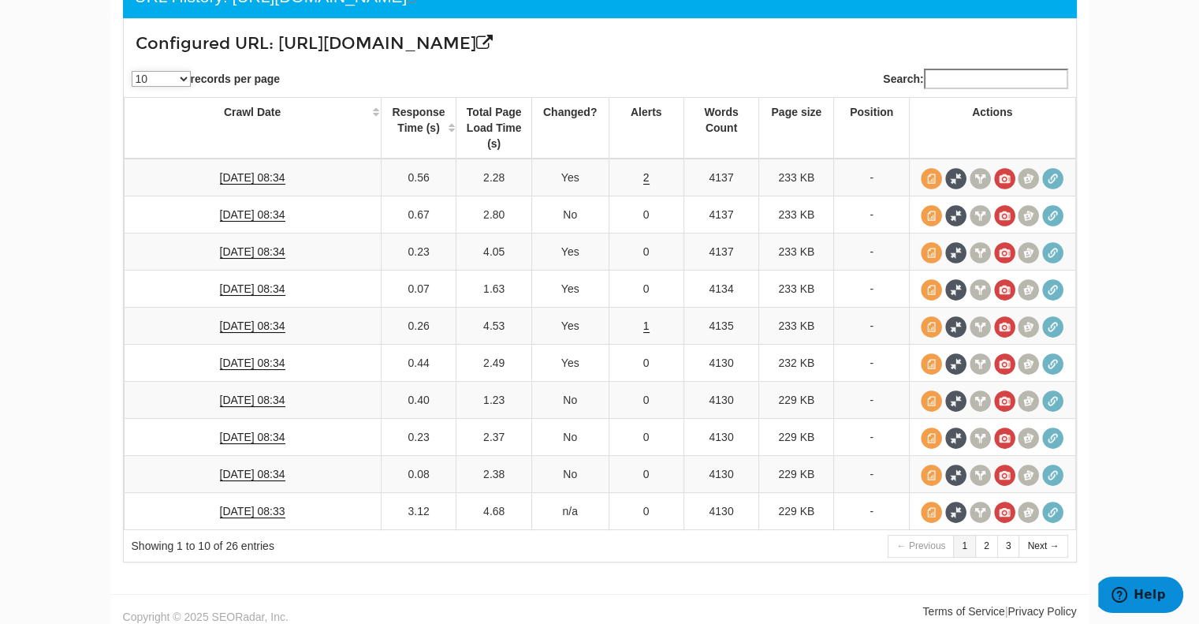
click at [158, 75] on select "10 25 50 100" at bounding box center [161, 79] width 59 height 16
select select "100"
click at [132, 71] on select "10 25 50 100" at bounding box center [161, 79] width 59 height 16
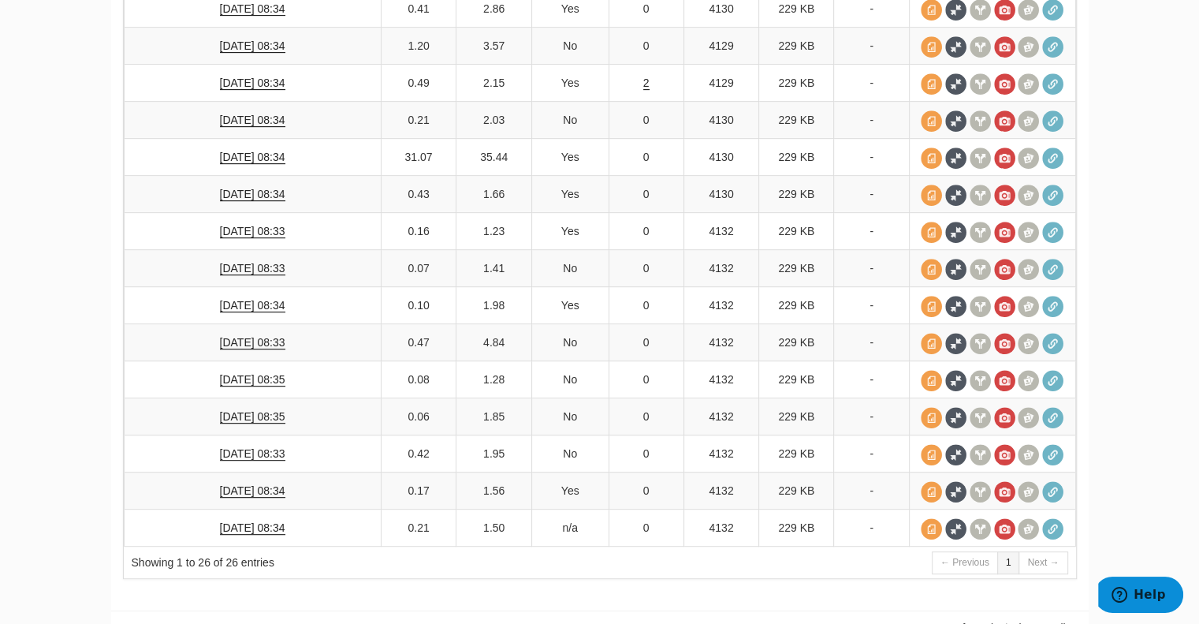
scroll to position [754, 0]
click at [249, 483] on link "[DATE] 08:34" at bounding box center [252, 489] width 65 height 13
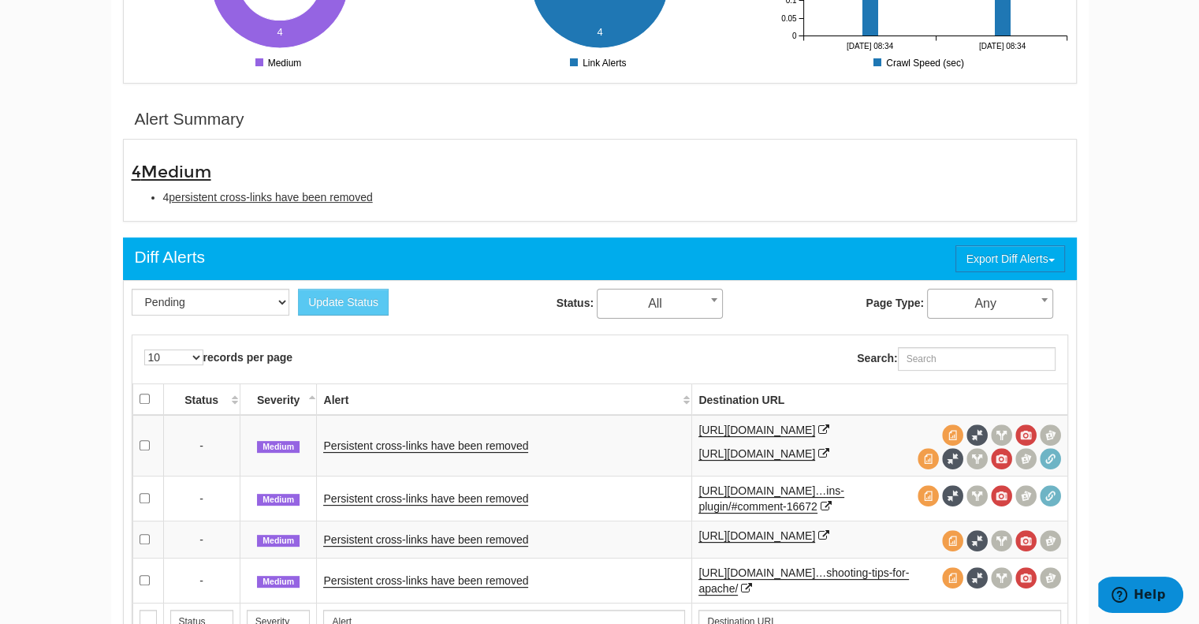
scroll to position [412, 0]
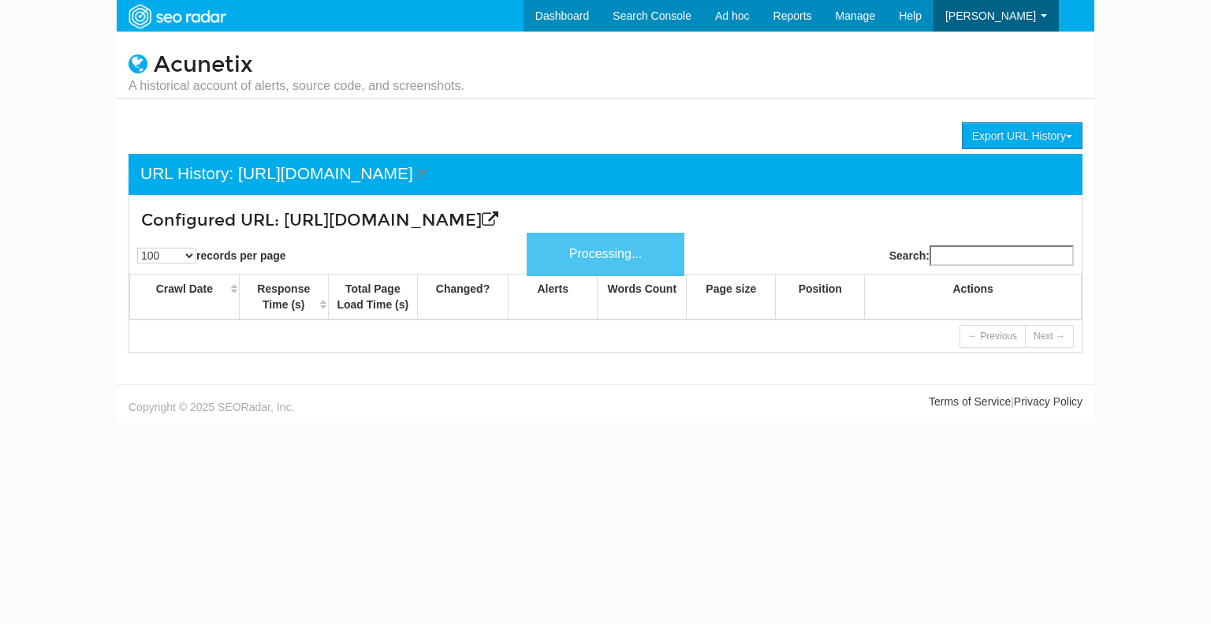
select select "100"
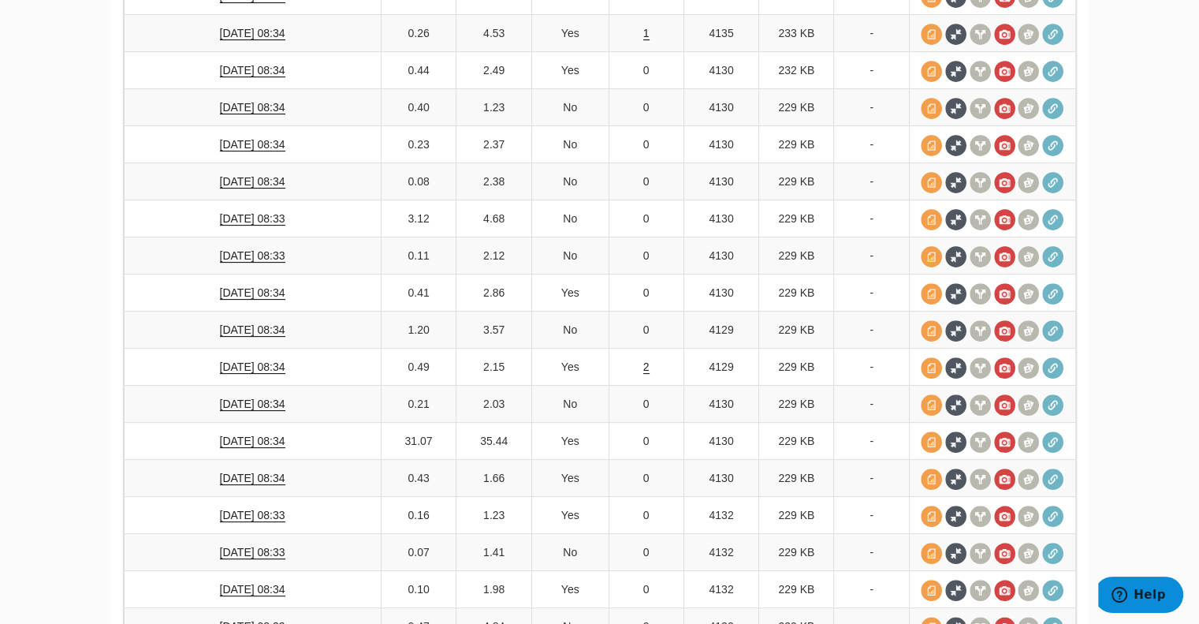
scroll to position [760, 0]
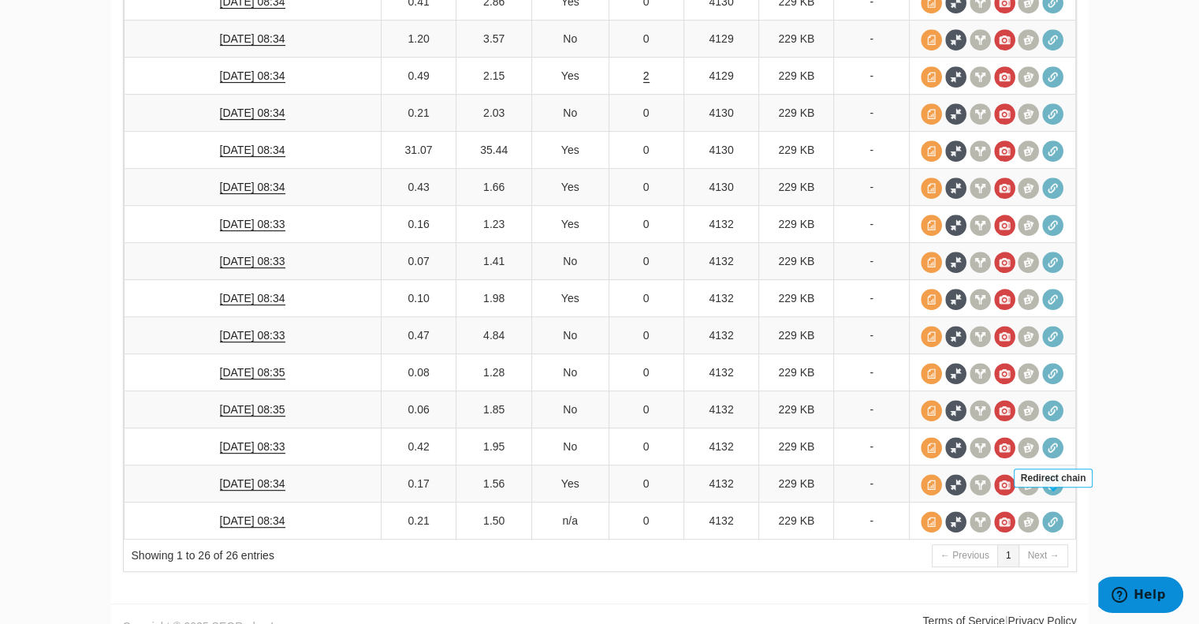
click at [1051, 511] on span at bounding box center [1053, 521] width 21 height 21
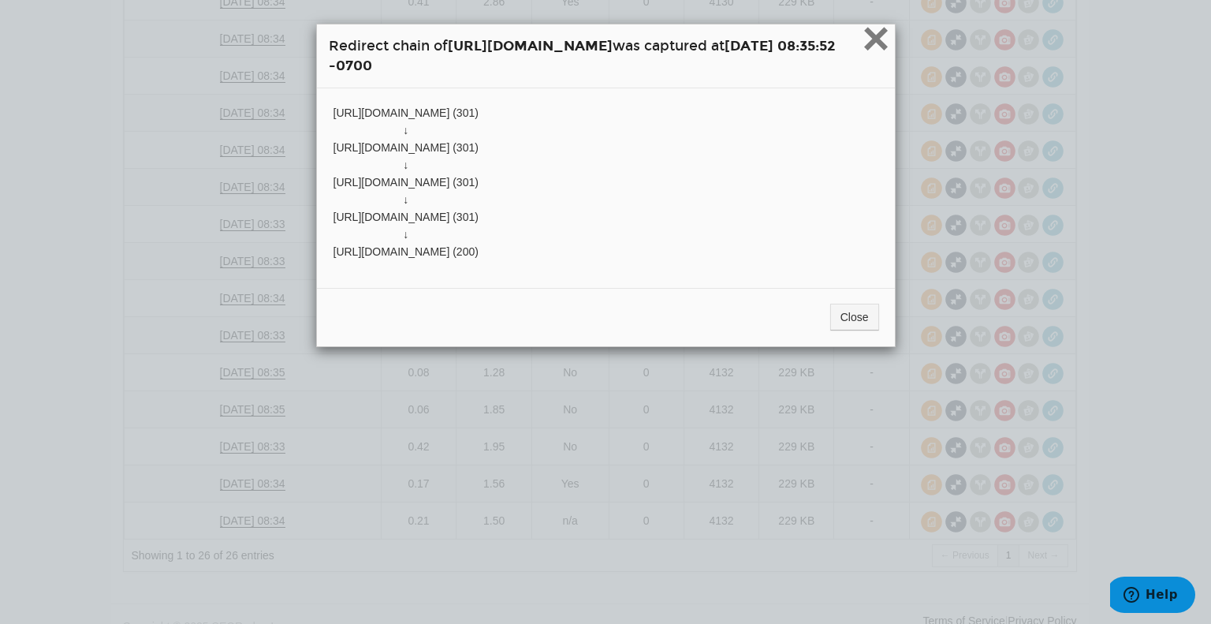
click at [890, 50] on span "×" at bounding box center [876, 38] width 28 height 53
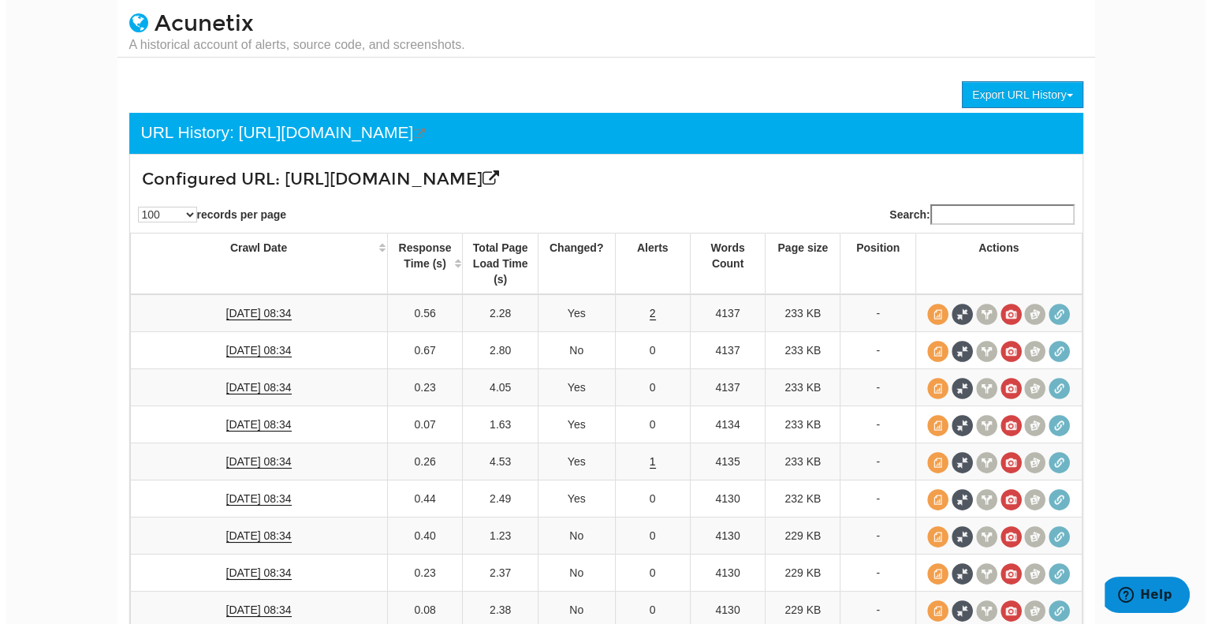
scroll to position [44, 0]
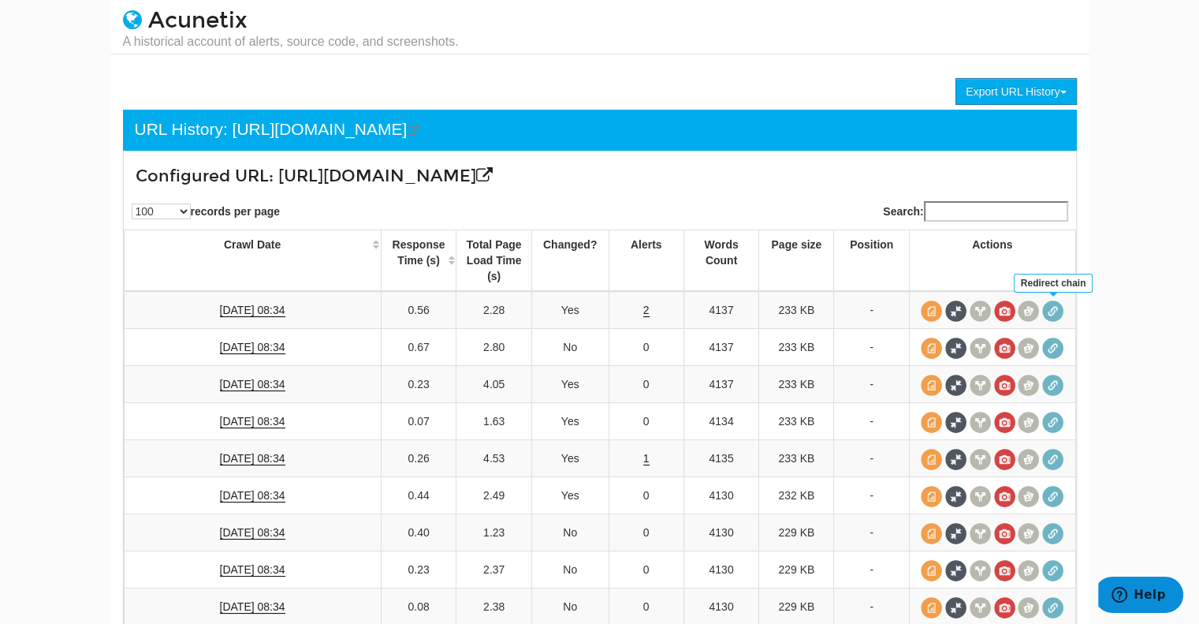
click at [1056, 305] on span at bounding box center [1053, 310] width 21 height 21
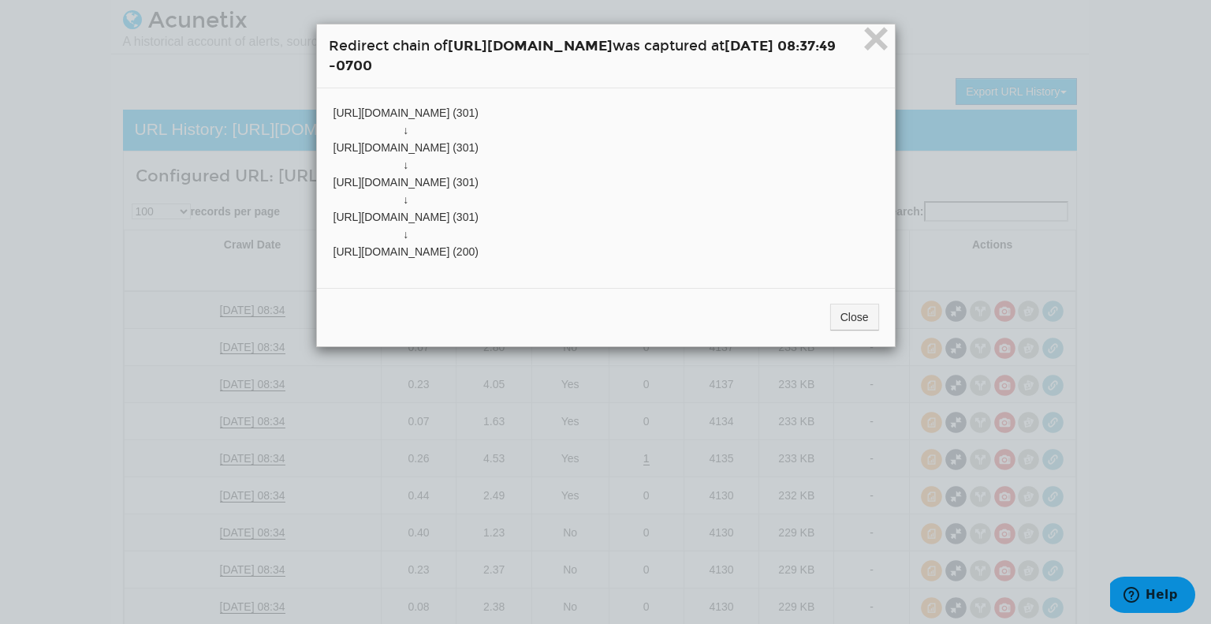
click at [343, 110] on span "[URL][DOMAIN_NAME] (301)" at bounding box center [406, 112] width 145 height 13
copy span "[URL][DOMAIN_NAME] (301)"
